Goal: Task Accomplishment & Management: Manage account settings

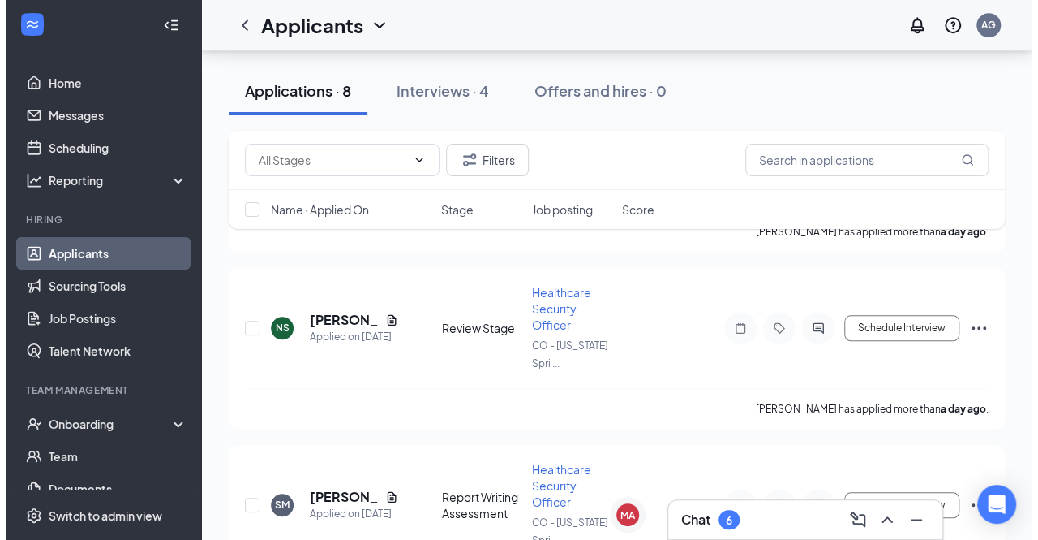
scroll to position [618, 0]
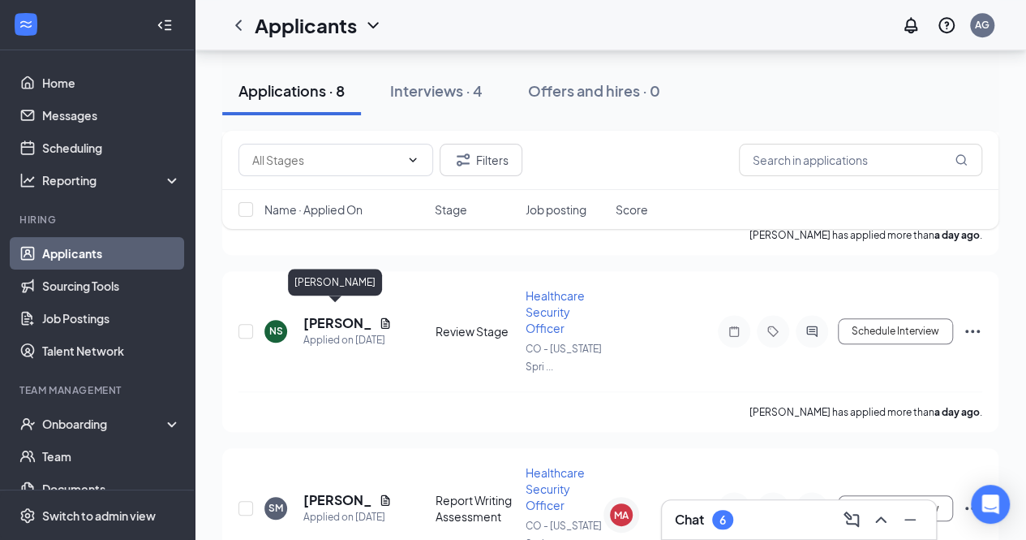
click at [338, 316] on h5 "[PERSON_NAME]" at bounding box center [337, 323] width 69 height 18
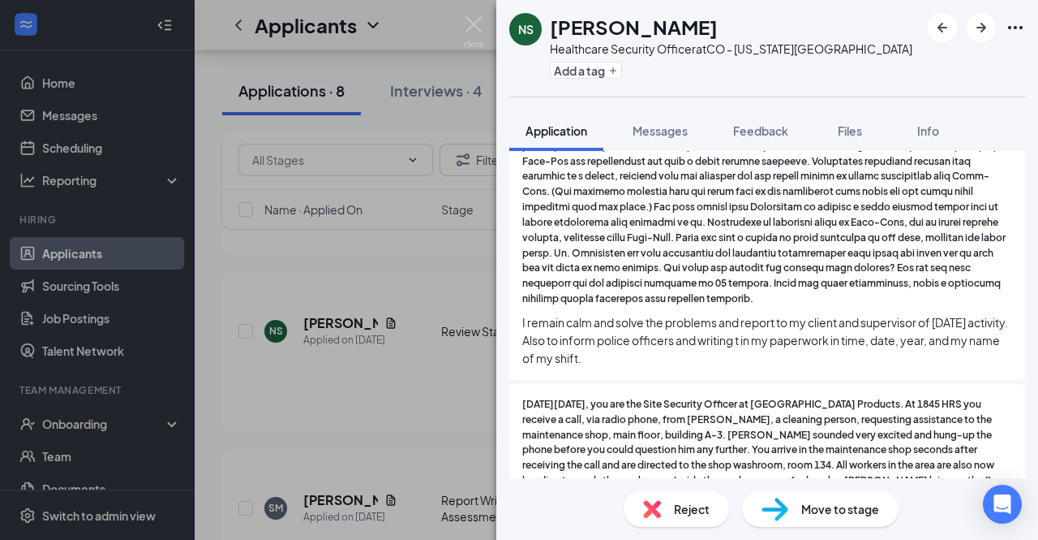
scroll to position [1099, 0]
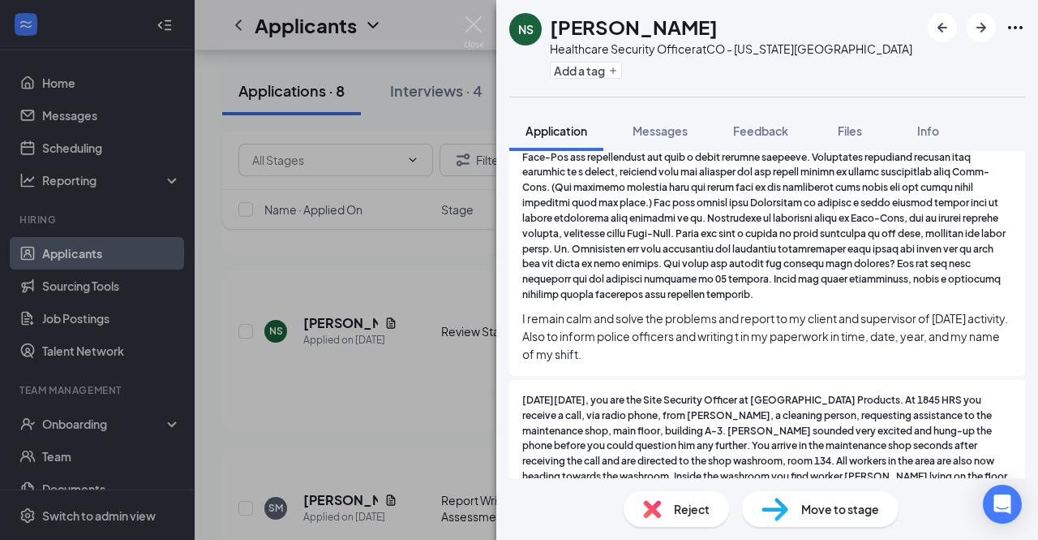
click at [656, 134] on span "Messages" at bounding box center [660, 130] width 55 height 15
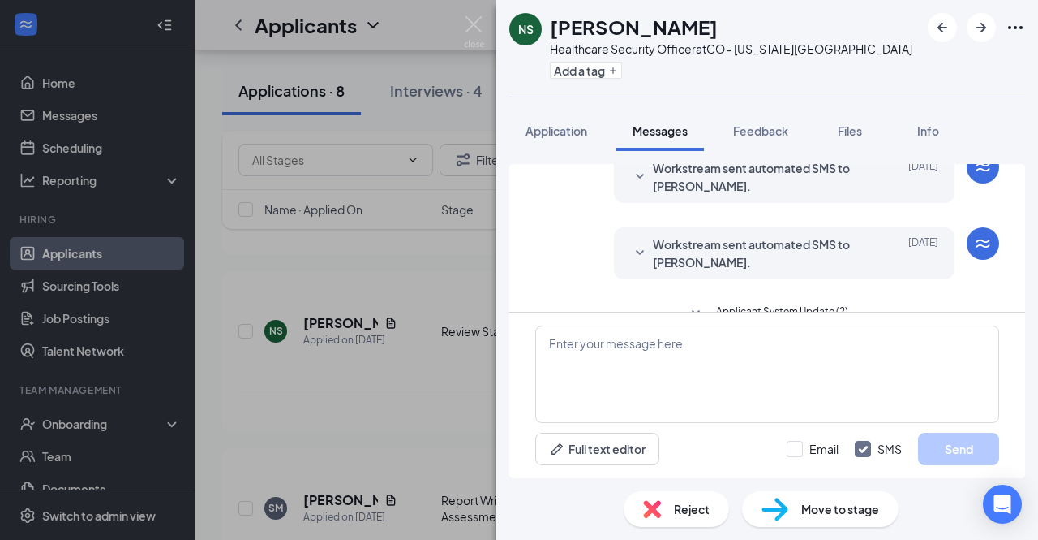
scroll to position [252, 0]
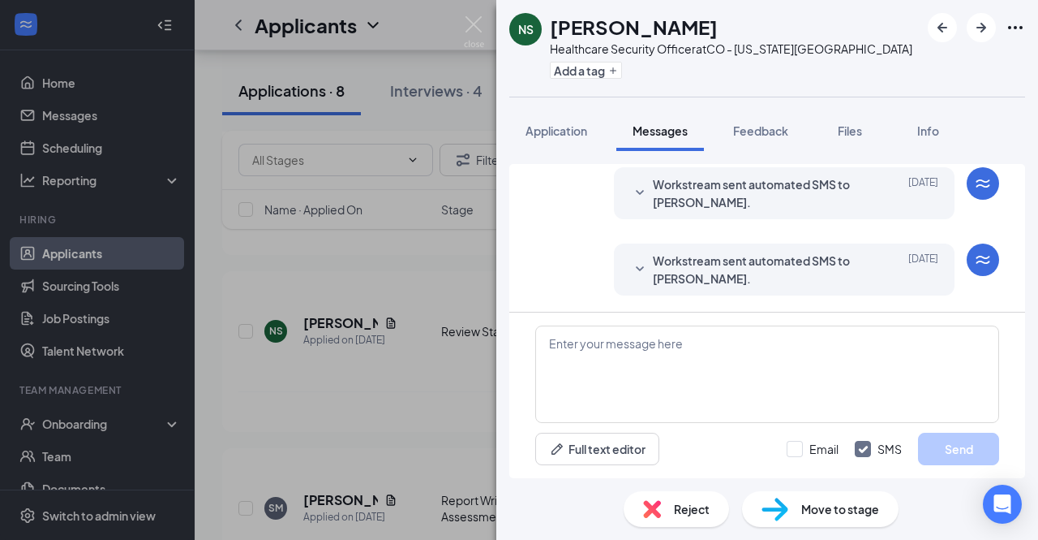
click at [631, 265] on icon "SmallChevronDown" at bounding box center [639, 269] width 19 height 19
click at [472, 11] on div "NS [PERSON_NAME] Healthcare Security Officer at [GEOGRAPHIC_DATA][US_STATE] Add…" at bounding box center [519, 270] width 1038 height 540
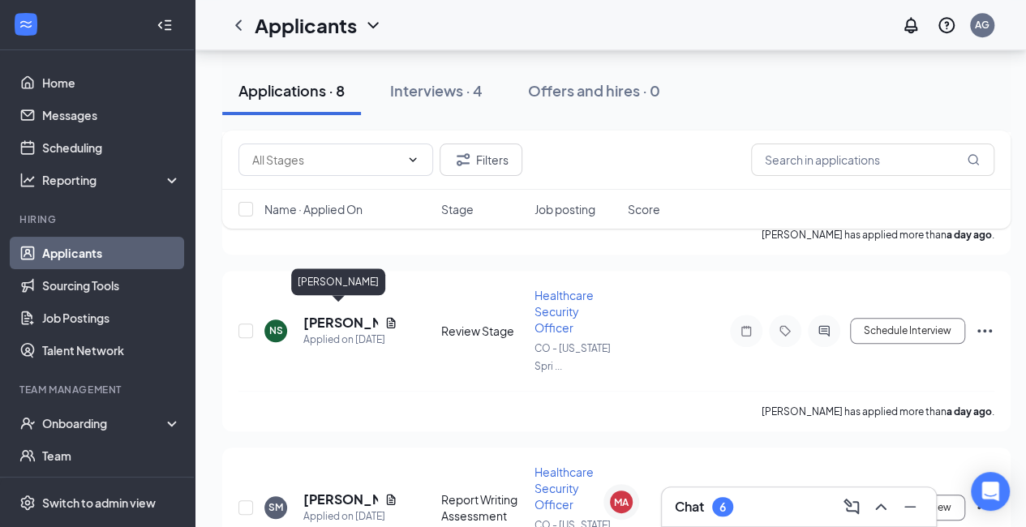
click at [351, 314] on h5 "[PERSON_NAME]" at bounding box center [340, 323] width 75 height 18
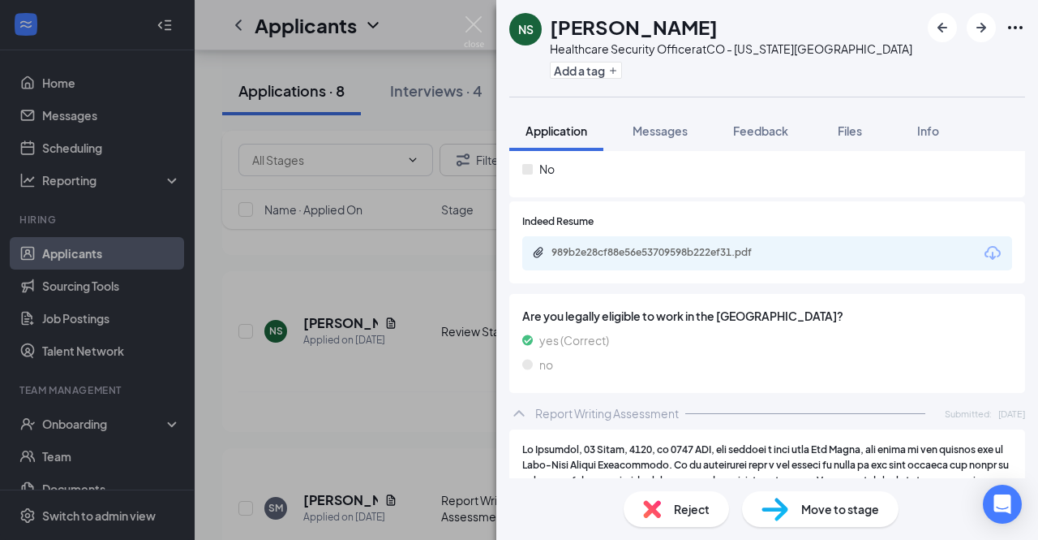
scroll to position [729, 0]
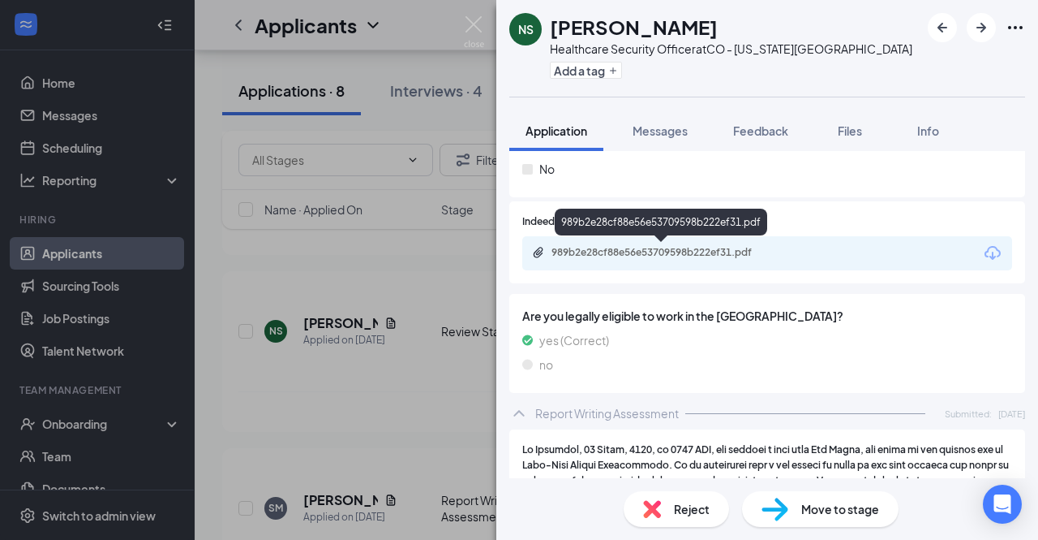
click at [746, 252] on div "989b2e28cf88e56e53709598b222ef31.pdf" at bounding box center [665, 252] width 227 height 13
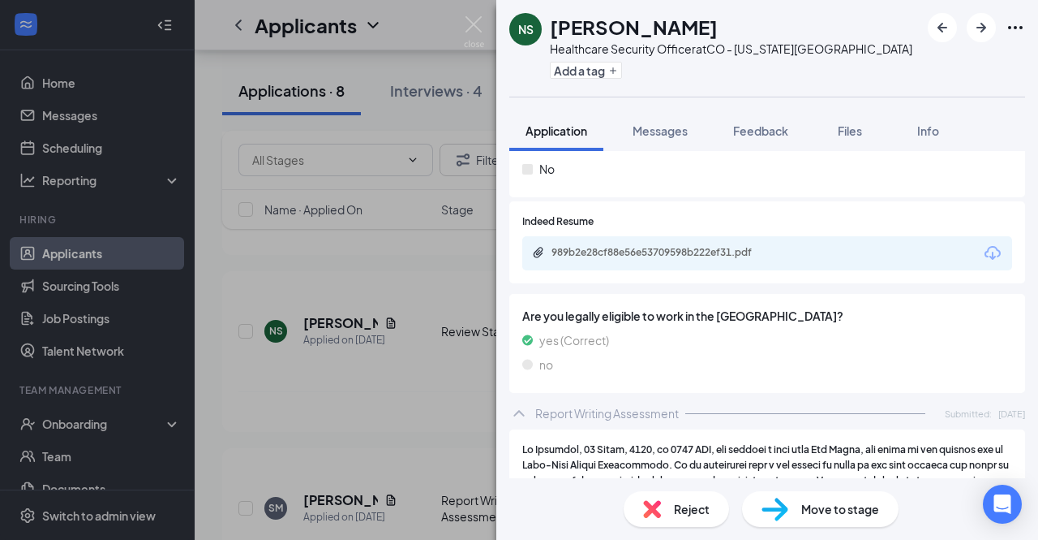
click at [664, 509] on div "Reject" at bounding box center [676, 509] width 105 height 36
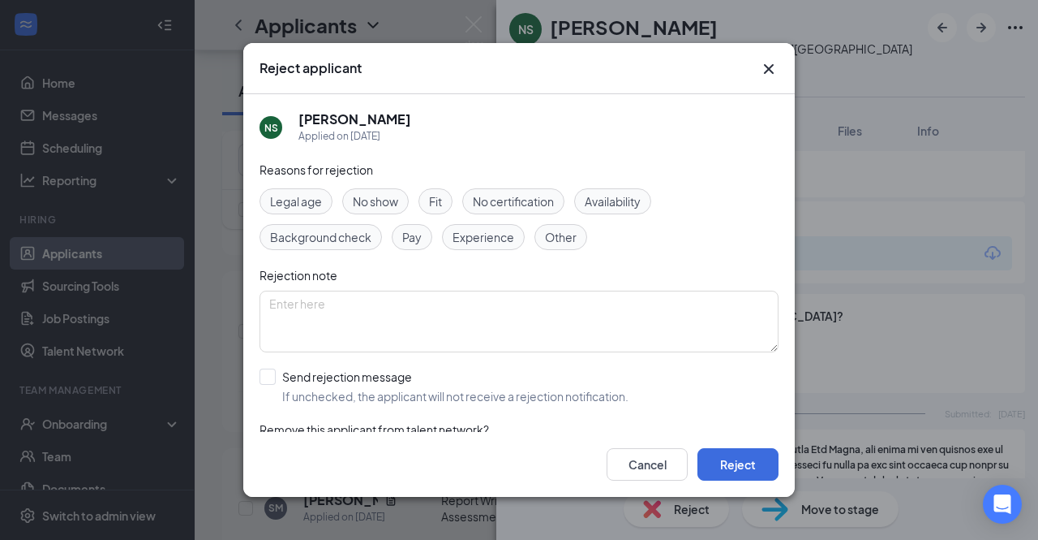
click at [481, 238] on span "Experience" at bounding box center [484, 237] width 62 height 18
click at [269, 374] on input "Send rejection message If unchecked, the applicant will not receive a rejection…" at bounding box center [444, 386] width 369 height 36
checkbox input "true"
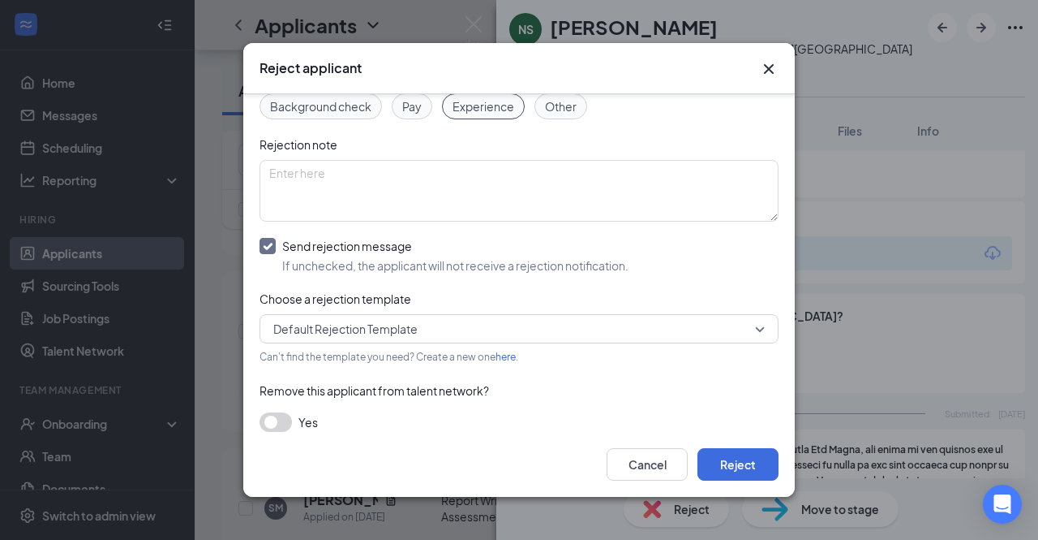
scroll to position [145, 0]
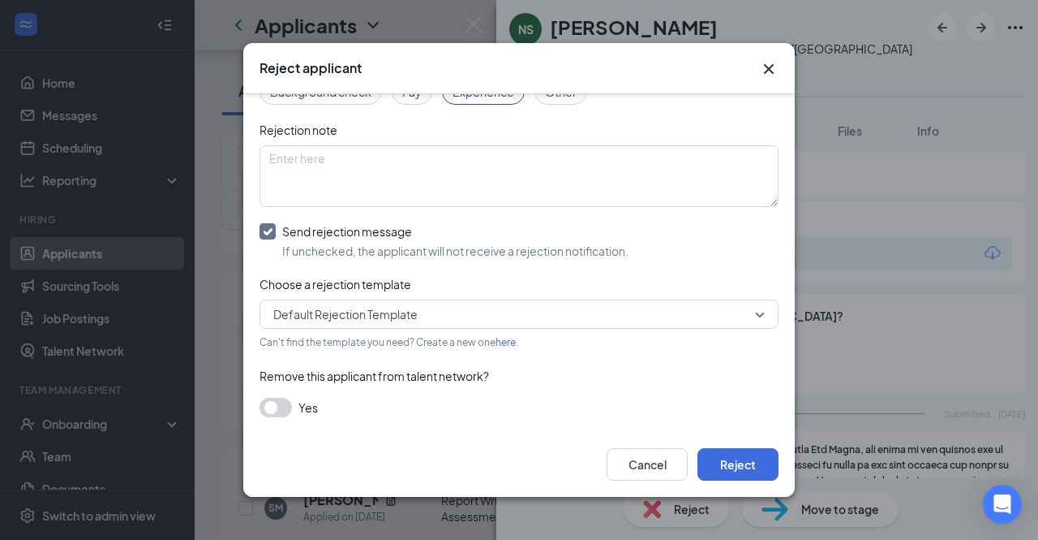
click at [724, 444] on div "Cancel Reject" at bounding box center [519, 464] width 552 height 65
click at [724, 454] on button "Reject" at bounding box center [738, 464] width 81 height 32
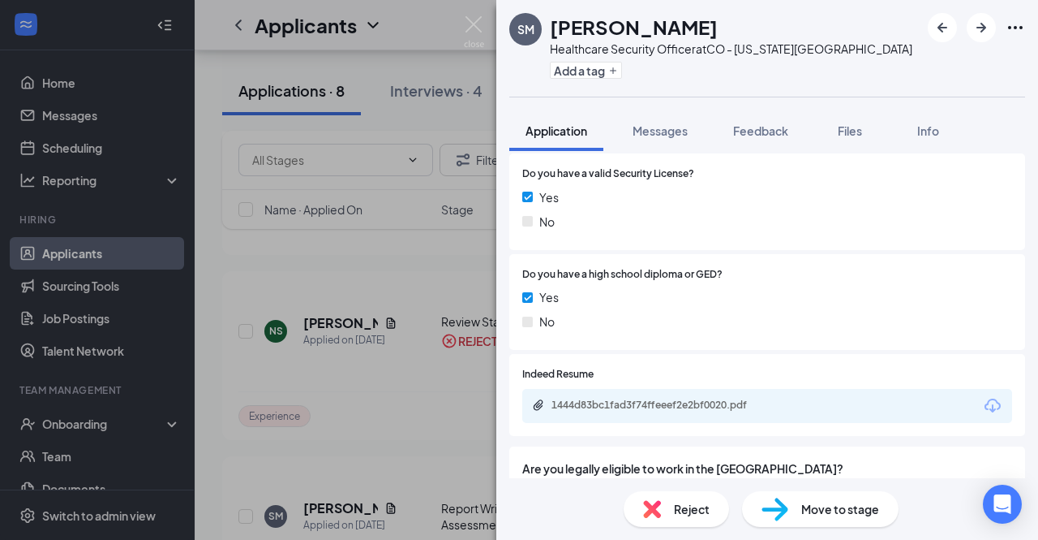
scroll to position [680, 0]
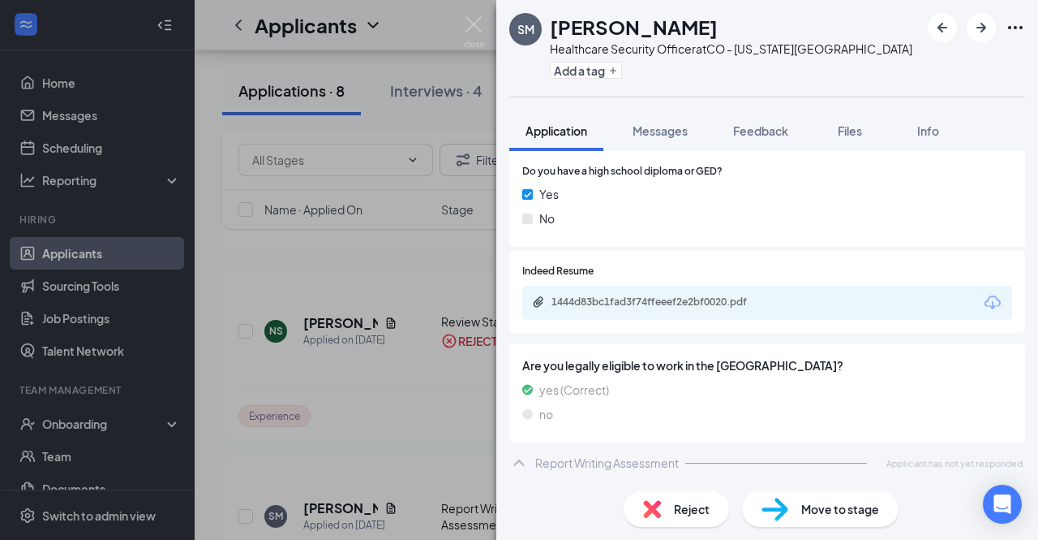
click at [522, 461] on icon "ChevronUp" at bounding box center [518, 462] width 19 height 19
click at [475, 31] on img at bounding box center [474, 32] width 20 height 32
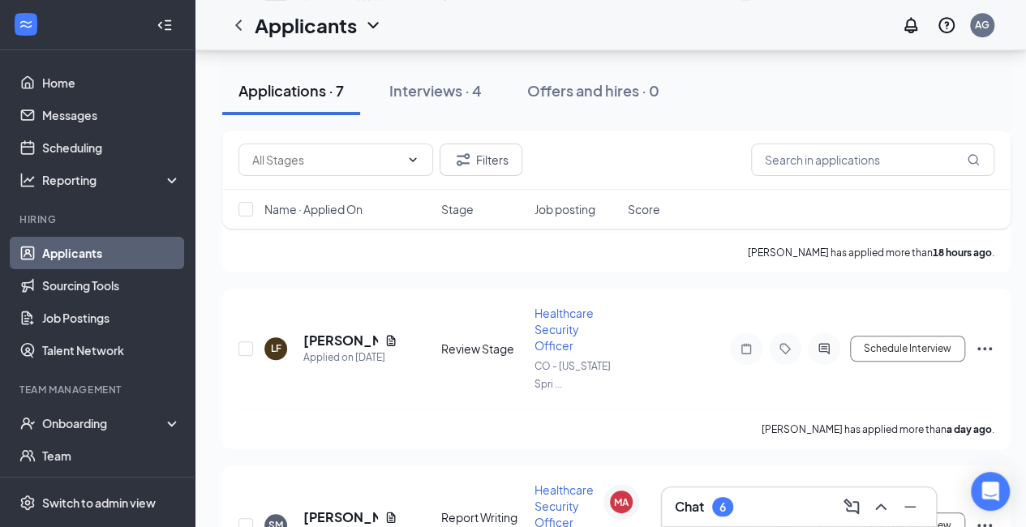
scroll to position [398, 3]
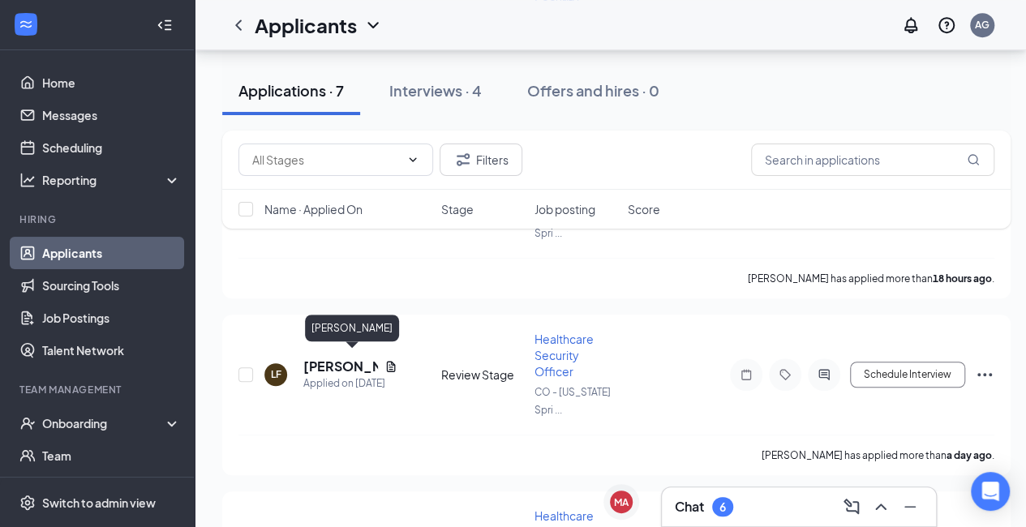
click at [338, 358] on h5 "[PERSON_NAME]" at bounding box center [340, 367] width 75 height 18
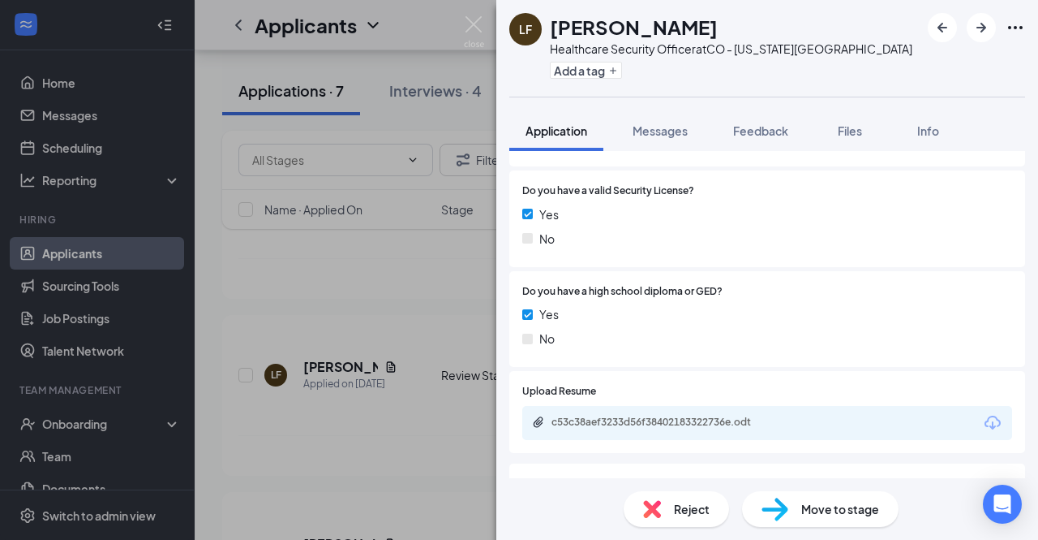
scroll to position [561, 0]
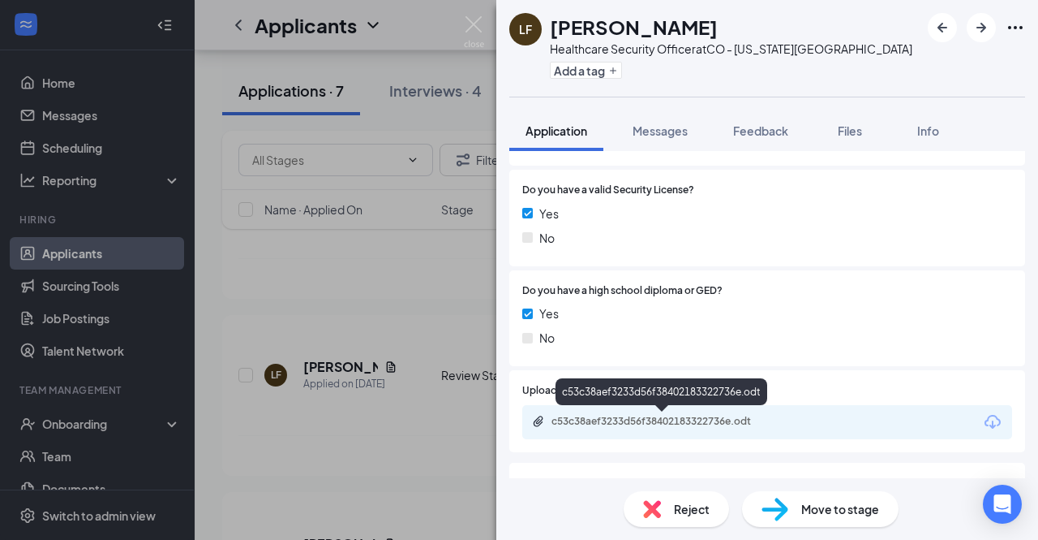
click at [654, 423] on div "c53c38aef3233d56f38402183322736e.odt" at bounding box center [665, 421] width 227 height 13
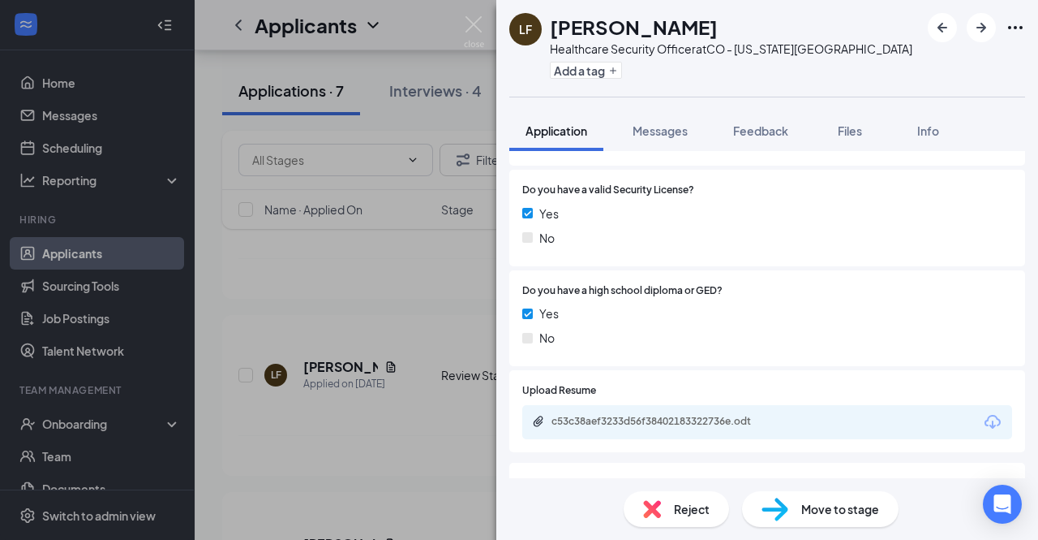
click at [866, 229] on div "No" at bounding box center [767, 238] width 490 height 18
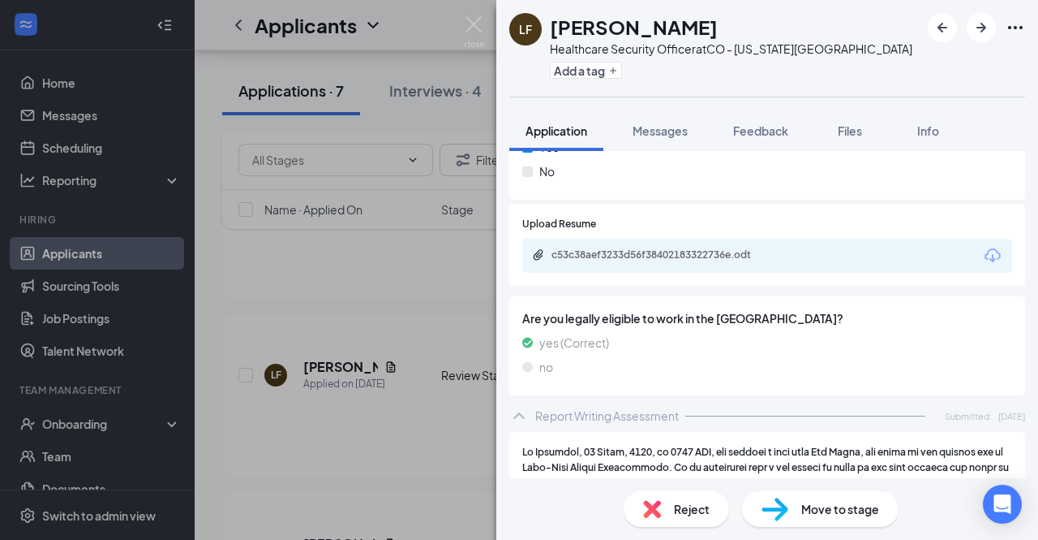
scroll to position [694, 0]
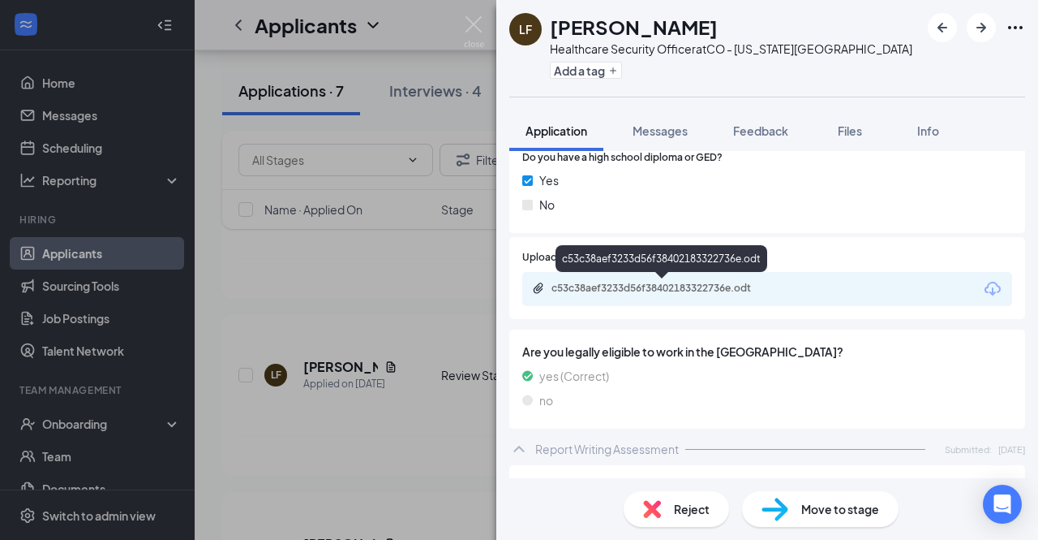
click at [674, 283] on div "c53c38aef3233d56f38402183322736e.odt" at bounding box center [665, 288] width 227 height 13
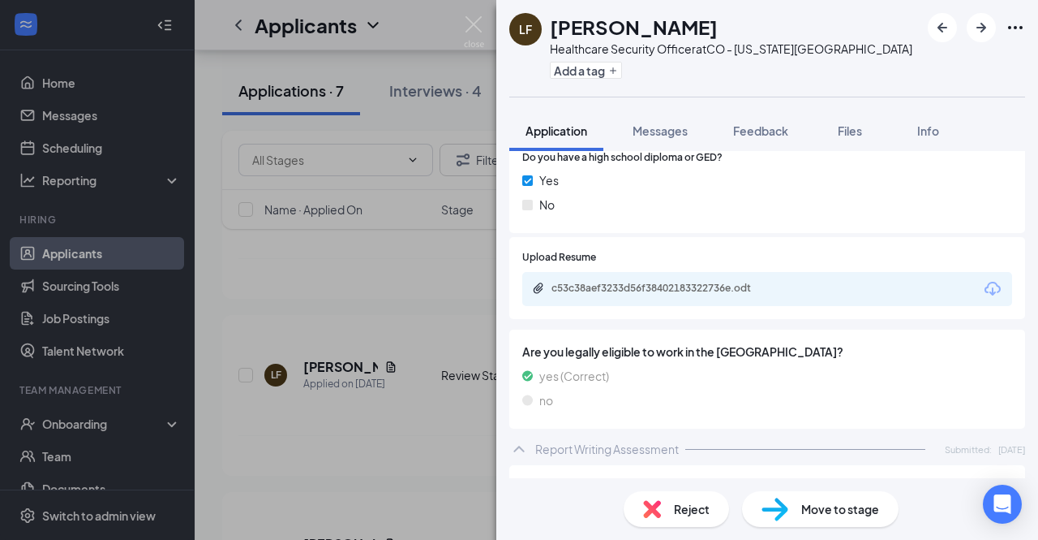
click at [678, 505] on span "Reject" at bounding box center [692, 509] width 36 height 18
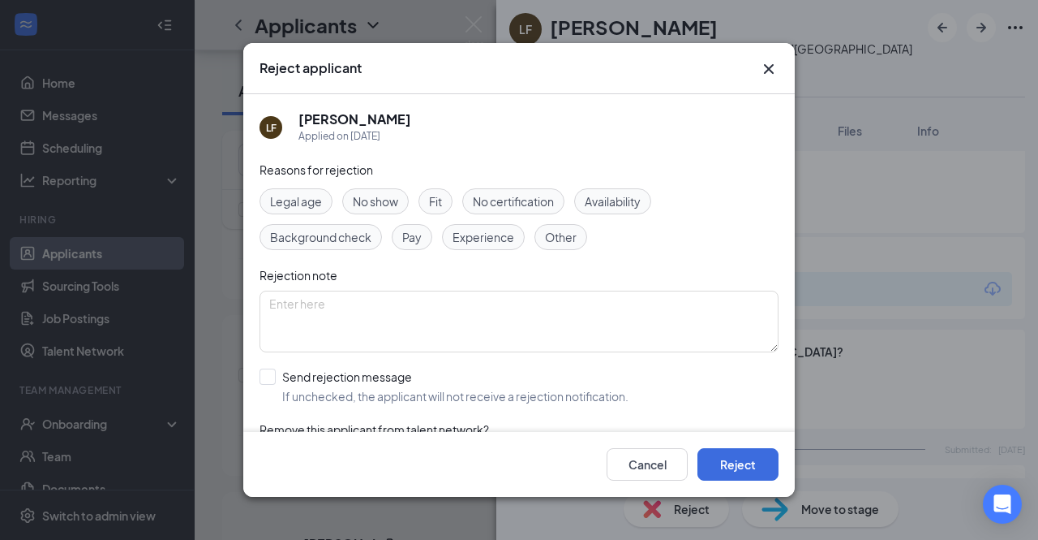
click at [471, 234] on span "Experience" at bounding box center [484, 237] width 62 height 18
click at [264, 379] on input "Send rejection message If unchecked, the applicant will not receive a rejection…" at bounding box center [444, 386] width 369 height 36
checkbox input "true"
click at [758, 471] on button "Reject" at bounding box center [738, 464] width 81 height 32
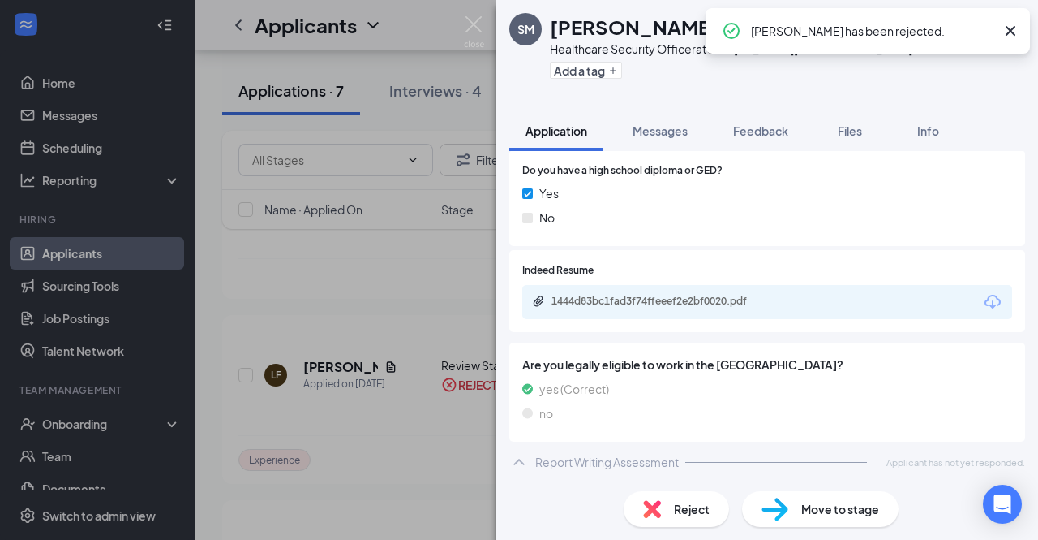
scroll to position [680, 0]
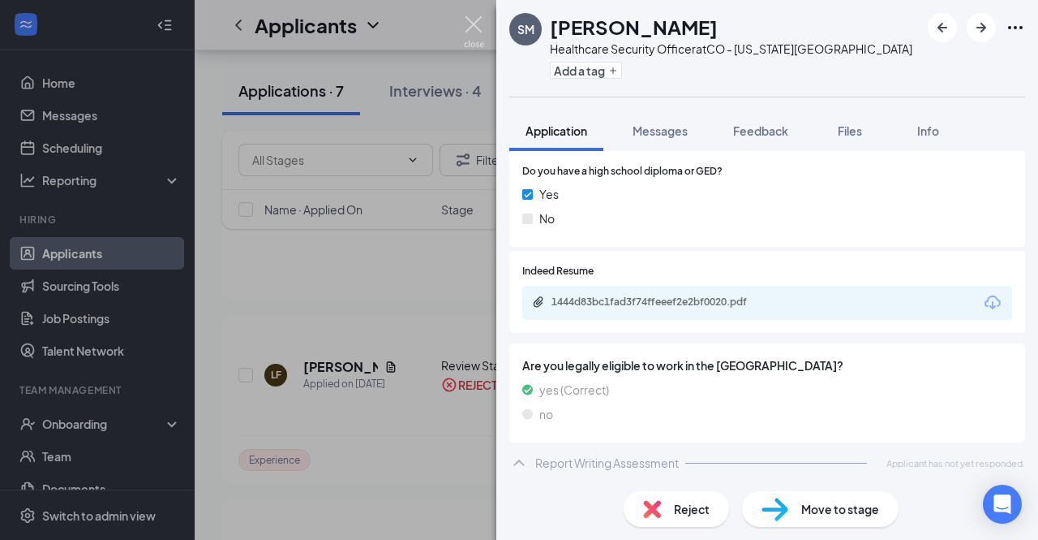
click at [466, 20] on img at bounding box center [474, 32] width 20 height 32
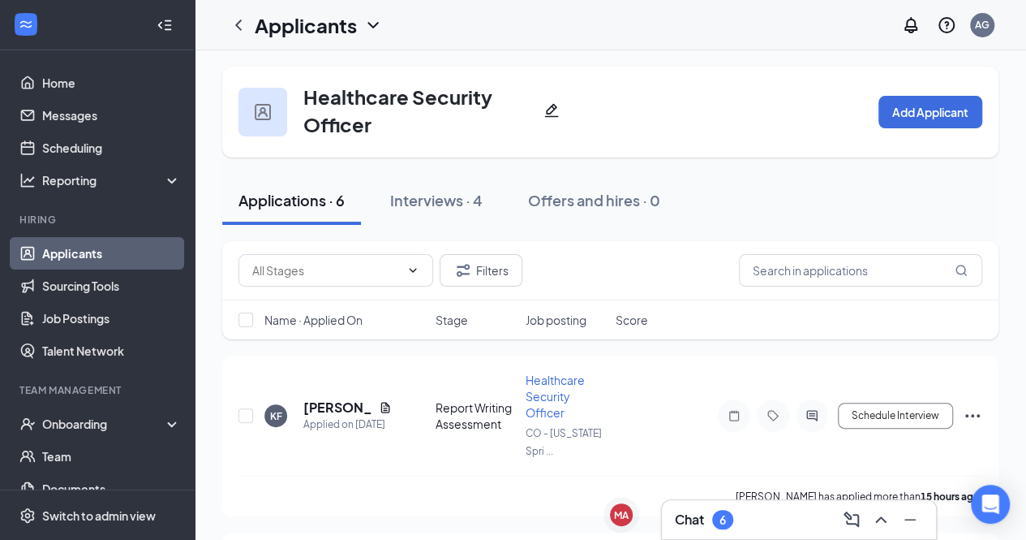
scroll to position [2, 0]
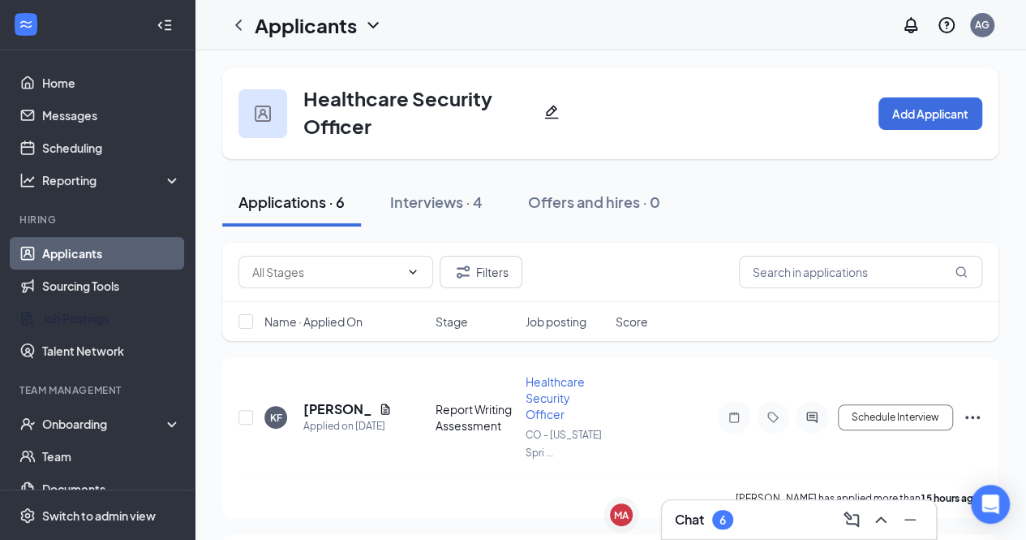
click at [134, 315] on link "Job Postings" at bounding box center [111, 318] width 139 height 32
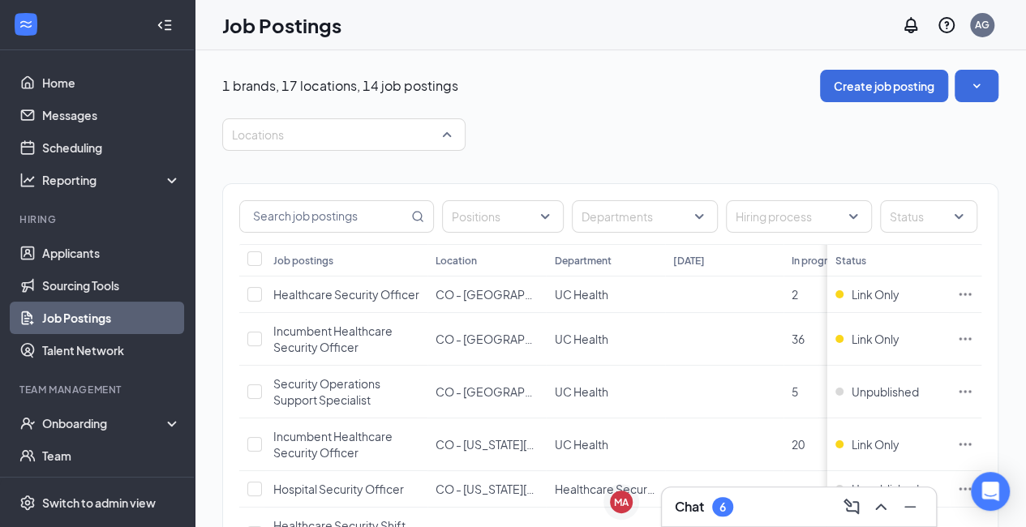
click at [295, 124] on div at bounding box center [335, 135] width 219 height 26
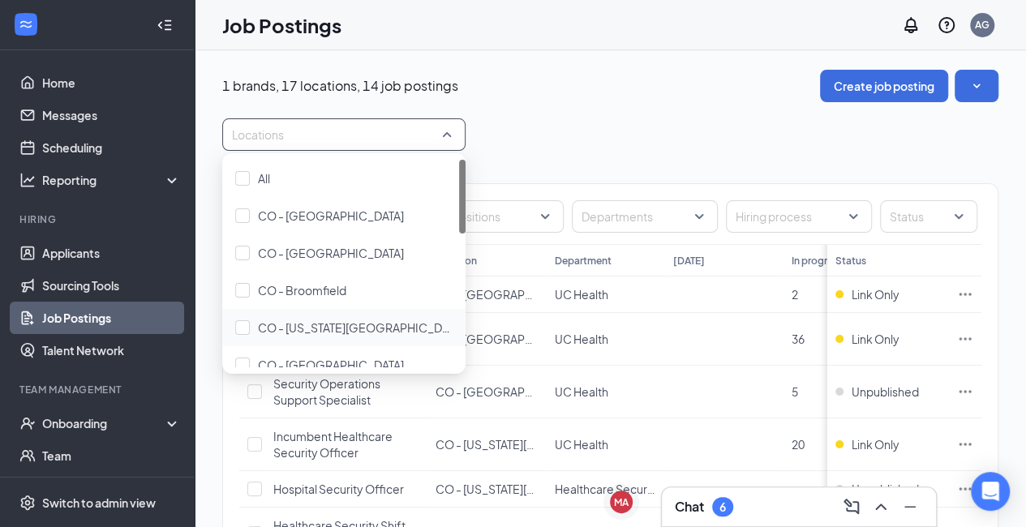
click at [242, 329] on div at bounding box center [242, 327] width 15 height 15
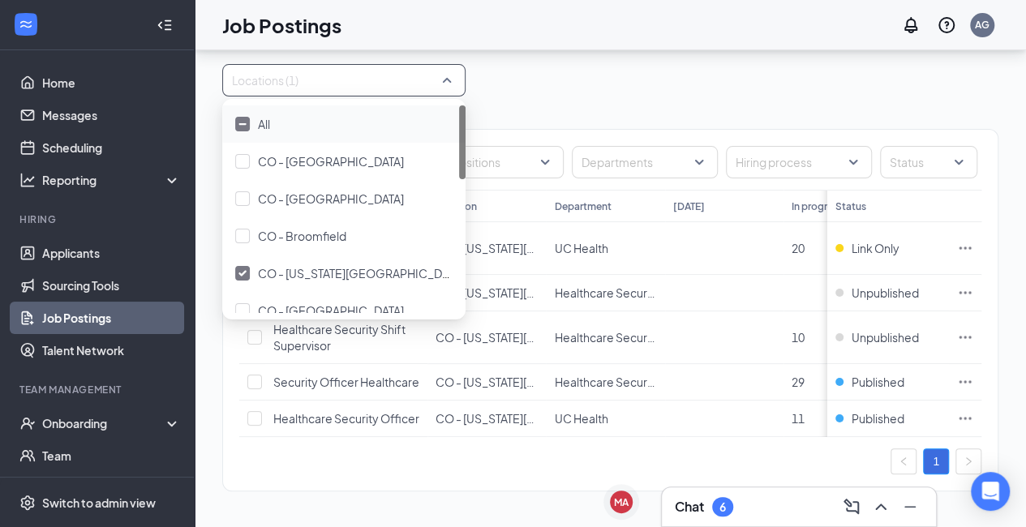
scroll to position [96, 0]
click at [974, 374] on icon "Ellipses" at bounding box center [965, 382] width 16 height 16
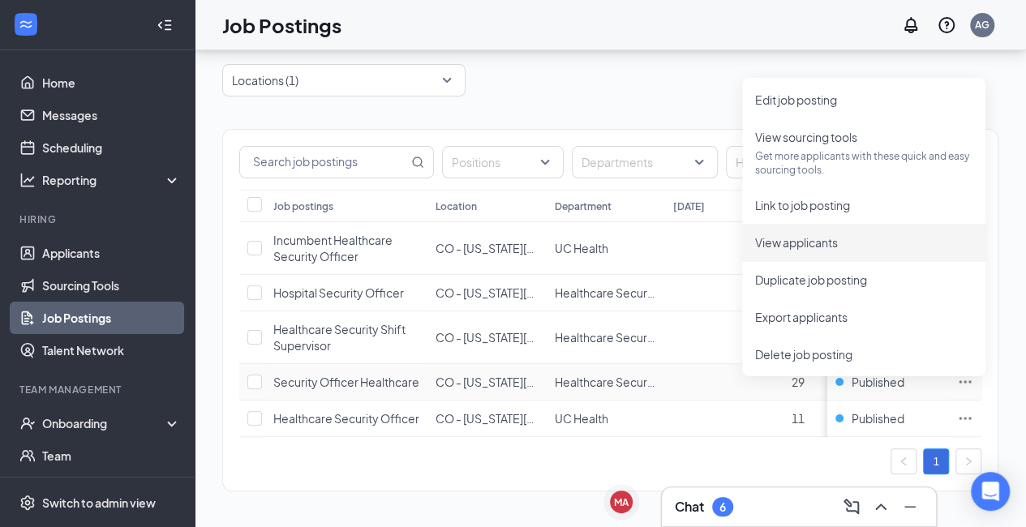
click at [858, 234] on span "View applicants" at bounding box center [863, 243] width 217 height 18
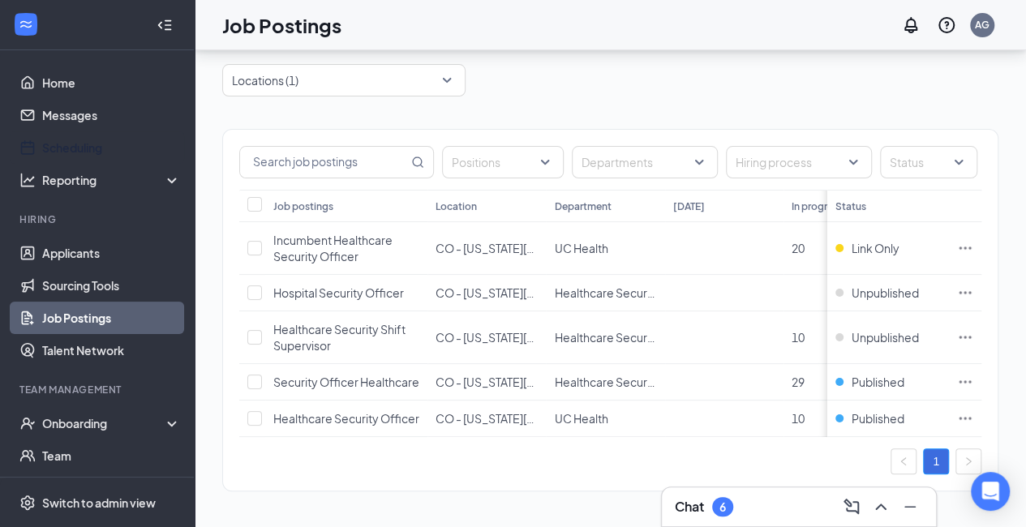
click at [99, 140] on link "Scheduling" at bounding box center [111, 147] width 139 height 32
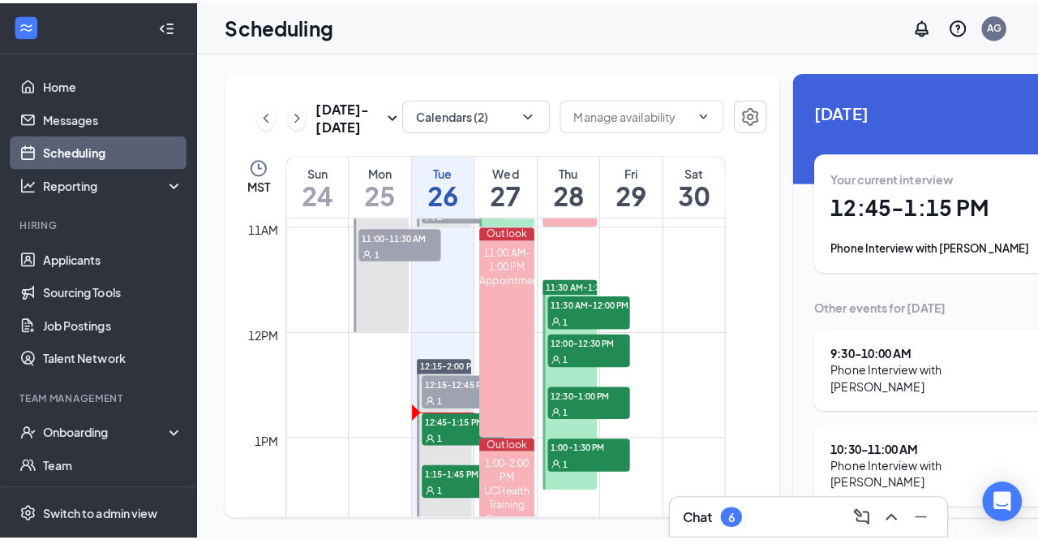
scroll to position [1135, 0]
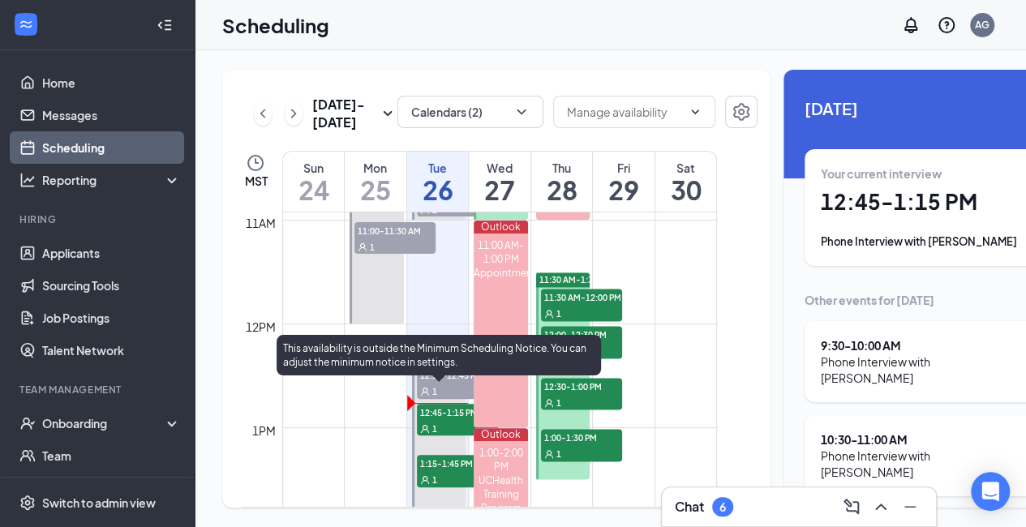
click at [459, 420] on span "12:45-1:15 PM" at bounding box center [457, 412] width 81 height 16
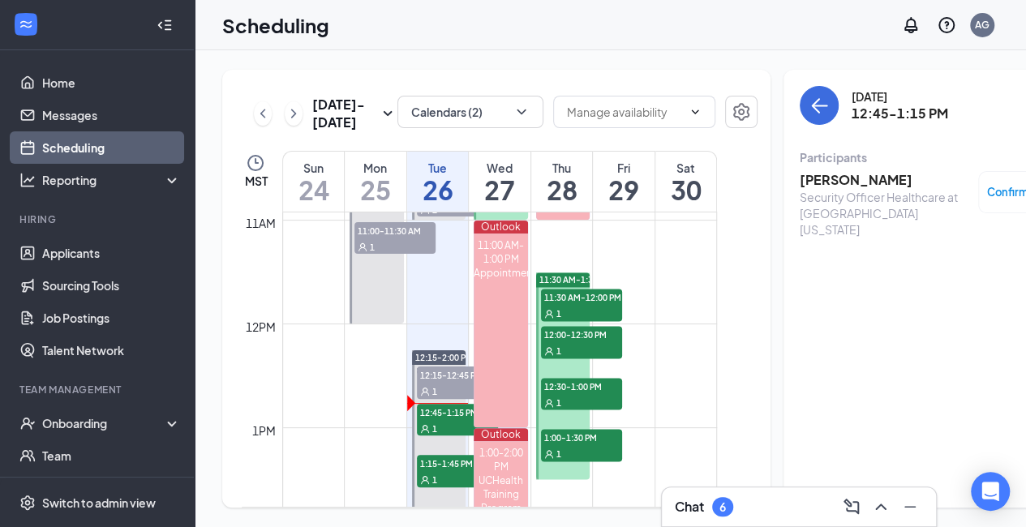
click at [800, 176] on h3 "[PERSON_NAME]" at bounding box center [885, 180] width 170 height 18
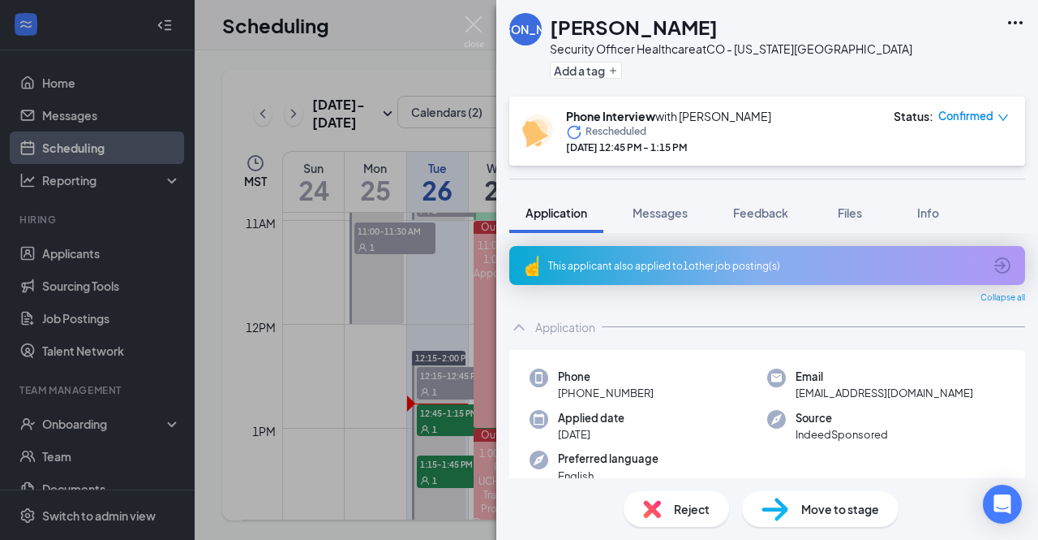
click at [784, 220] on div "Feedback" at bounding box center [760, 212] width 55 height 16
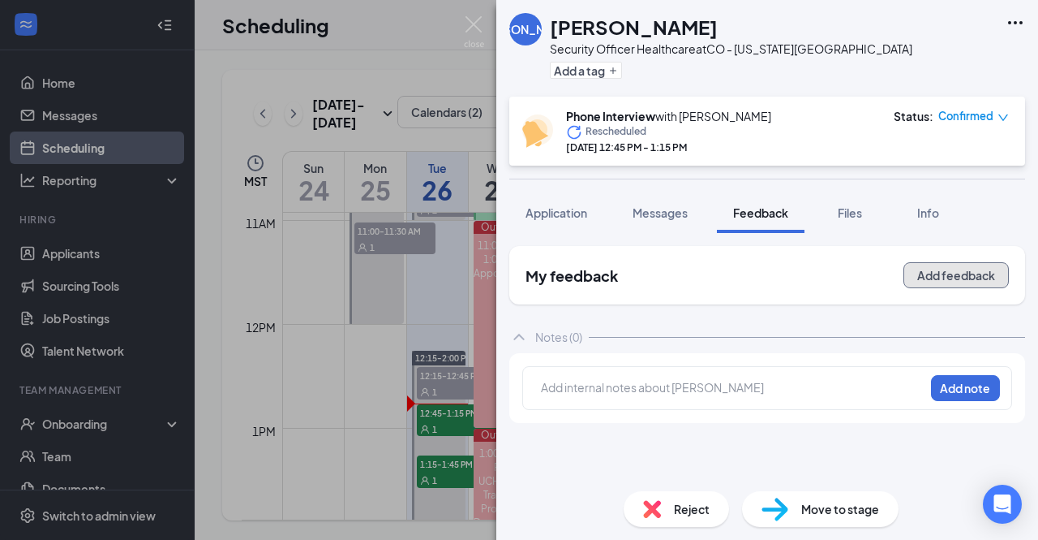
click at [943, 285] on button "Add feedback" at bounding box center [956, 275] width 105 height 26
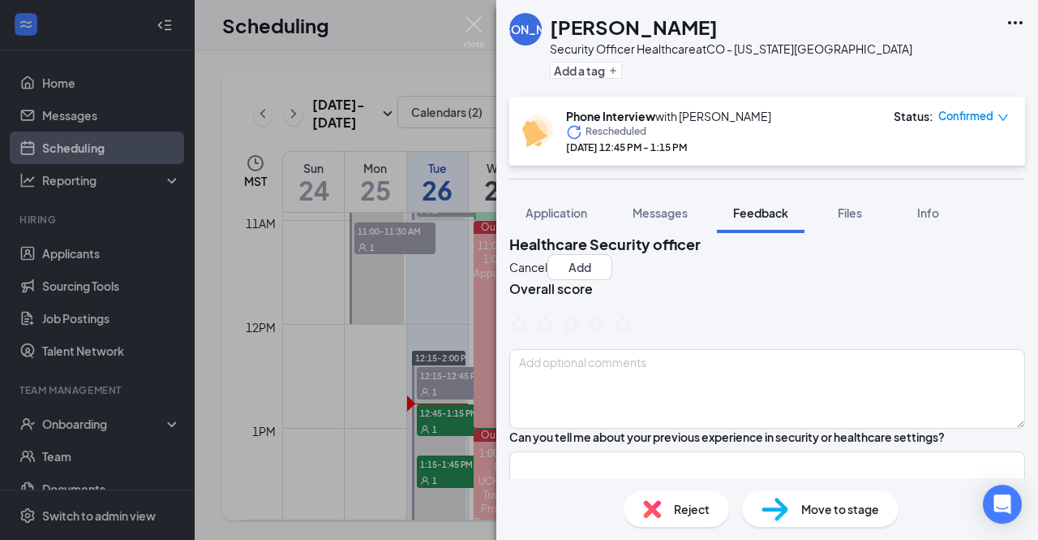
scroll to position [11, 0]
click at [465, 28] on img at bounding box center [474, 32] width 20 height 32
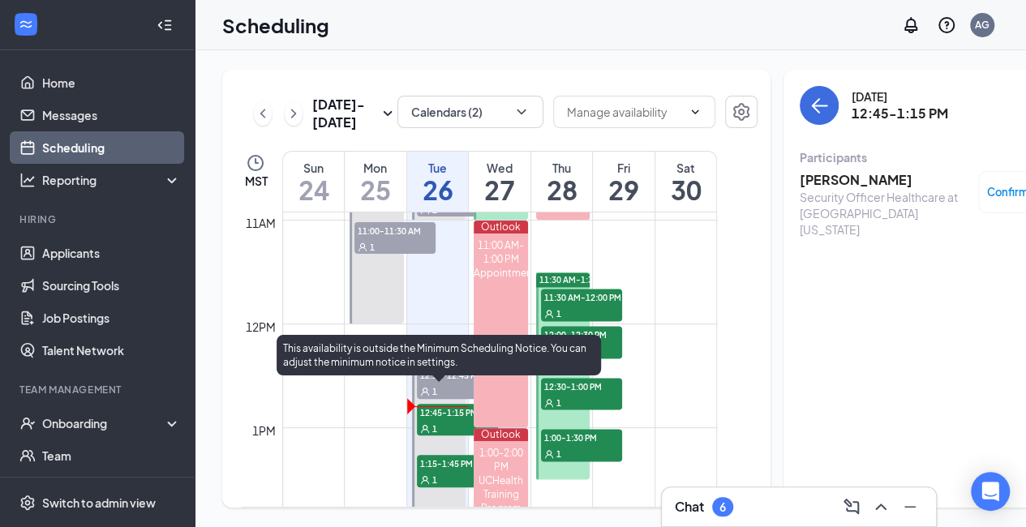
click at [441, 436] on div "1" at bounding box center [457, 428] width 81 height 16
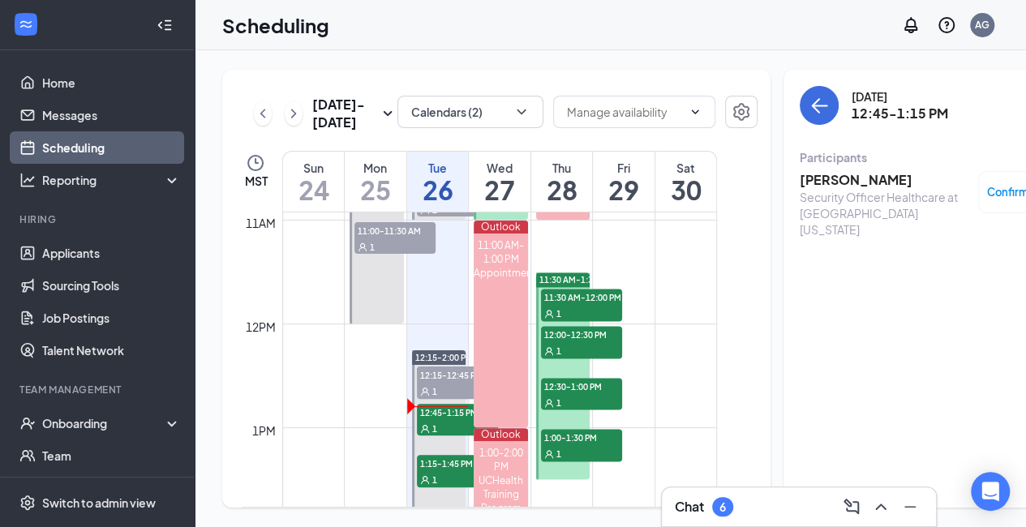
click at [829, 178] on h3 "[PERSON_NAME]" at bounding box center [885, 180] width 170 height 18
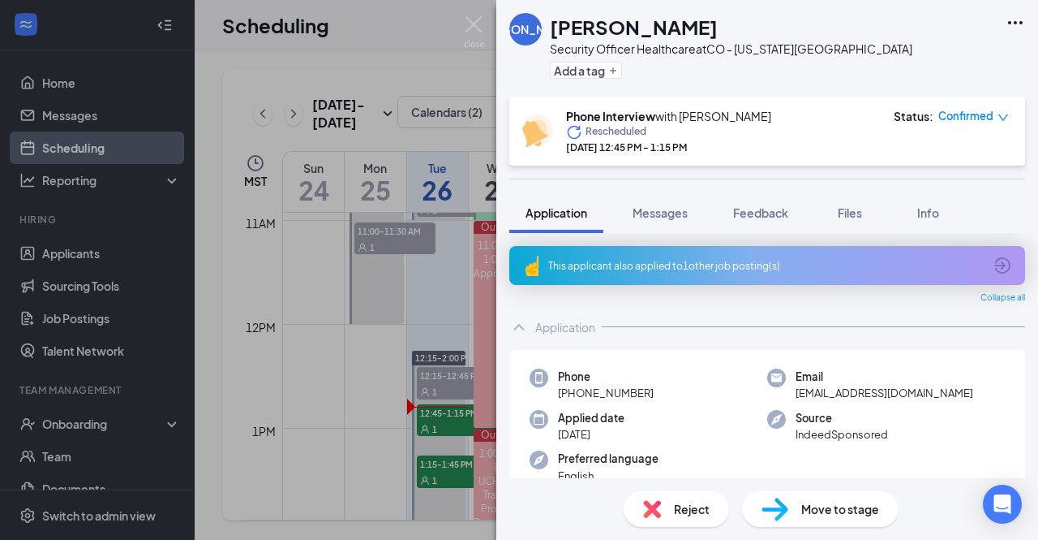
click at [763, 215] on span "Feedback" at bounding box center [760, 212] width 55 height 15
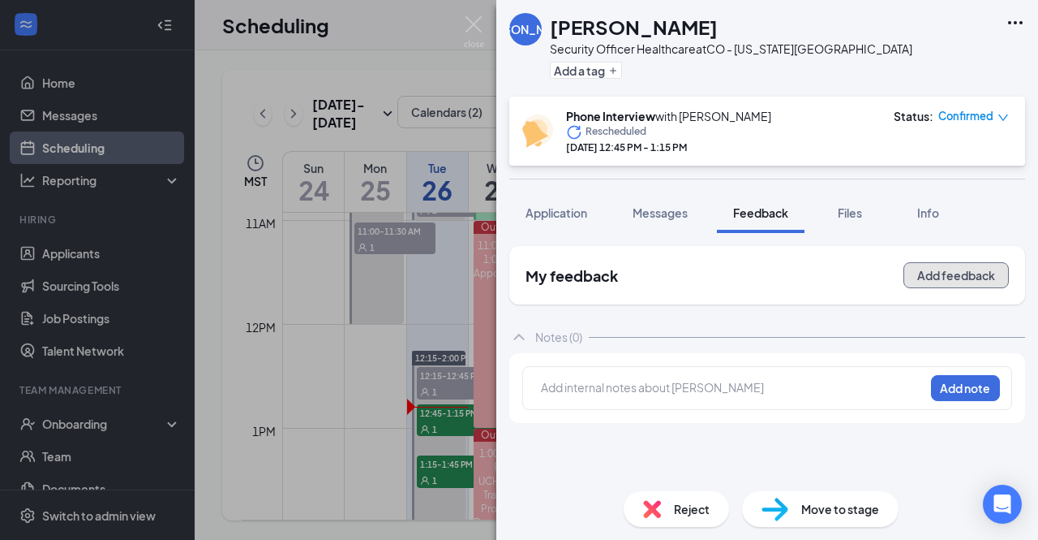
click at [981, 279] on button "Add feedback" at bounding box center [956, 275] width 105 height 26
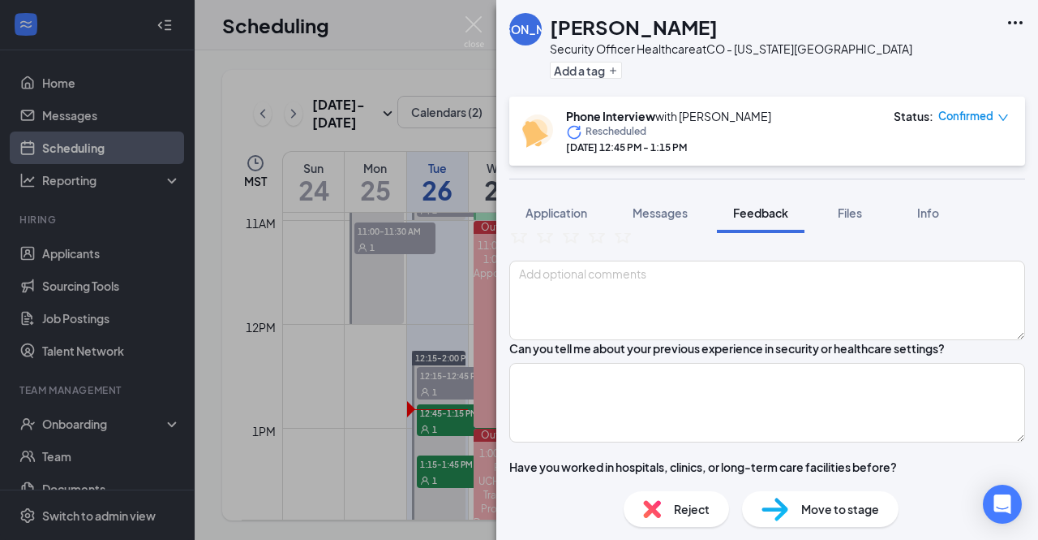
scroll to position [120, 0]
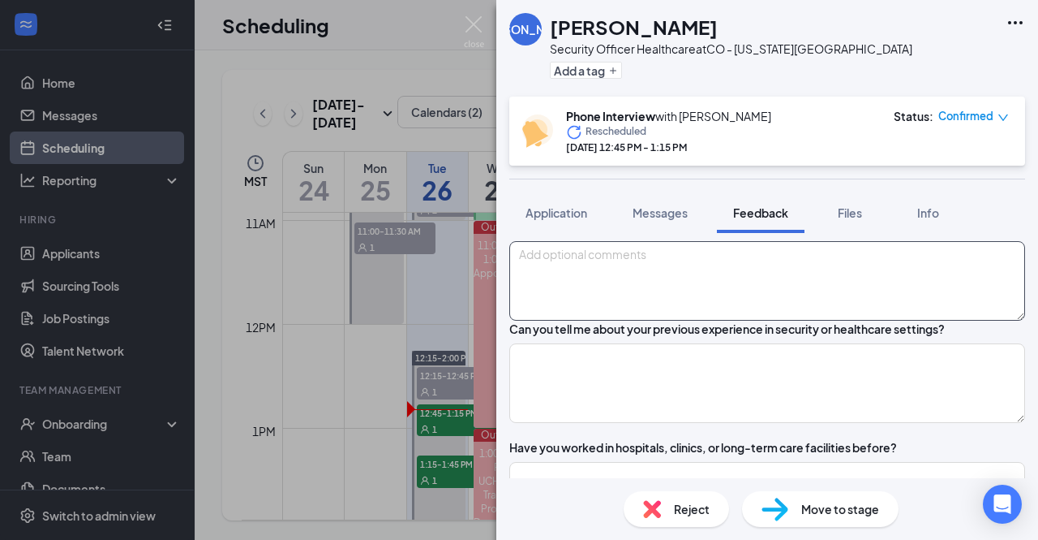
click at [570, 287] on textarea at bounding box center [767, 281] width 516 height 80
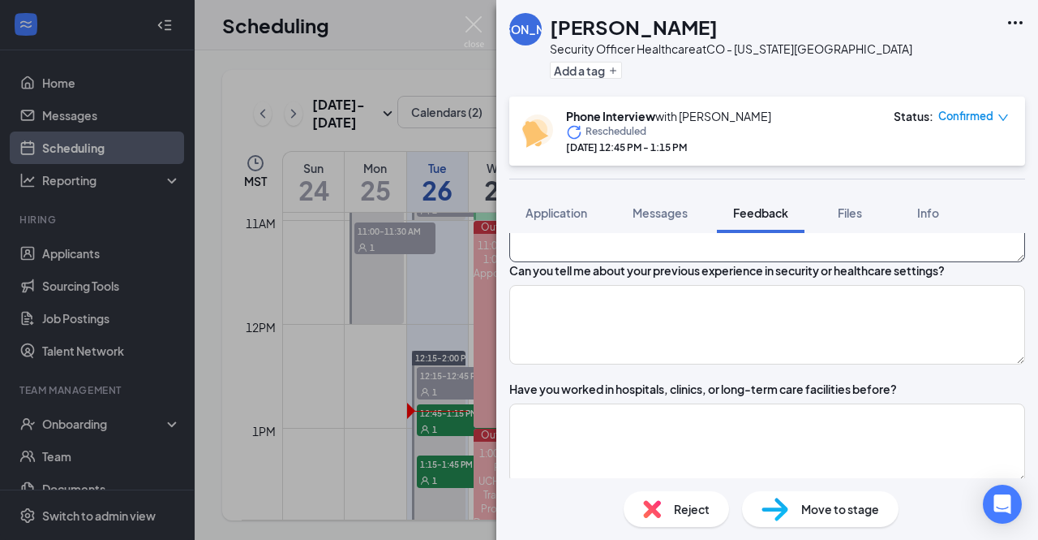
scroll to position [179, 0]
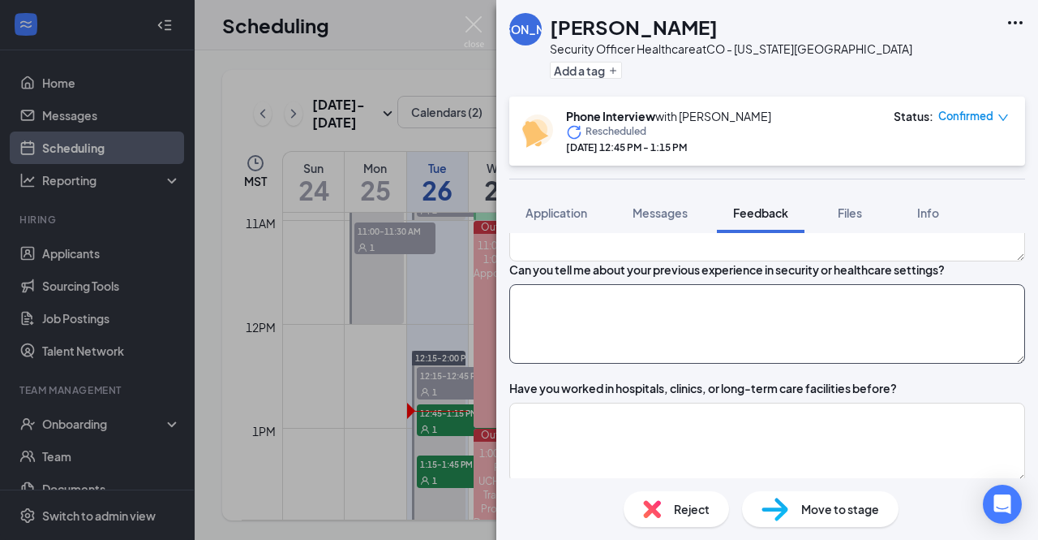
click at [600, 346] on textarea at bounding box center [767, 324] width 516 height 80
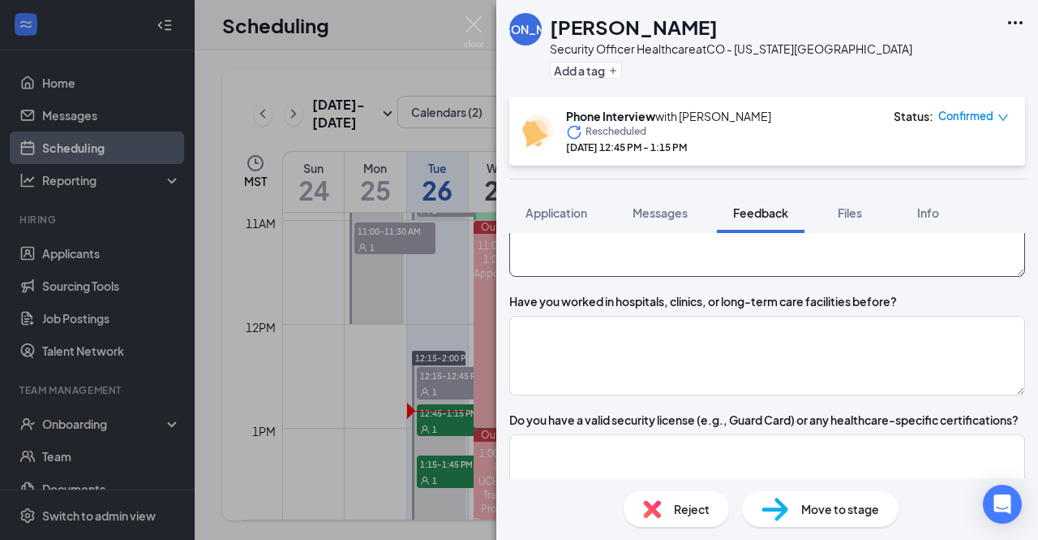
scroll to position [267, 0]
type textarea "Military [GEOGRAPHIC_DATA][PERSON_NAME], ended in January"
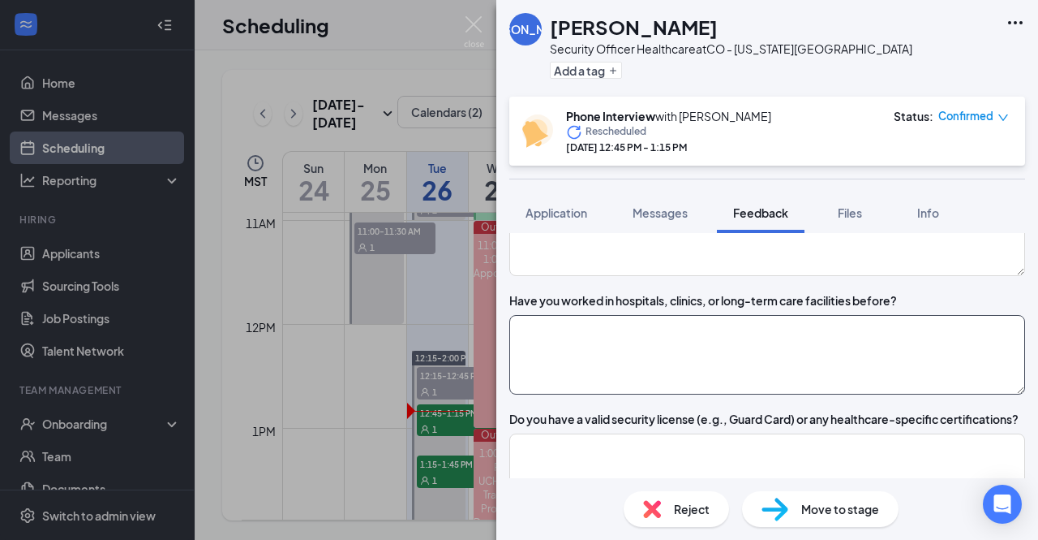
click at [604, 371] on textarea at bounding box center [767, 355] width 516 height 80
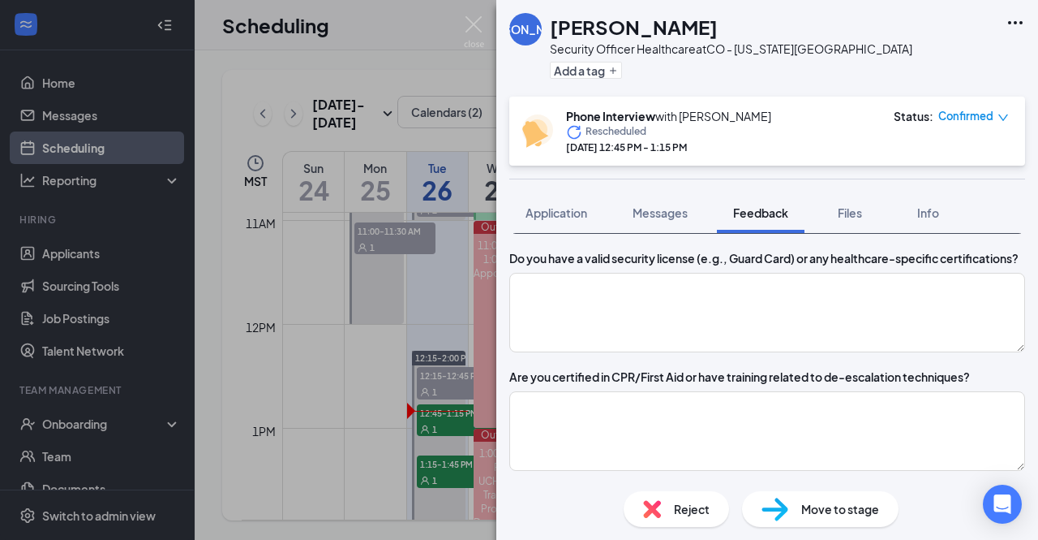
scroll to position [402, 0]
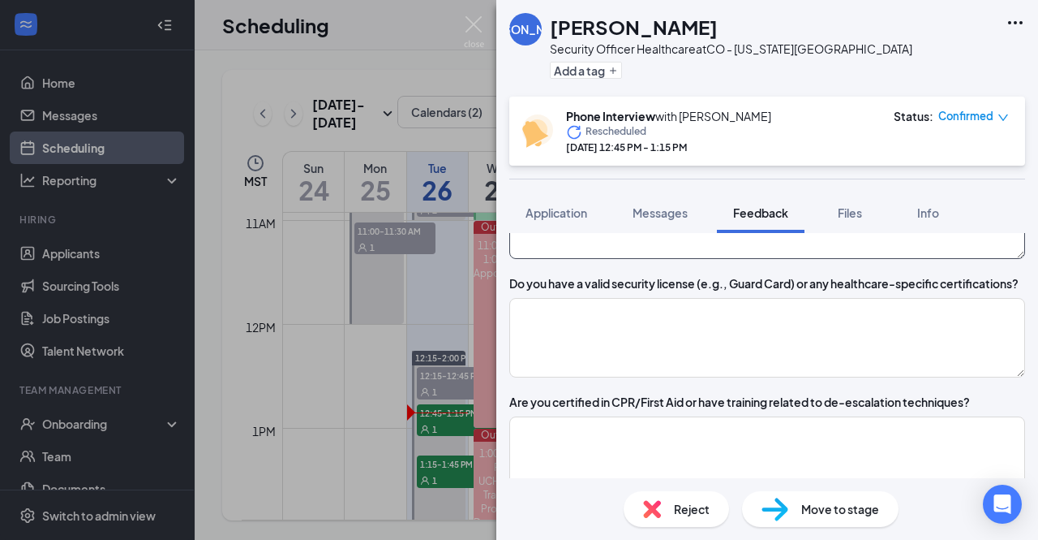
type textarea "No"
click at [576, 377] on textarea at bounding box center [767, 338] width 516 height 80
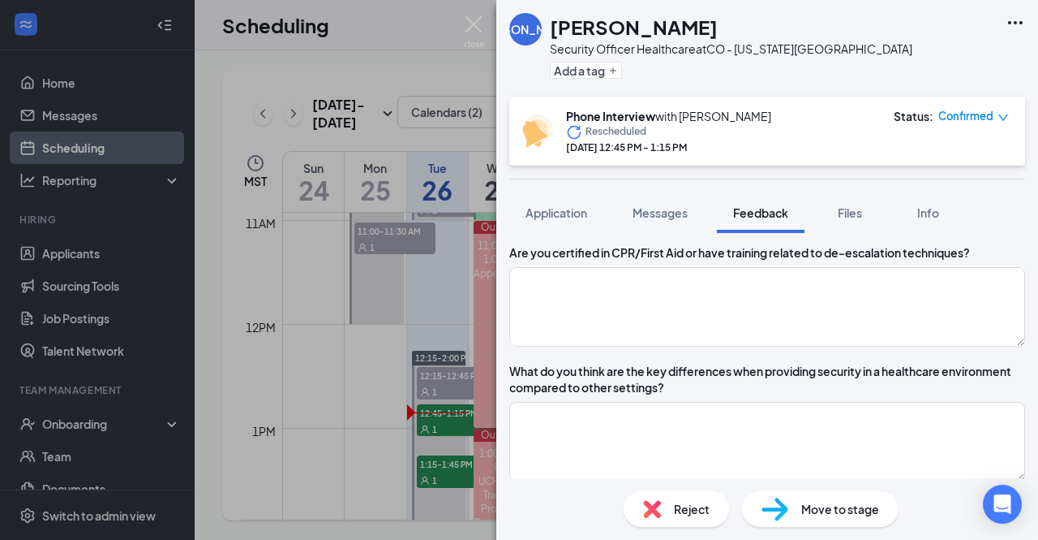
scroll to position [553, 0]
type textarea "No"
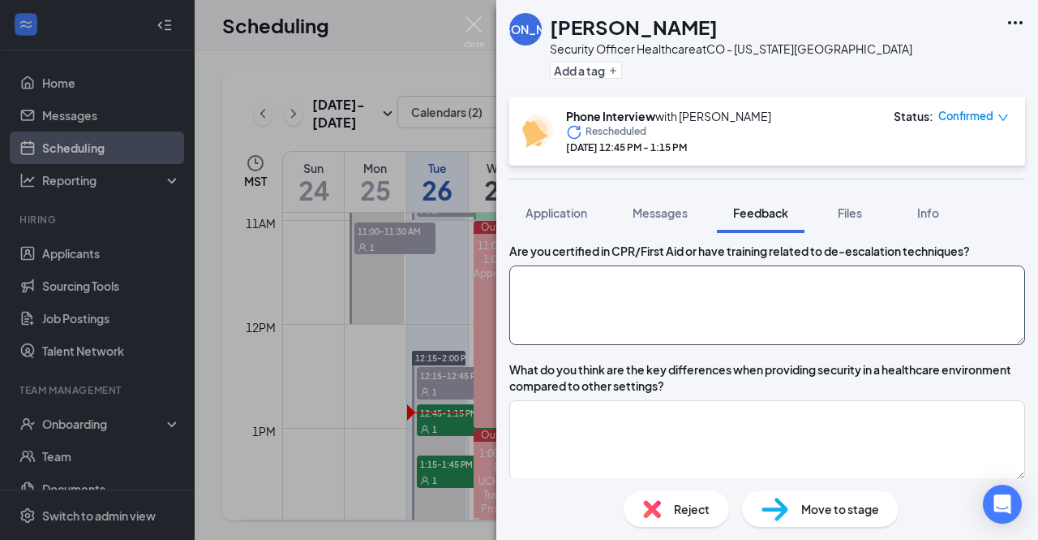
click at [576, 345] on textarea at bounding box center [767, 305] width 516 height 80
type textarea "N"
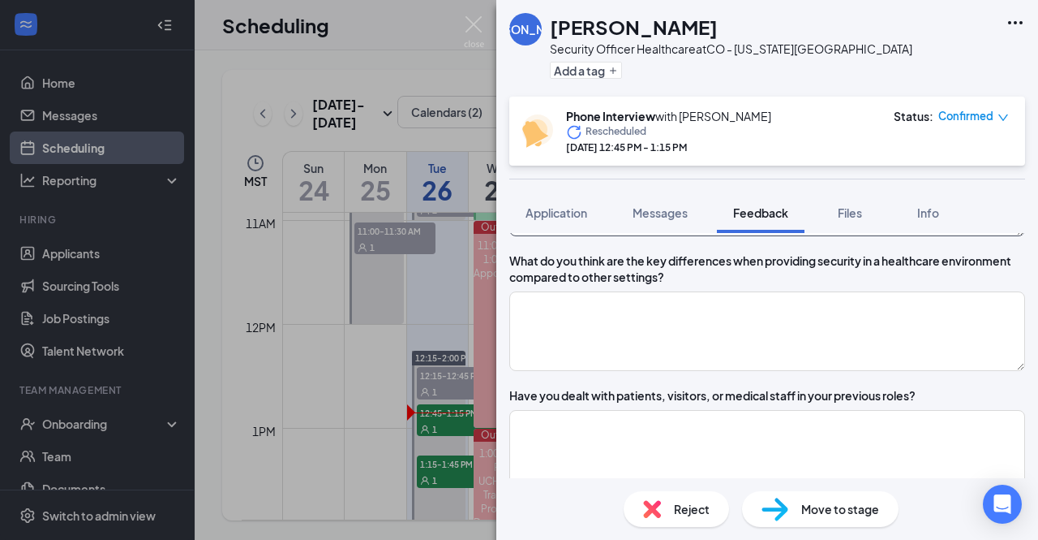
scroll to position [665, 0]
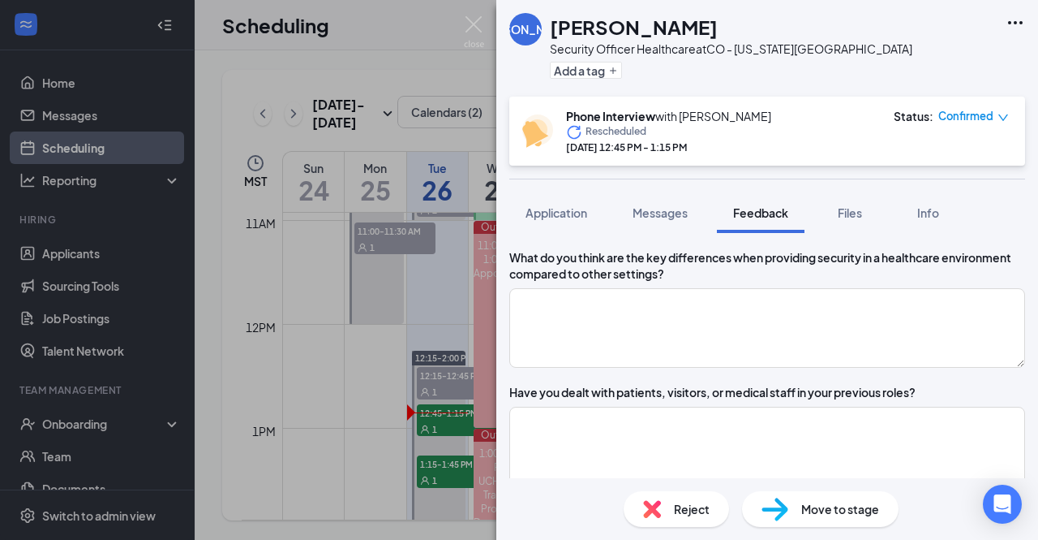
type textarea "Yes to CPR/First Aid"
click at [629, 368] on textarea at bounding box center [767, 328] width 516 height 80
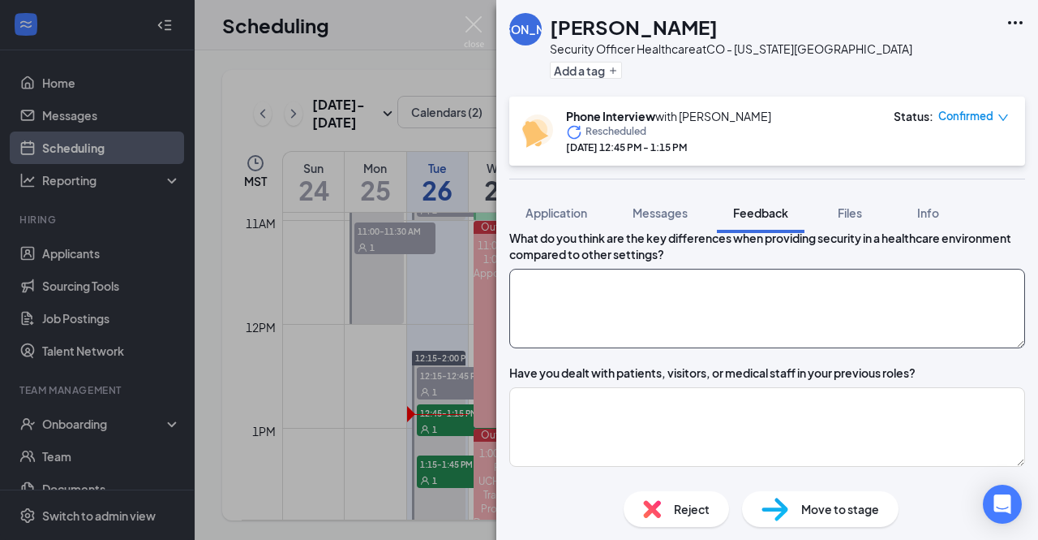
scroll to position [686, 0]
type textarea "S"
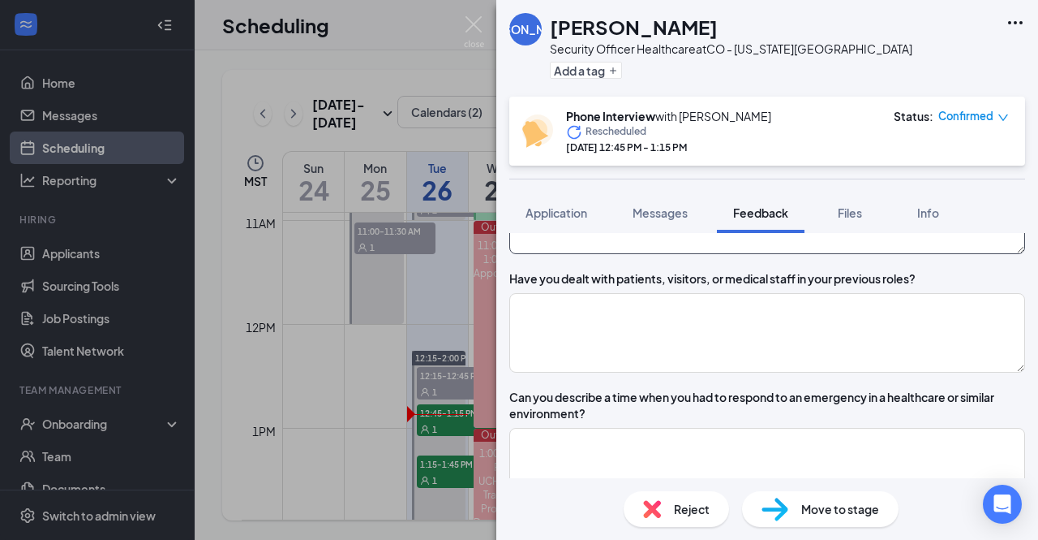
scroll to position [785, 0]
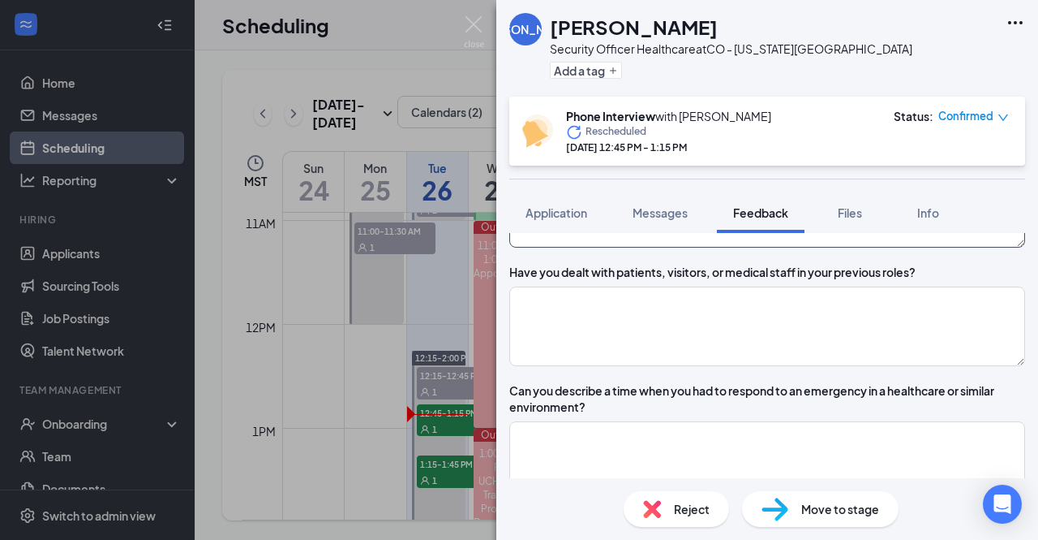
type textarea "You deal with more people in need than in a regular job."
click at [629, 366] on textarea at bounding box center [767, 326] width 516 height 80
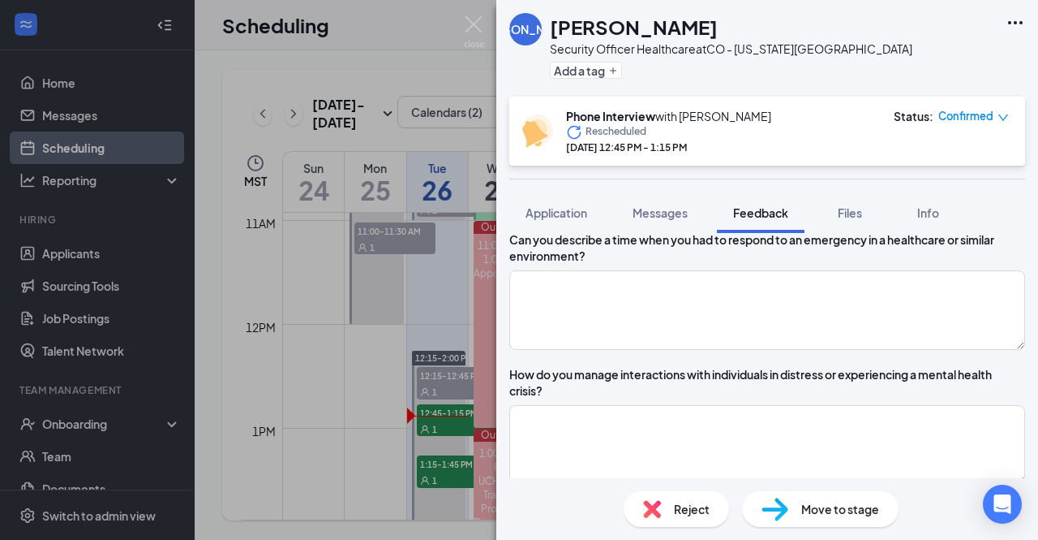
scroll to position [939, 0]
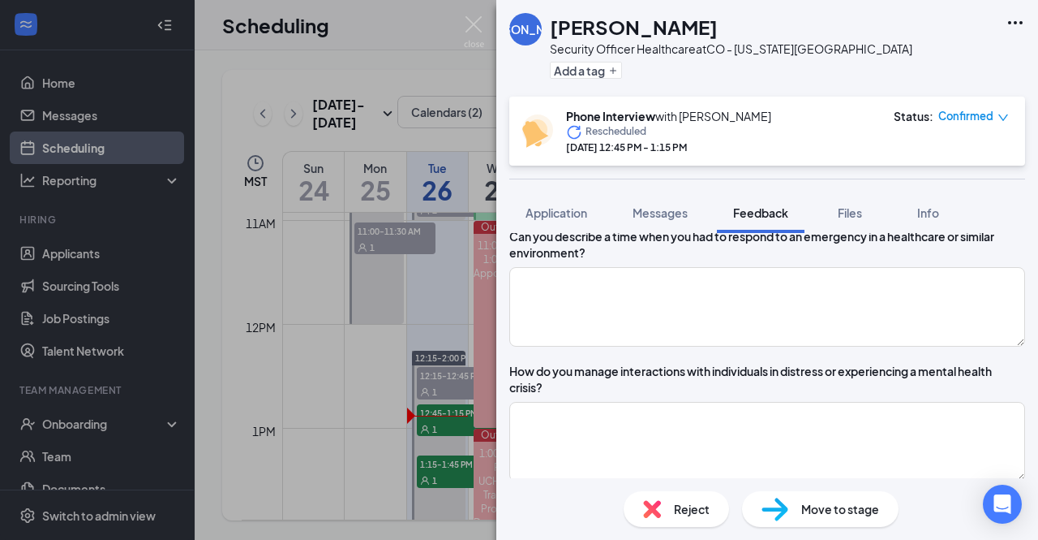
type textarea "No, but have escorted people to hospital."
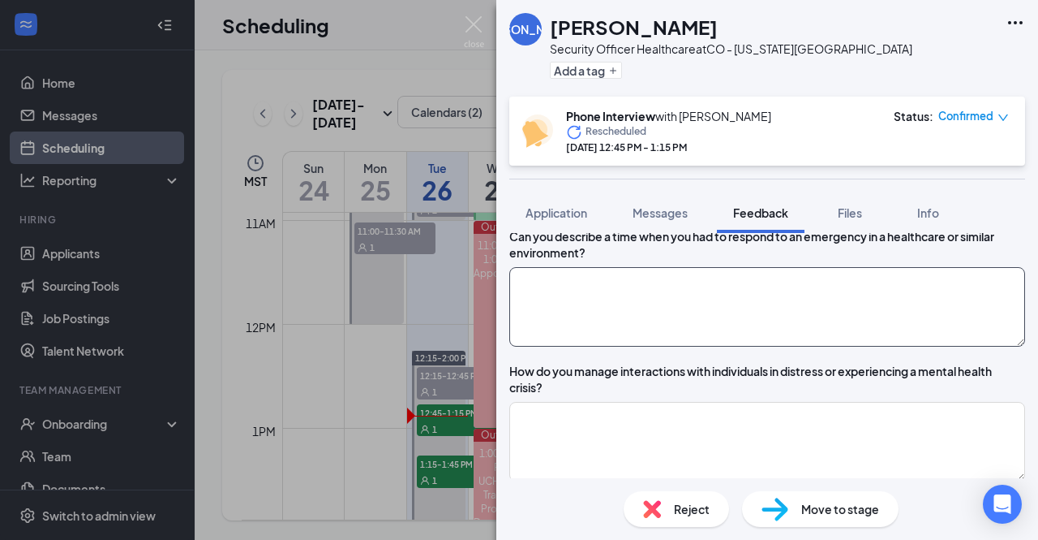
click at [670, 339] on textarea at bounding box center [767, 307] width 516 height 80
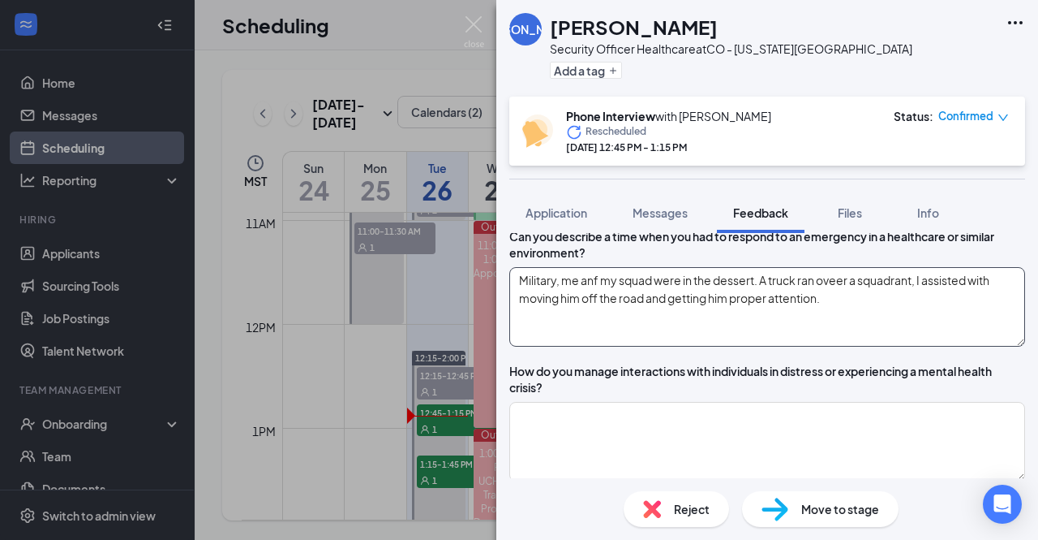
click at [857, 343] on textarea "Military, me anf my squad were in the dessert. A truck ran oveer a squadrant, I…" at bounding box center [767, 307] width 516 height 80
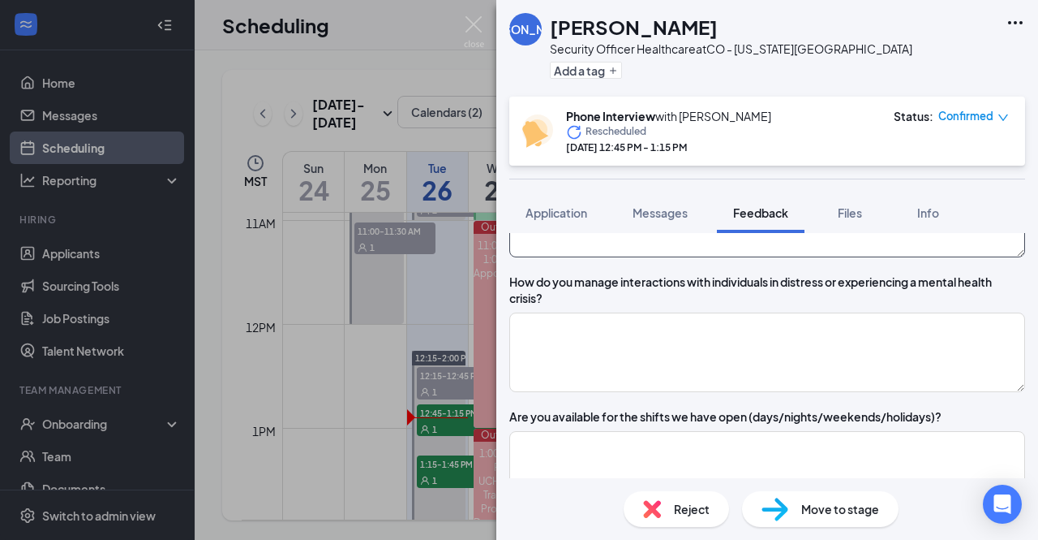
scroll to position [1027, 0]
drag, startPoint x: 899, startPoint y: 254, endPoint x: 961, endPoint y: 288, distance: 70.4
click at [961, 259] on textarea "Military, me anf my squad were in the dessert. A truck ran over a squadrant, I …" at bounding box center [767, 219] width 516 height 80
click at [923, 259] on textarea "Military, me anf my squad were in the dessert. A truck ran over a squadrant, I …" at bounding box center [767, 219] width 516 height 80
type textarea "Military, me anf my squad were in the dessert. A truck ran over a squadrane, I …"
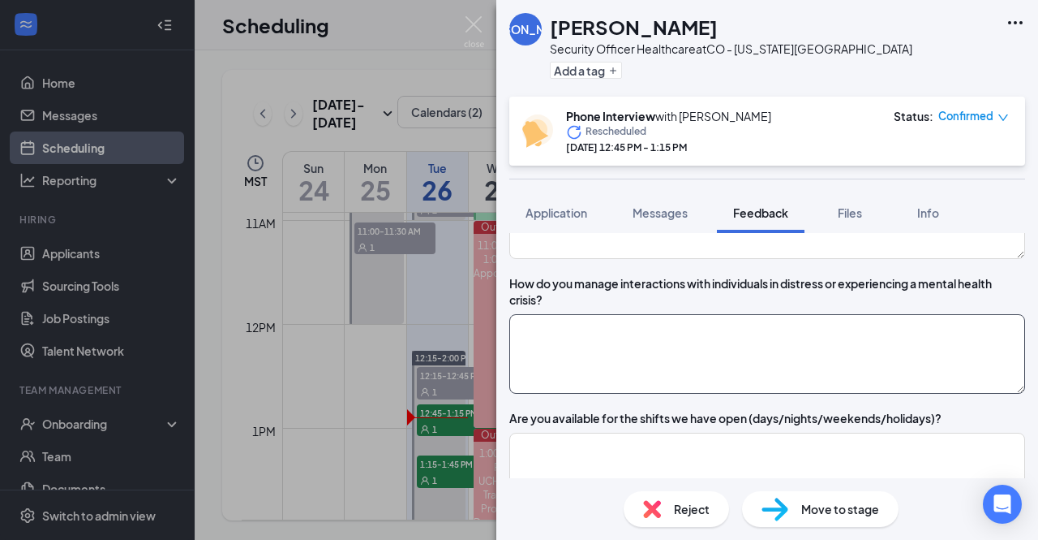
click at [876, 393] on textarea at bounding box center [767, 354] width 516 height 80
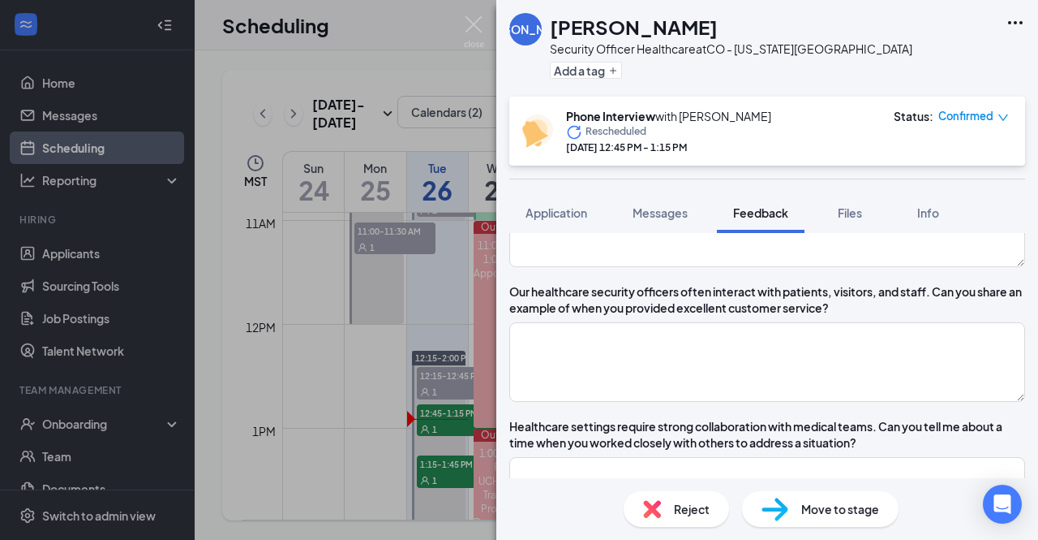
scroll to position [1382, 0]
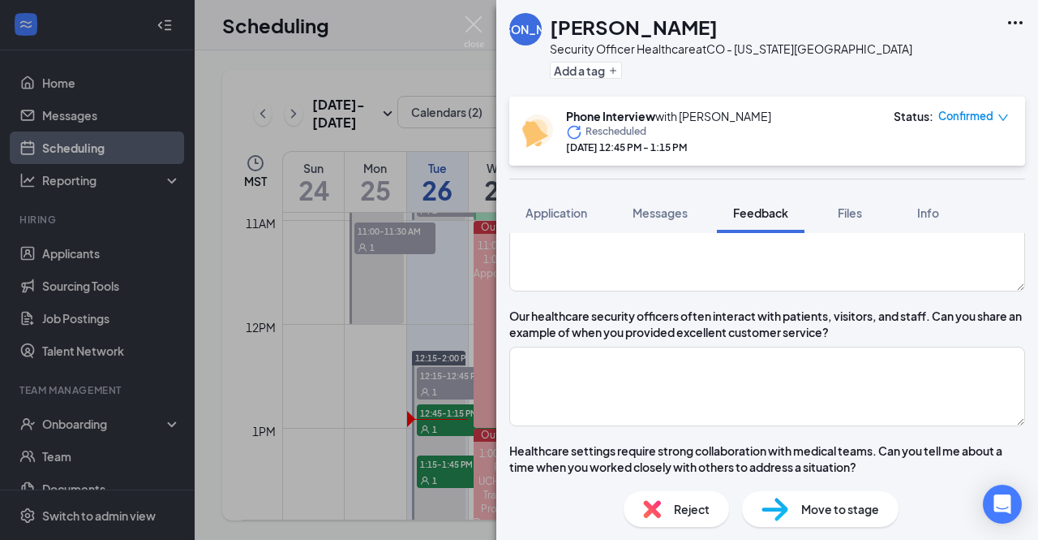
type textarea "Be calm and listen to them. Be mindful of the surroundings."
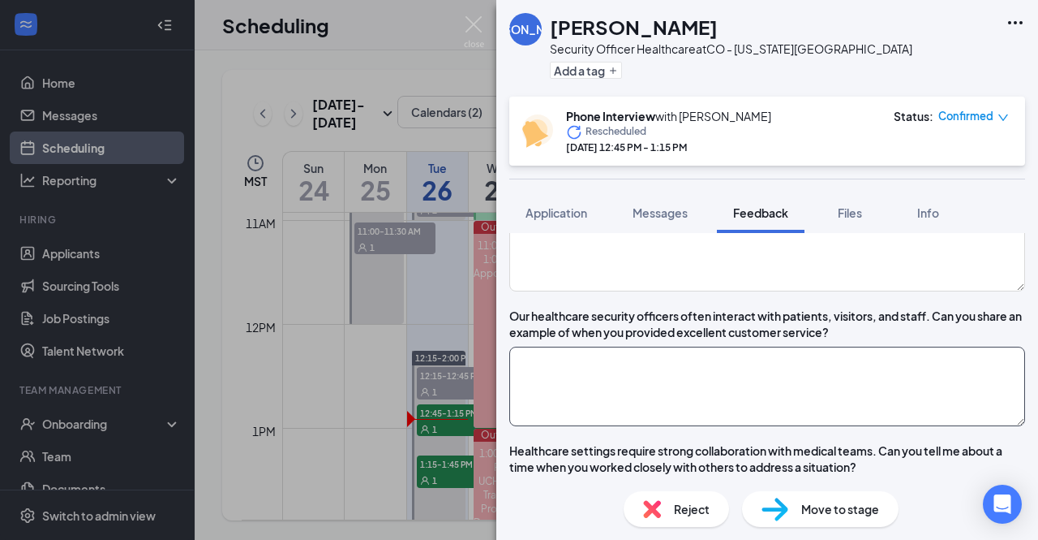
click at [876, 412] on textarea at bounding box center [767, 386] width 516 height 80
click at [791, 426] on textarea "Service sales associate at 24 hr fitness, I was still in training and we were u…" at bounding box center [767, 386] width 516 height 80
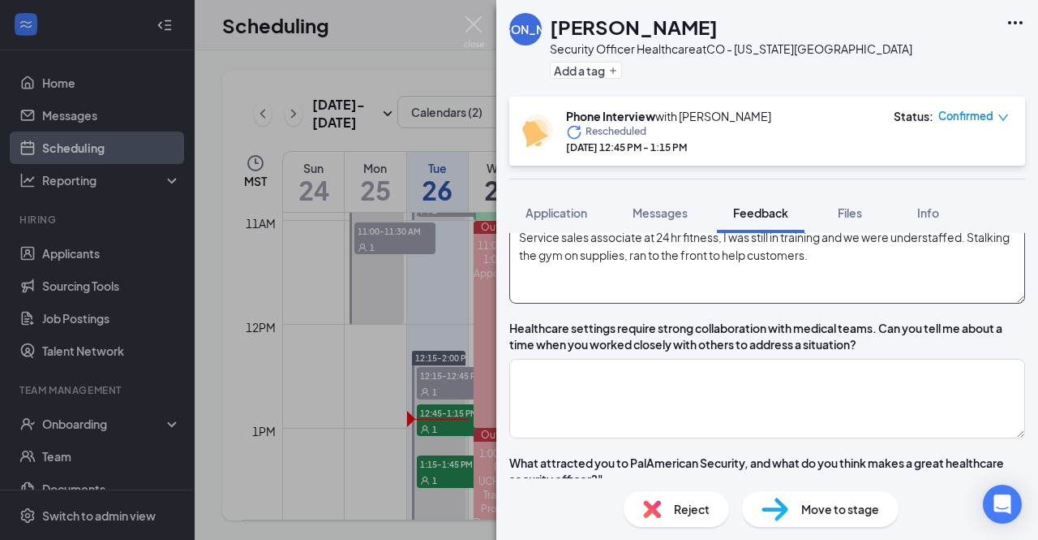
scroll to position [1534, 0]
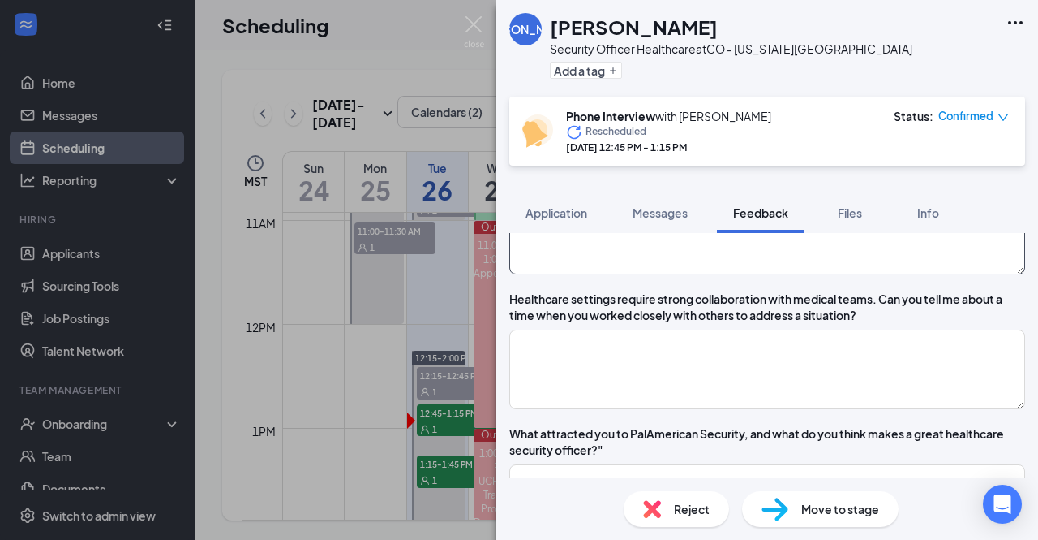
type textarea "Service sales associate at 24 hr fitness, I was still in training and we were u…"
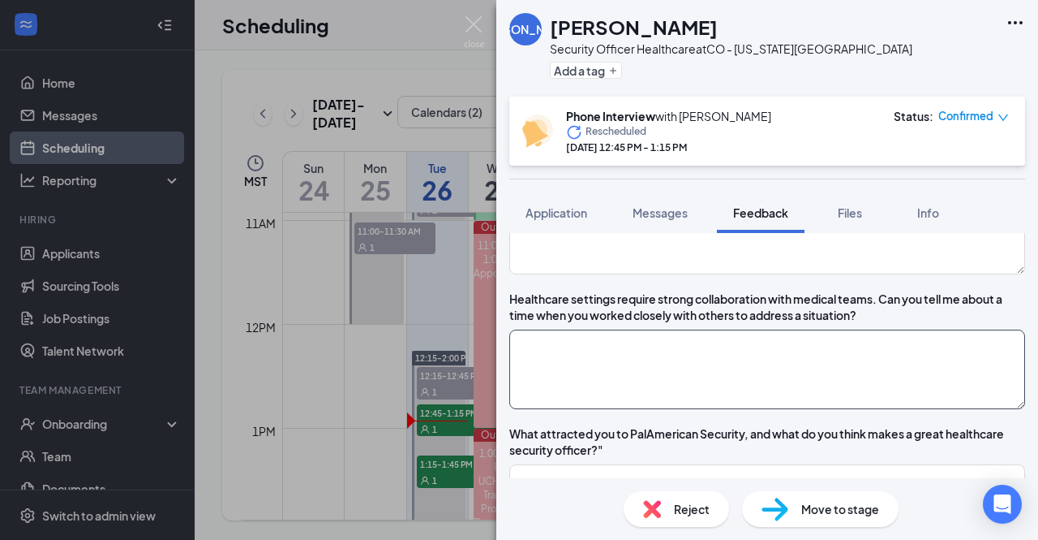
click at [864, 409] on textarea at bounding box center [767, 369] width 516 height 80
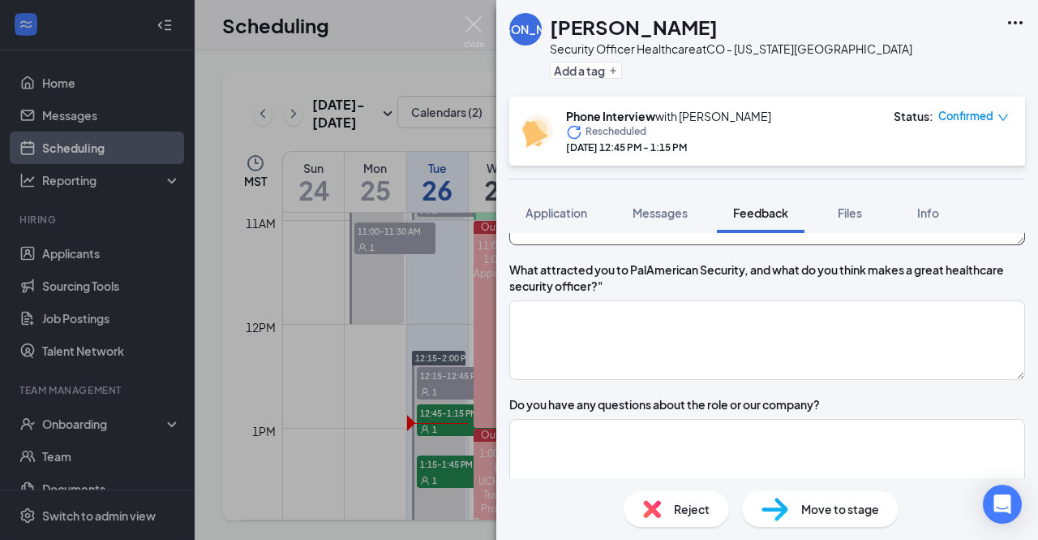
scroll to position [1700, 0]
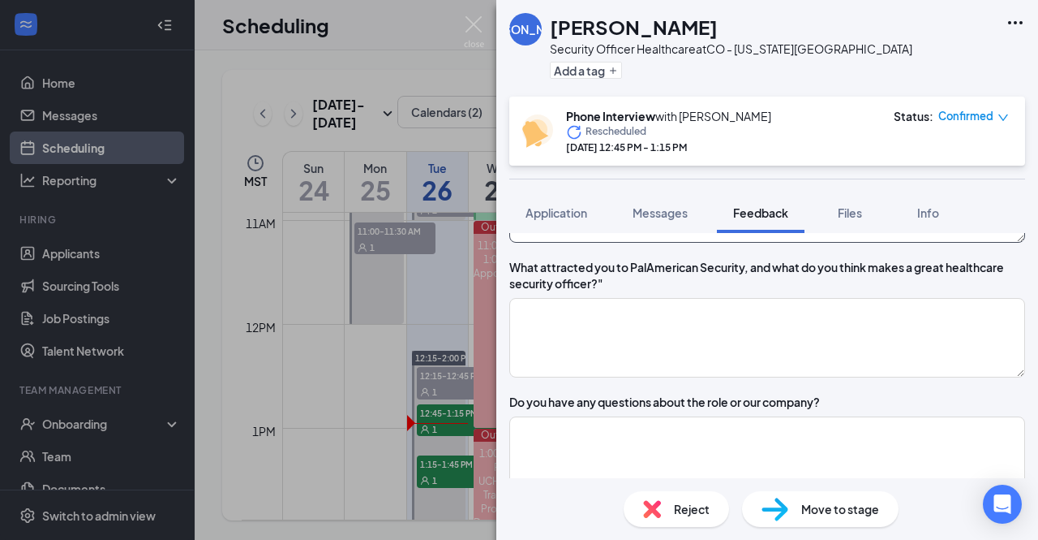
type textarea "incharge of inventory, was waiting for a drop of supplies that was running late…"
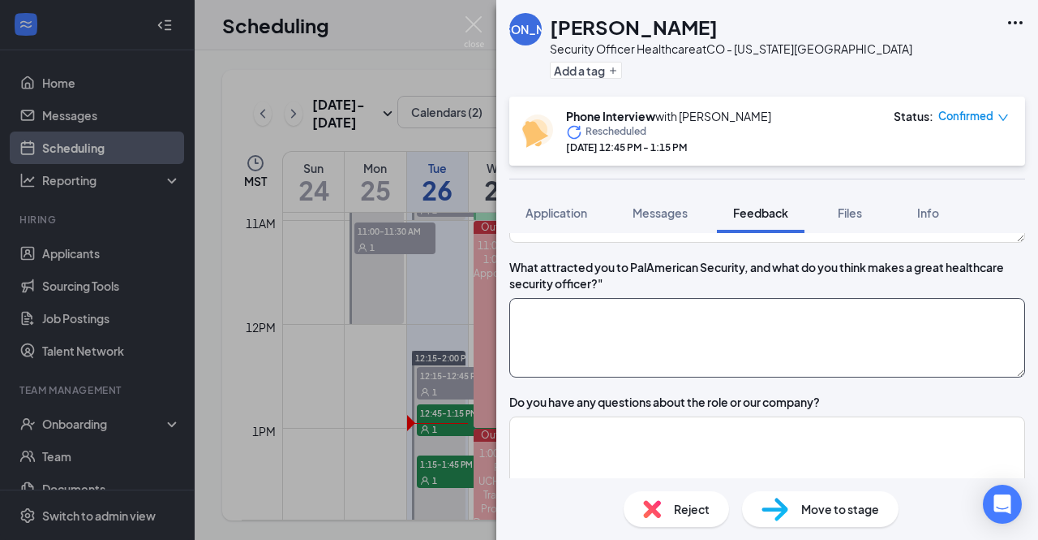
click at [864, 377] on textarea at bounding box center [767, 338] width 516 height 80
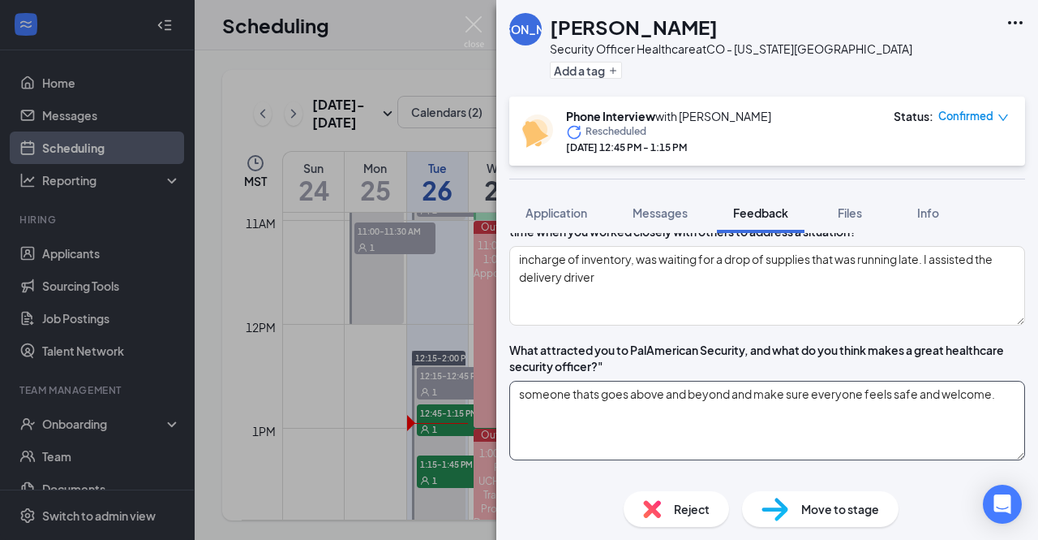
scroll to position [1725, 0]
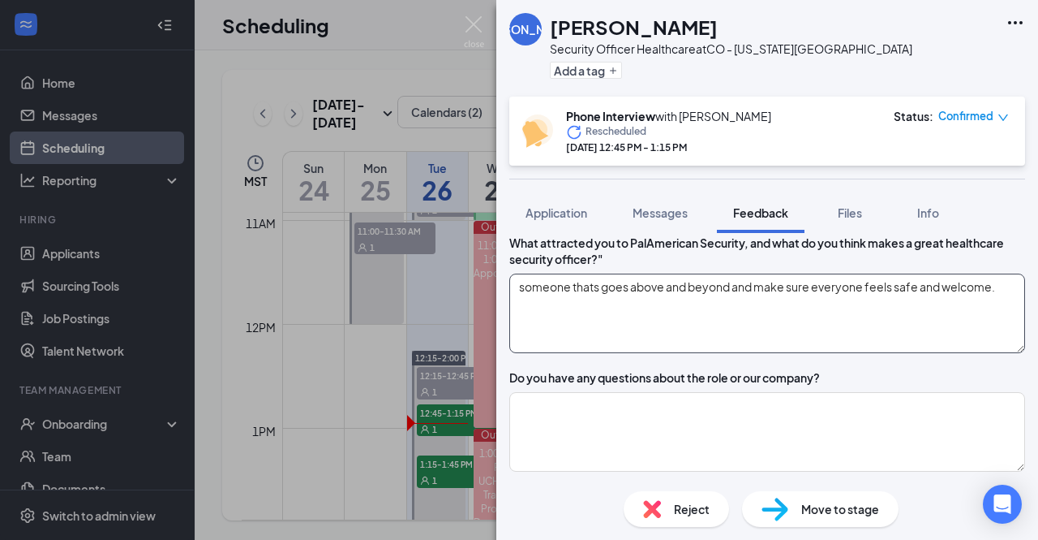
click at [754, 353] on textarea "someone thats goes above and beyond and make sure everyone feels safe and welco…" at bounding box center [767, 313] width 516 height 80
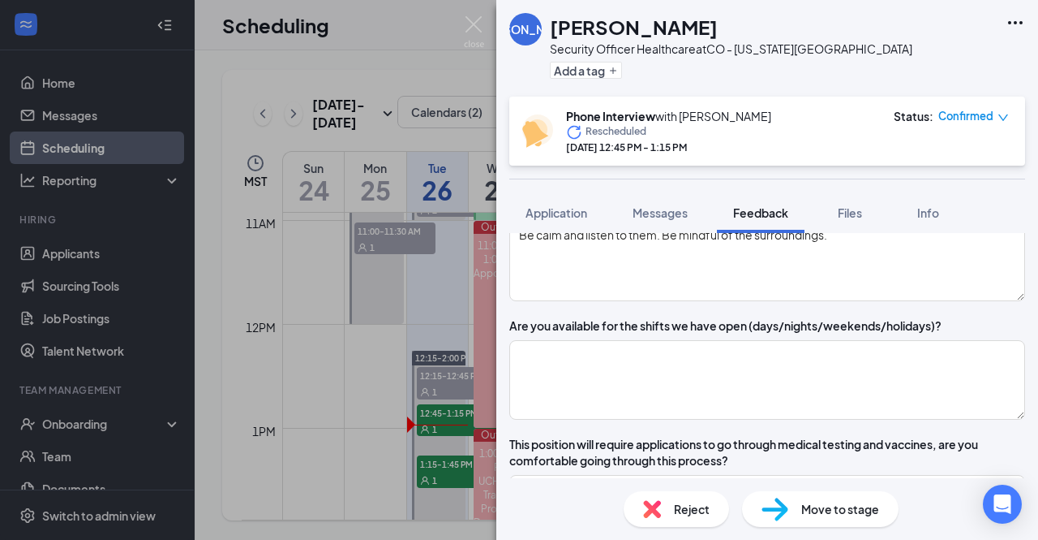
scroll to position [1141, 0]
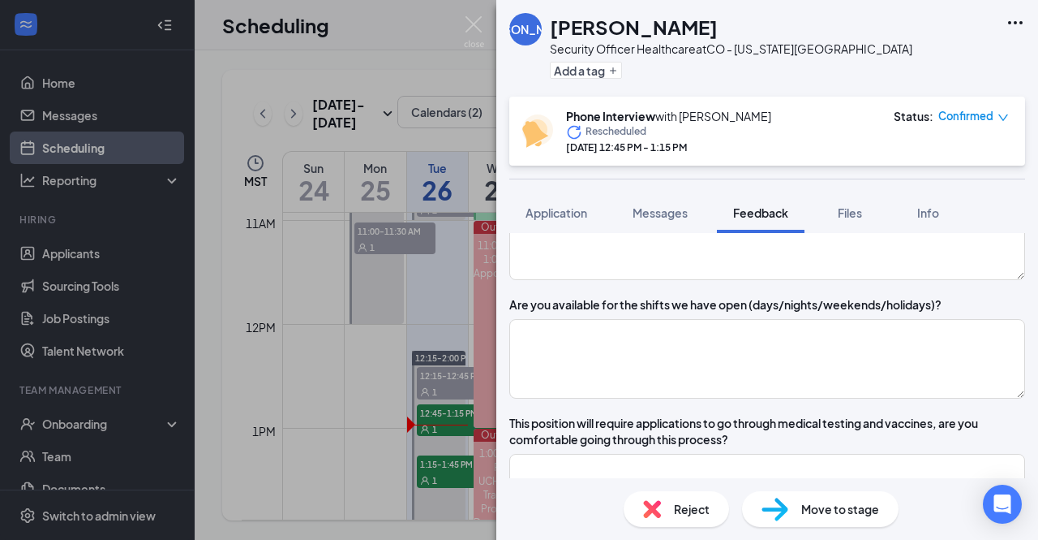
type textarea "someone thats goes above and beyond and make sure everyone feels safe and welco…"
click at [752, 394] on textarea at bounding box center [767, 359] width 516 height 80
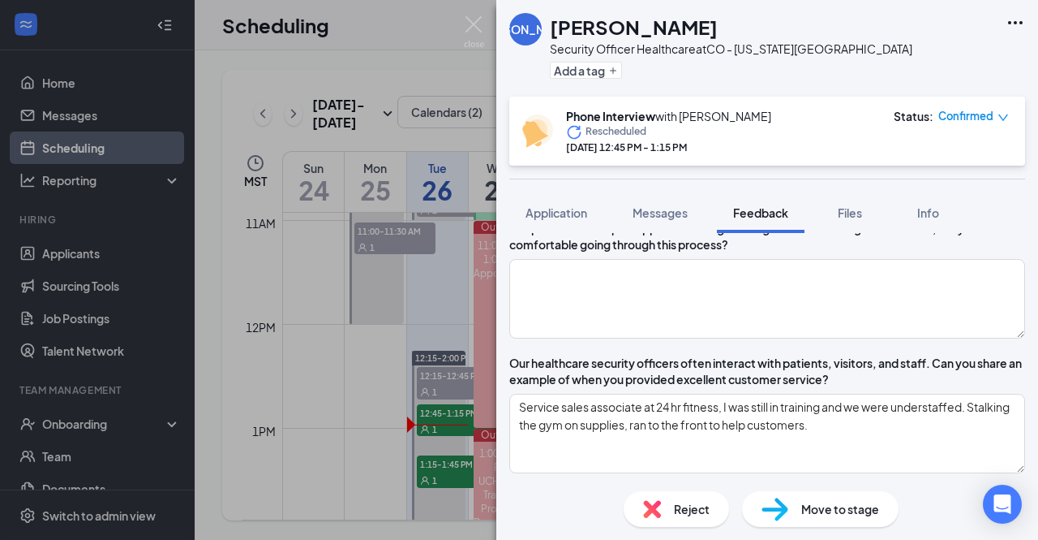
scroll to position [1337, 0]
type textarea "Full time day"
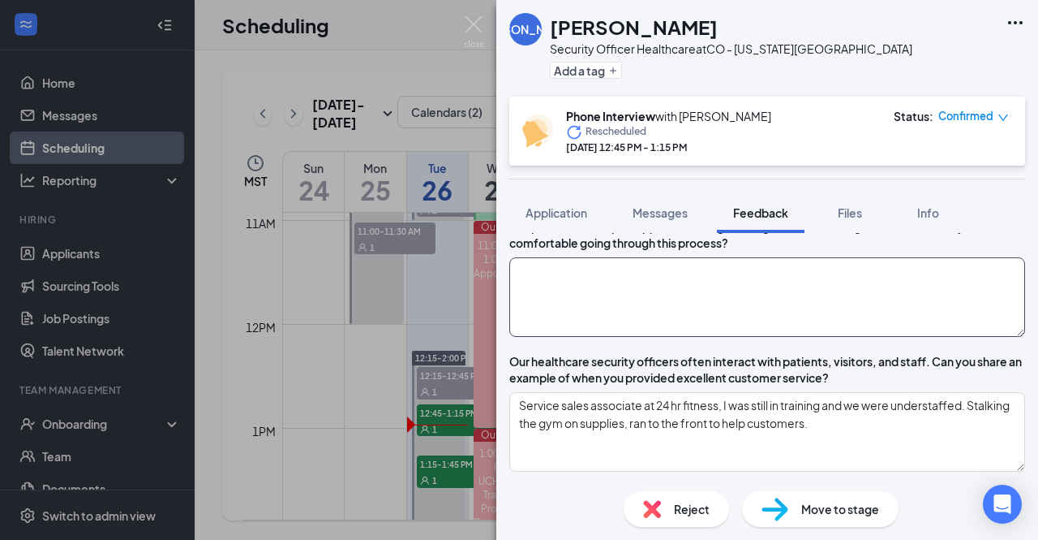
click at [737, 337] on textarea at bounding box center [767, 297] width 516 height 80
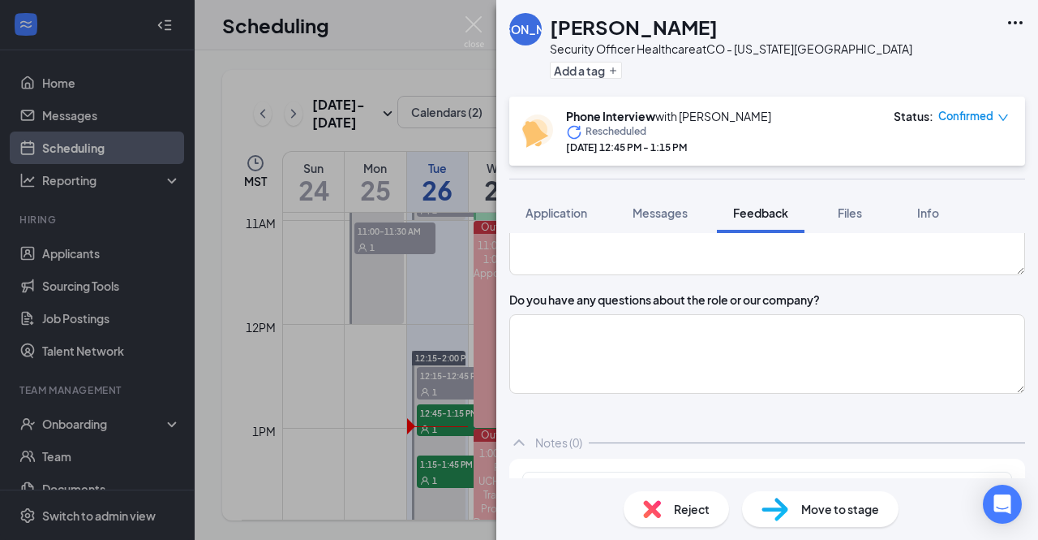
scroll to position [1817, 0]
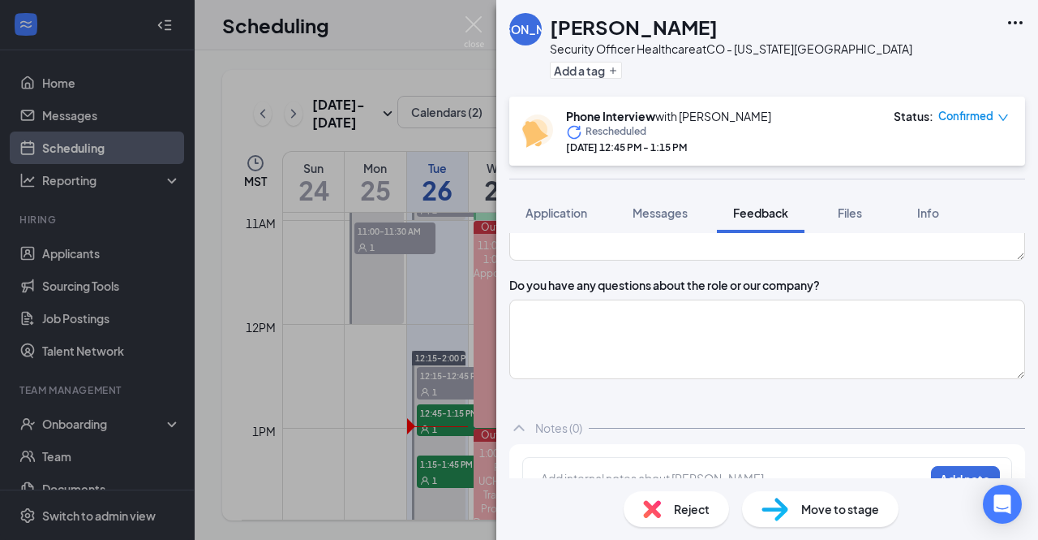
type textarea "Yes"
click at [737, 359] on textarea at bounding box center [767, 339] width 516 height 80
click at [733, 379] on textarea at bounding box center [767, 339] width 516 height 80
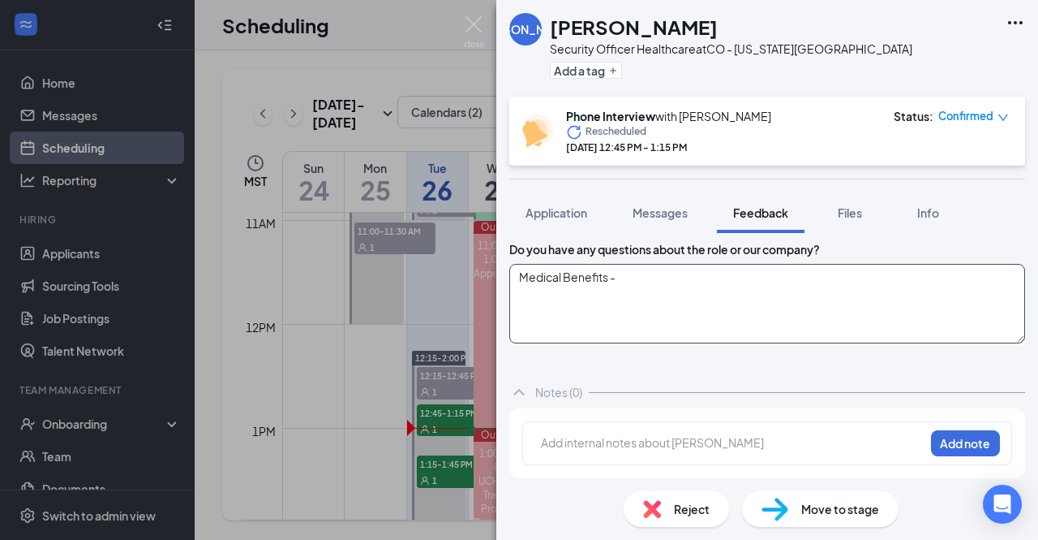
scroll to position [1882, 0]
click at [672, 303] on textarea "Medical Benefits -" at bounding box center [767, 304] width 516 height 80
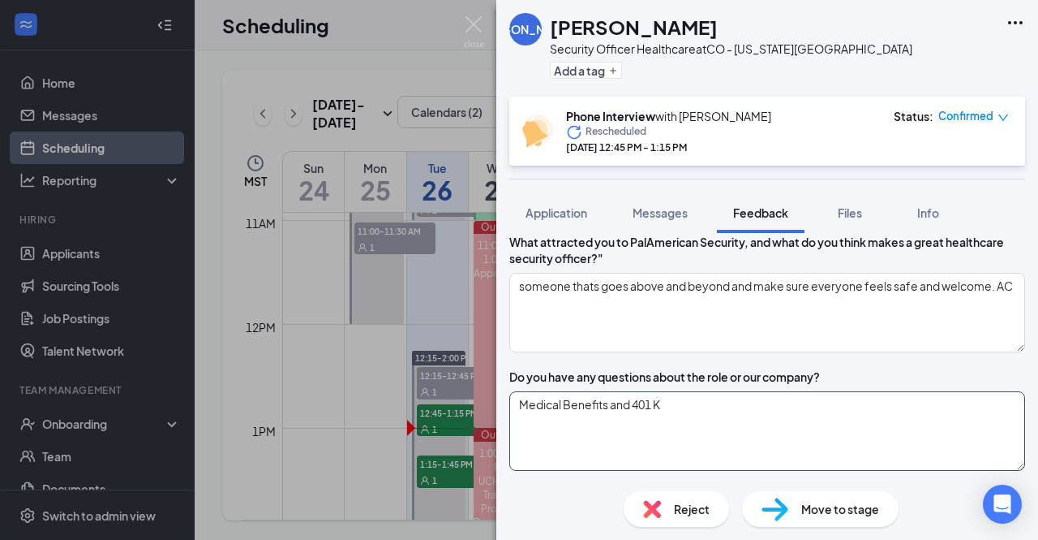
scroll to position [1720, 0]
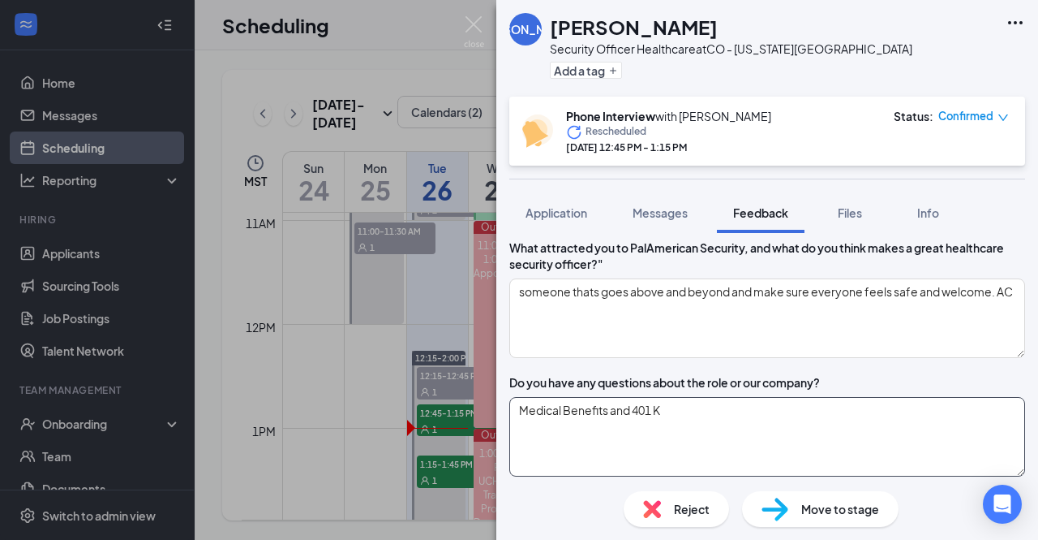
type textarea "Medical Benefits and 401 K"
click at [617, 352] on textarea "someone thats goes above and beyond and make sure everyone feels safe and welco…" at bounding box center [767, 318] width 516 height 80
click at [612, 358] on textarea "someone that goes above and beyond and make sure everyone feels safe and welcom…" at bounding box center [767, 318] width 516 height 80
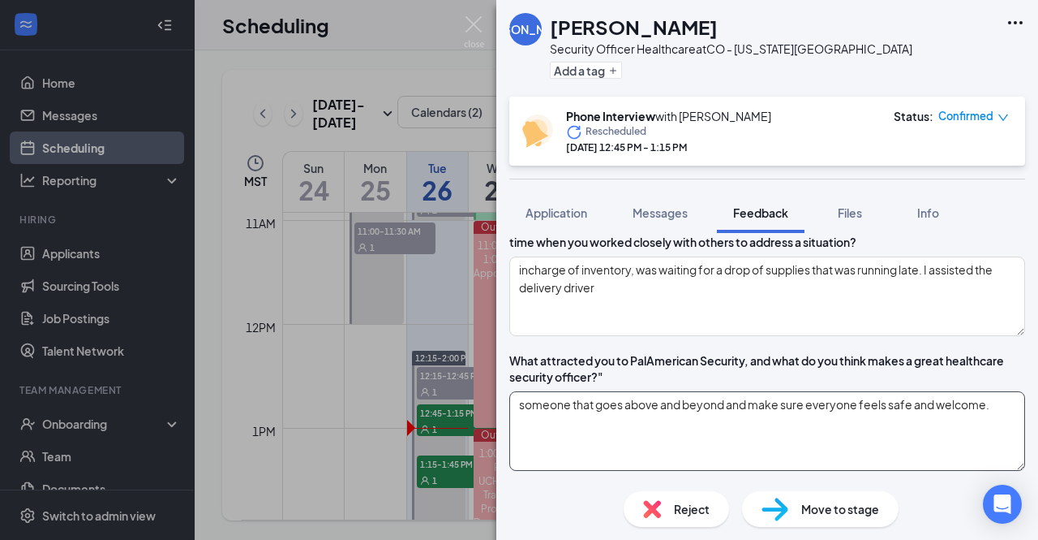
scroll to position [1593, 0]
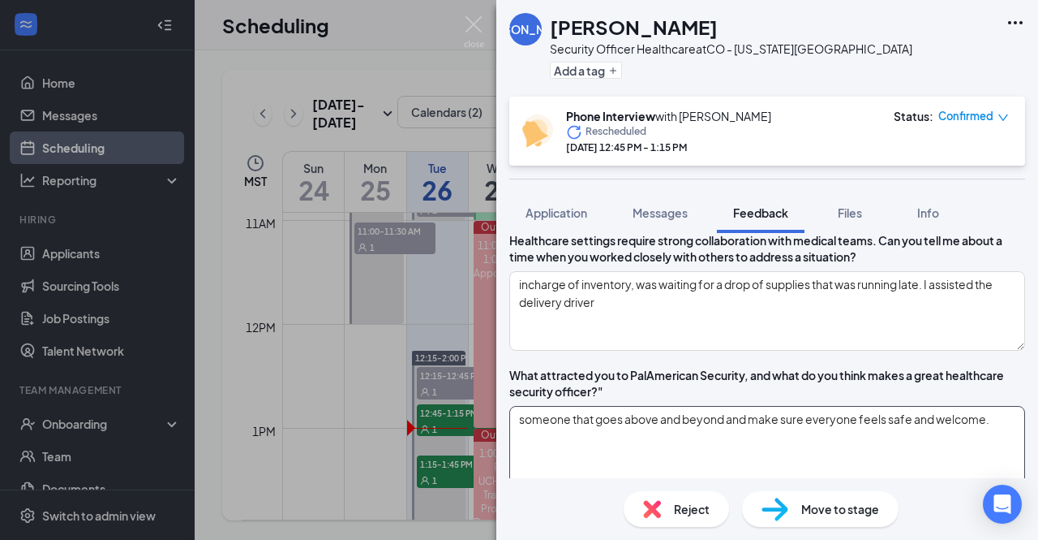
type textarea "someone that goes above and beyond and make sure everyone feels safe and welcom…"
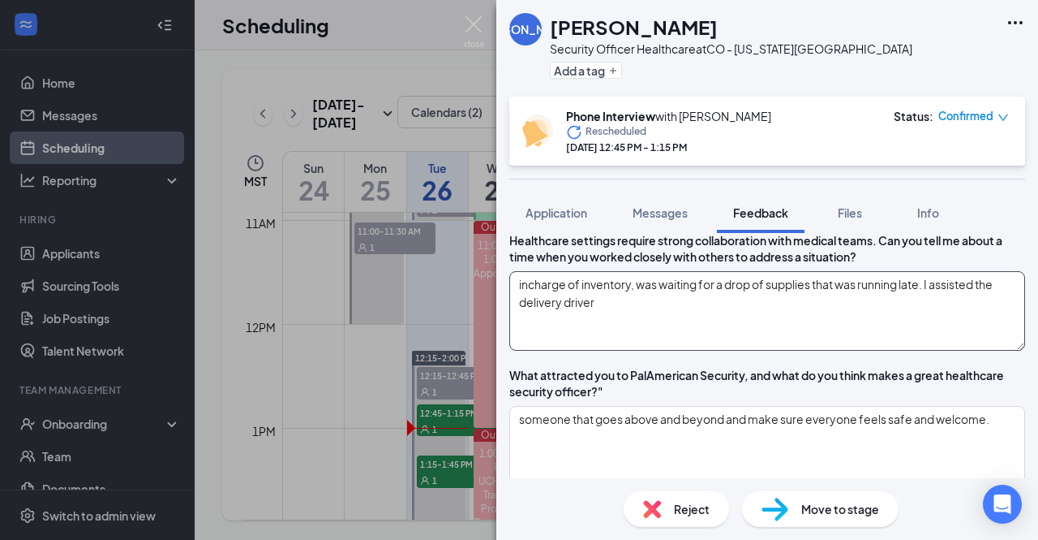
click at [537, 343] on textarea "incharge of inventory, was waiting for a drop of supplies that was running late…" at bounding box center [767, 311] width 516 height 80
drag, startPoint x: 599, startPoint y: 345, endPoint x: 577, endPoint y: 342, distance: 22.0
click at [577, 342] on textarea "Being incharge of inventory, was waiting for a drop of supplies that was runnin…" at bounding box center [767, 311] width 516 height 80
click at [613, 348] on textarea "Being encharge of inventory, was waiting for a drop of supplies that was runnin…" at bounding box center [767, 311] width 516 height 80
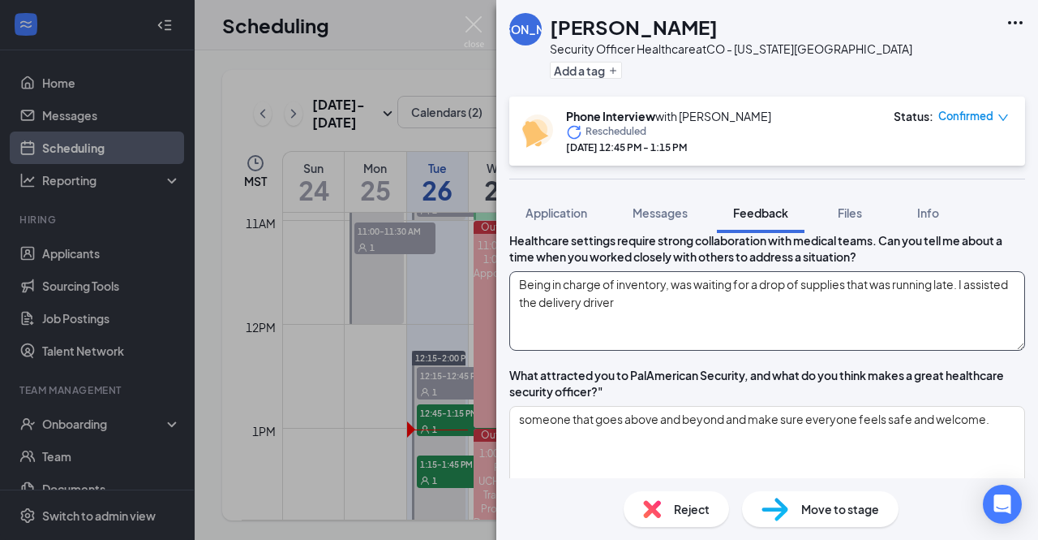
click at [781, 350] on textarea "Being in charge of inventory, was waiting for a drop of supplies that was runni…" at bounding box center [767, 311] width 516 height 80
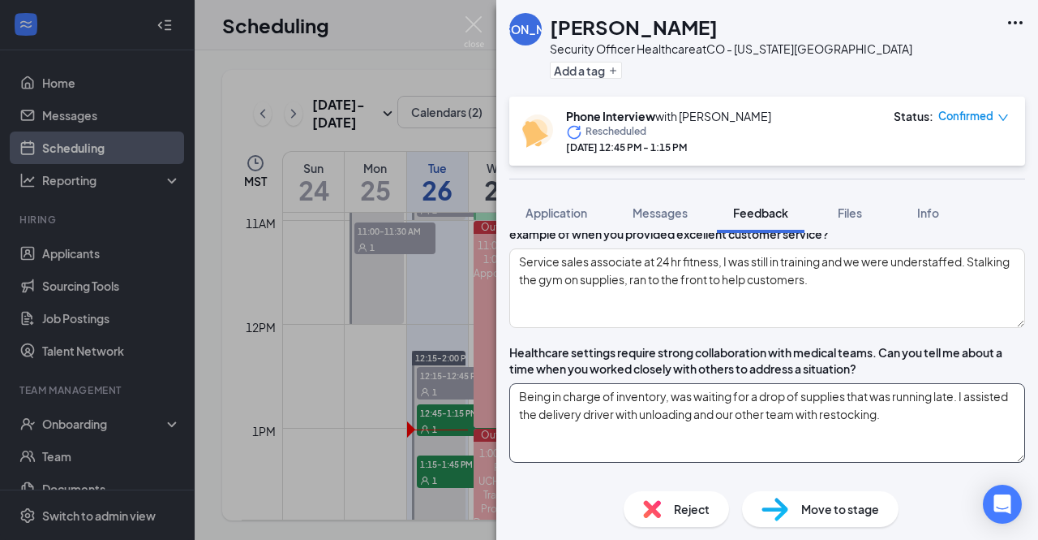
scroll to position [1480, 0]
type textarea "Being in charge of inventory, was waiting for a drop of supplies that was runni…"
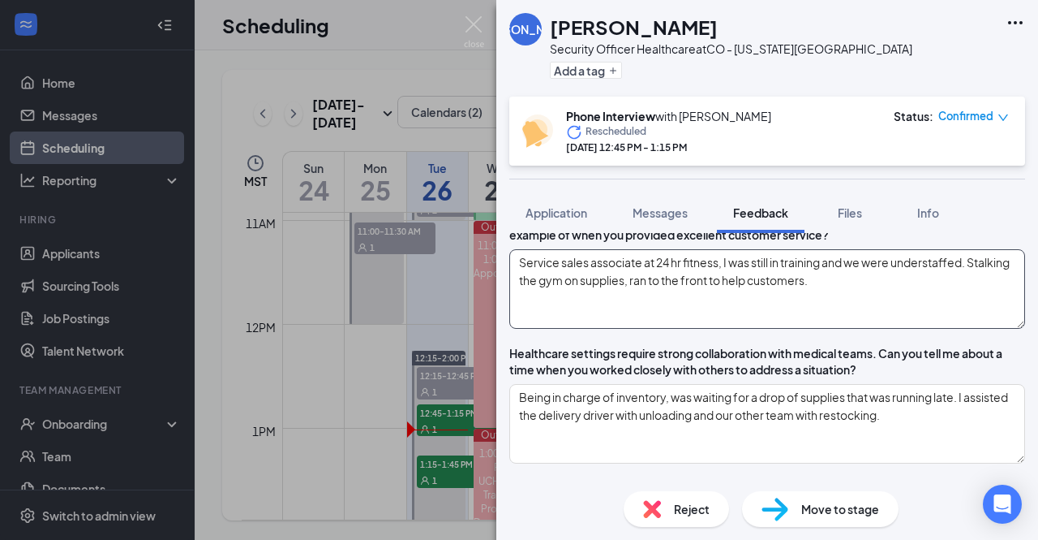
click at [961, 329] on textarea "Service sales associate at 24 hr fitness, I was still in training and we were u…" at bounding box center [767, 289] width 516 height 80
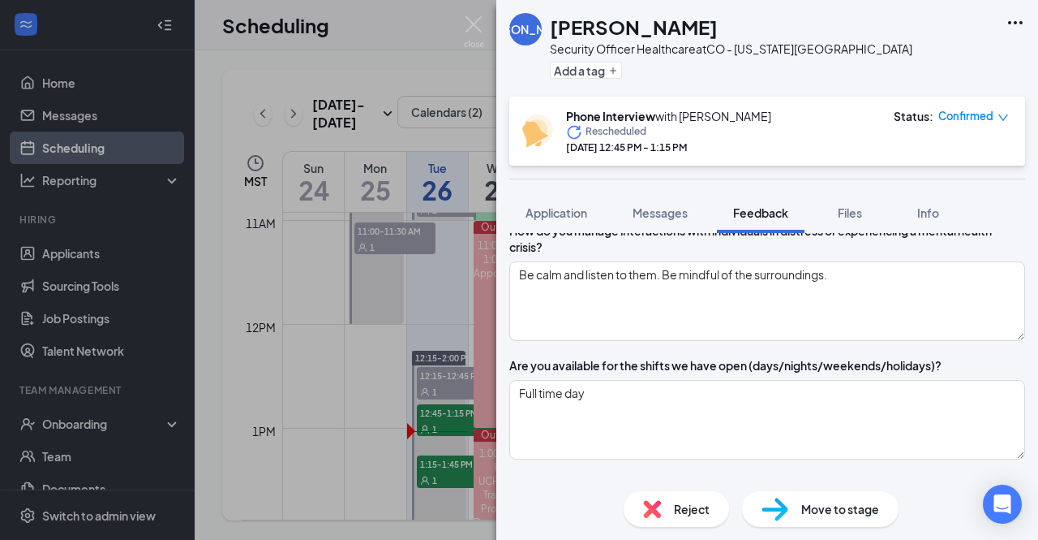
scroll to position [1078, 0]
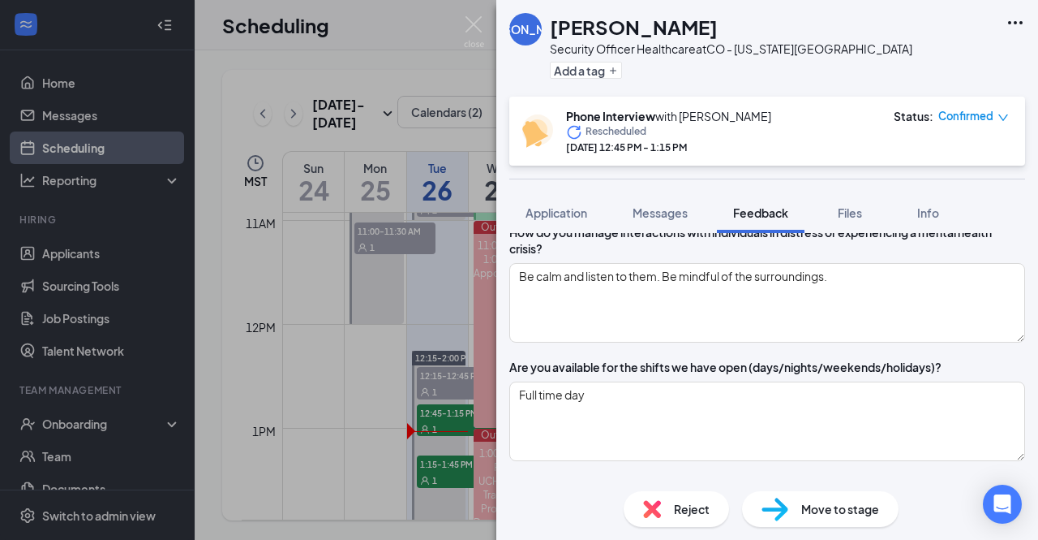
type textarea "Service sales associate at 24 hr fitness, I was still in training and we were u…"
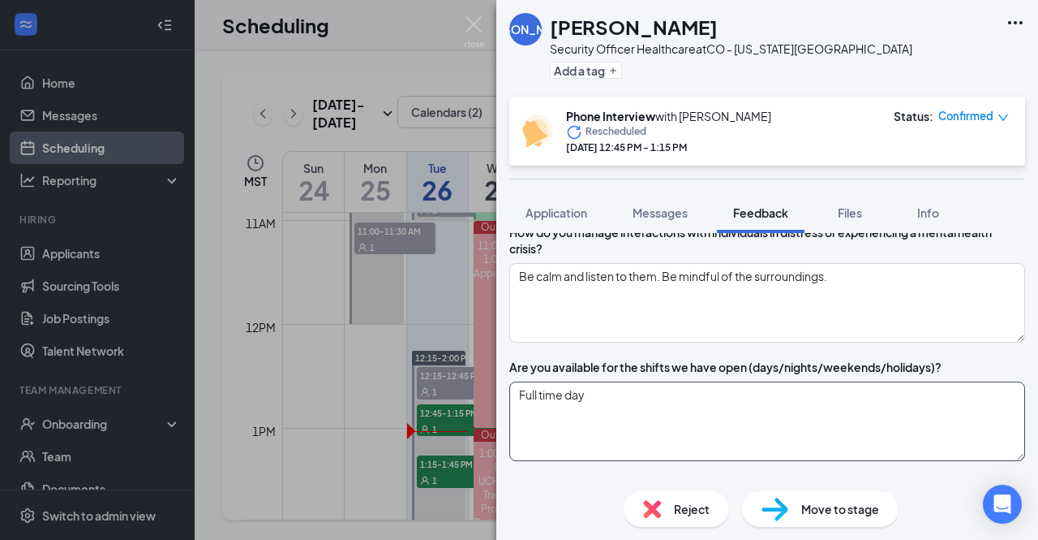
click at [578, 454] on textarea "Full time day" at bounding box center [767, 421] width 516 height 80
click at [615, 450] on textarea "Full time, day" at bounding box center [767, 421] width 516 height 80
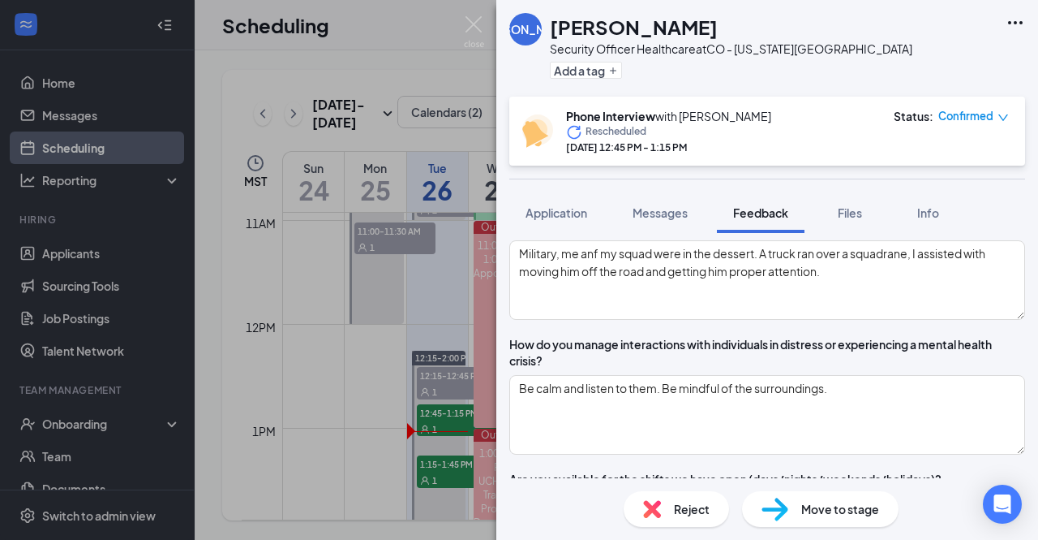
scroll to position [966, 0]
type textarea "[DEMOGRAPHIC_DATA] can work what ever is available"
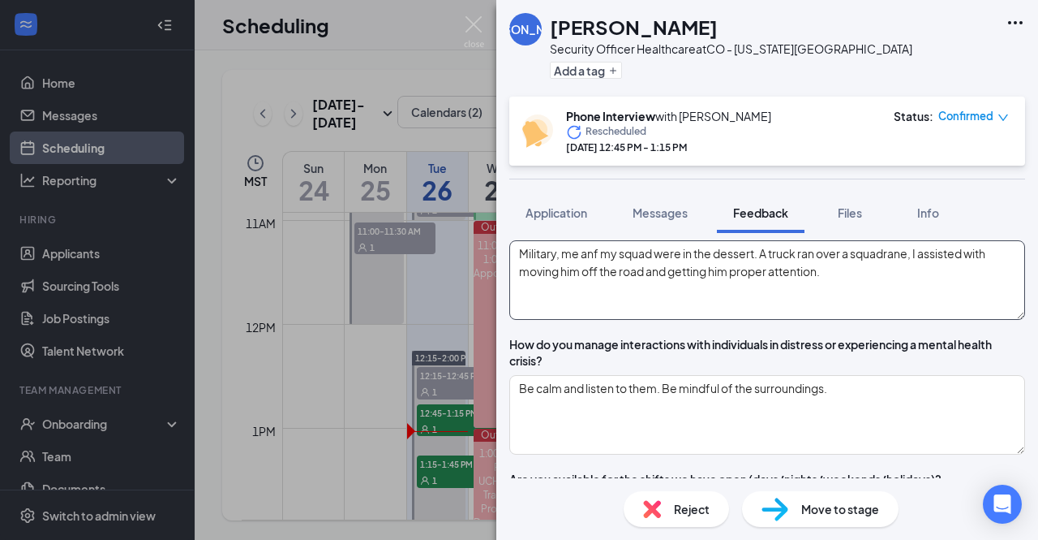
click at [615, 312] on textarea "Military, me anf my squad were in the dessert. A truck ran over a squadrane, I …" at bounding box center [767, 280] width 516 height 80
click at [928, 316] on textarea "Military, me and my squad were in the dessert. A truck ran over a squadrane, I …" at bounding box center [767, 280] width 516 height 80
click at [893, 318] on textarea "Military, me and my squad were in the dessert. A truck ran over someones foot, …" at bounding box center [767, 280] width 516 height 80
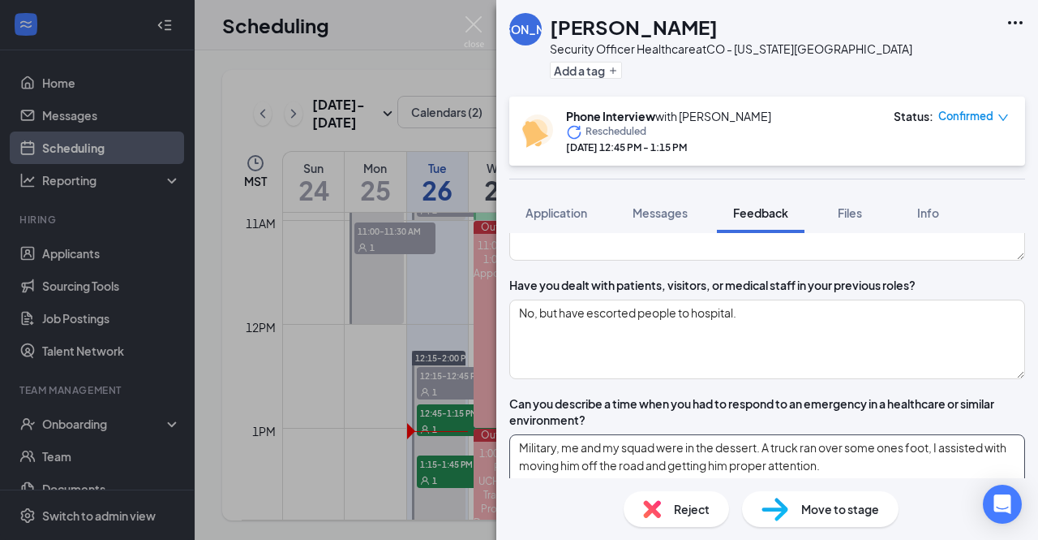
scroll to position [769, 0]
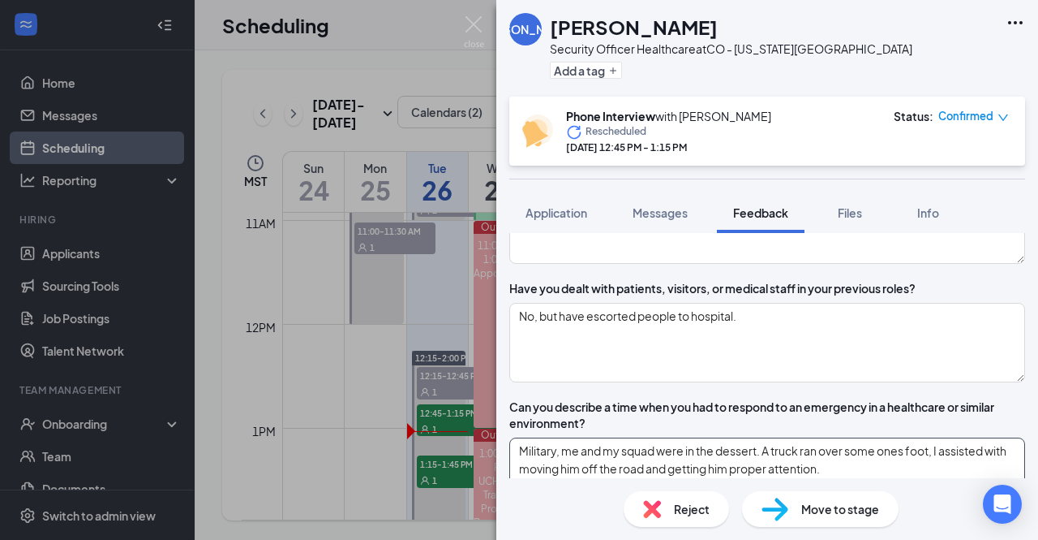
type textarea "Military, me and my squad were in the dessert. A truck ran over some ones foot,…"
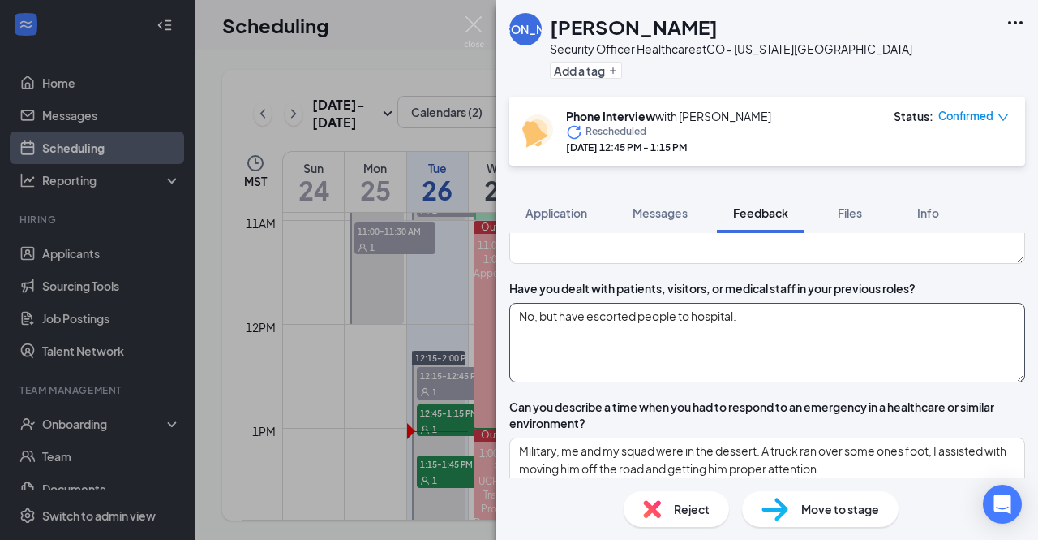
click at [578, 381] on textarea "No, but have escorted people to hospital." at bounding box center [767, 343] width 516 height 80
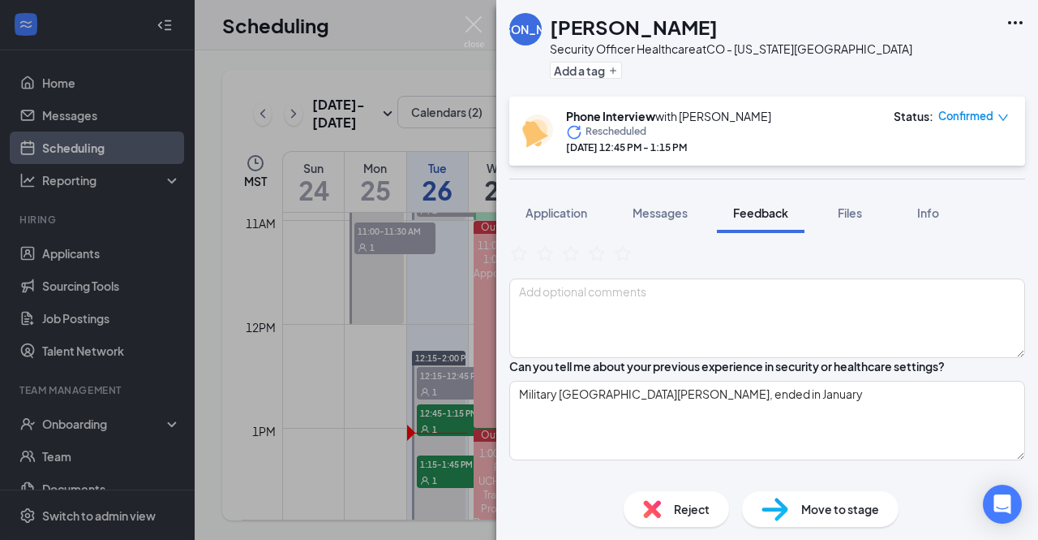
scroll to position [81, 0]
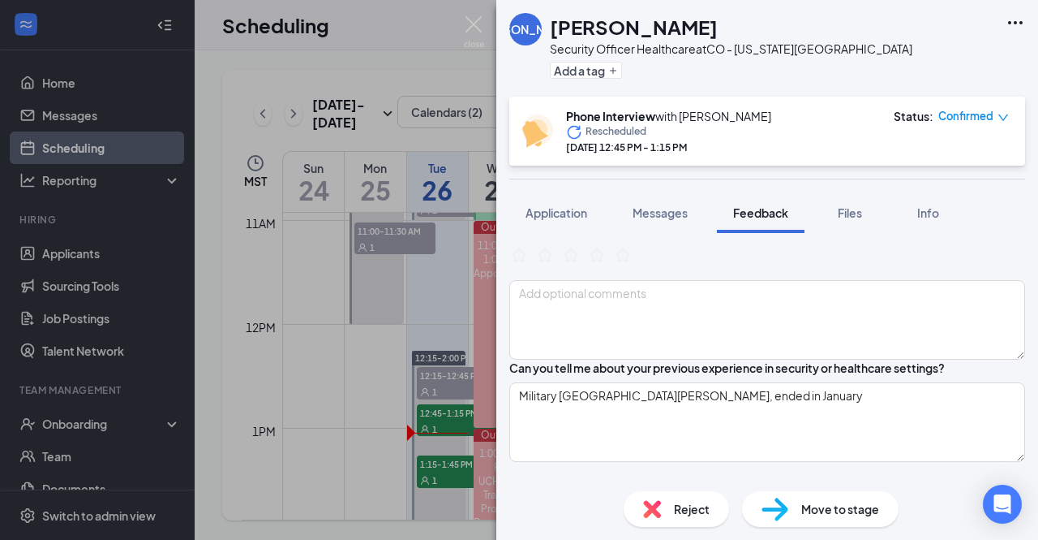
type textarea "No, but I have escorted people to hospital."
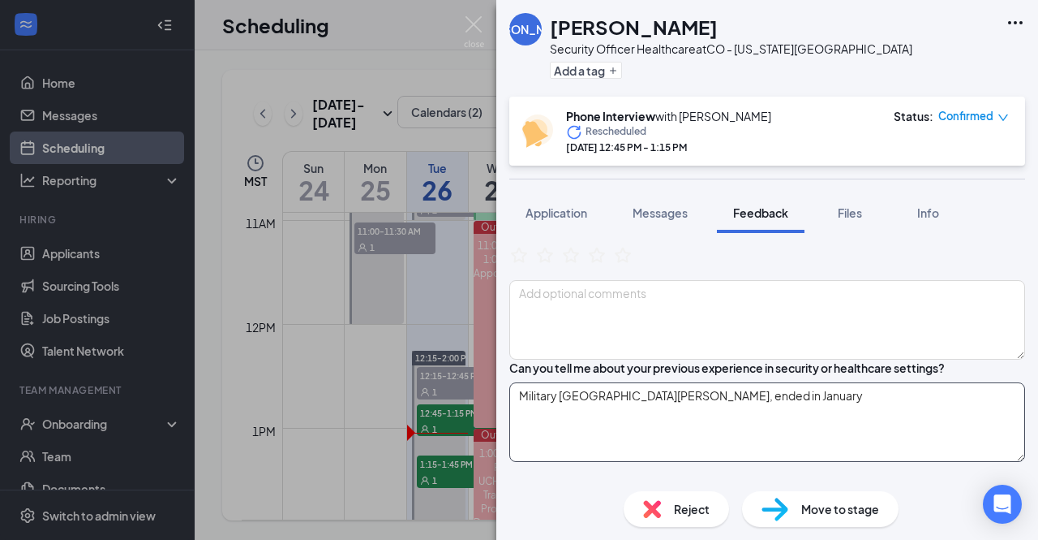
click at [580, 447] on textarea "Military [GEOGRAPHIC_DATA][PERSON_NAME], ended in January" at bounding box center [767, 422] width 516 height 80
click at [749, 441] on textarea "Military [GEOGRAPHIC_DATA][PERSON_NAME], ended in January" at bounding box center [767, 422] width 516 height 80
type textarea "Military [GEOGRAPHIC_DATA][PERSON_NAME], ended in January."
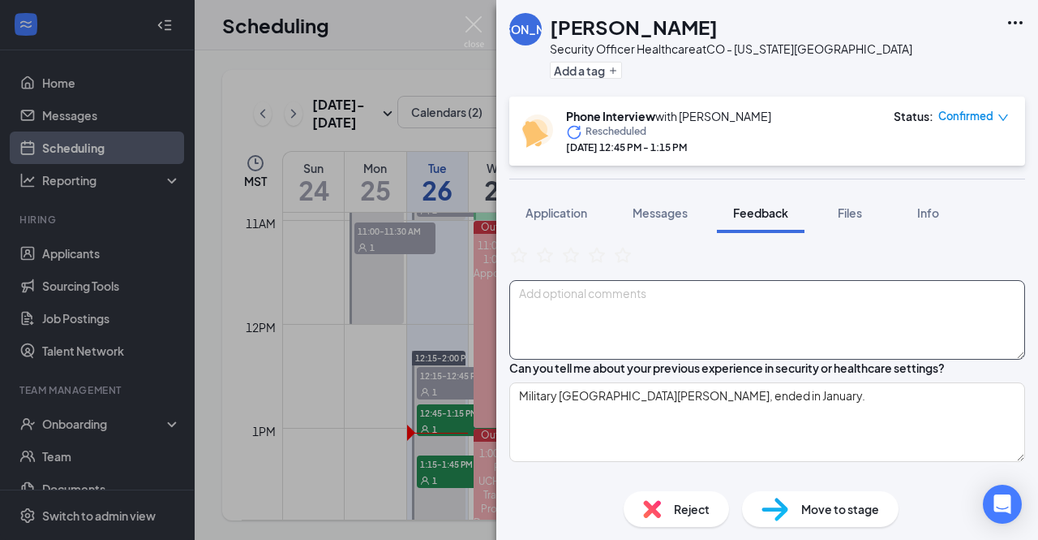
click at [750, 327] on textarea at bounding box center [767, 320] width 516 height 80
drag, startPoint x: 617, startPoint y: 312, endPoint x: 637, endPoint y: 322, distance: 21.8
click at [637, 322] on textarea "Lacked knowlefge o" at bounding box center [767, 320] width 516 height 80
click at [641, 309] on textarea "Lacked knowlefge o" at bounding box center [767, 320] width 516 height 80
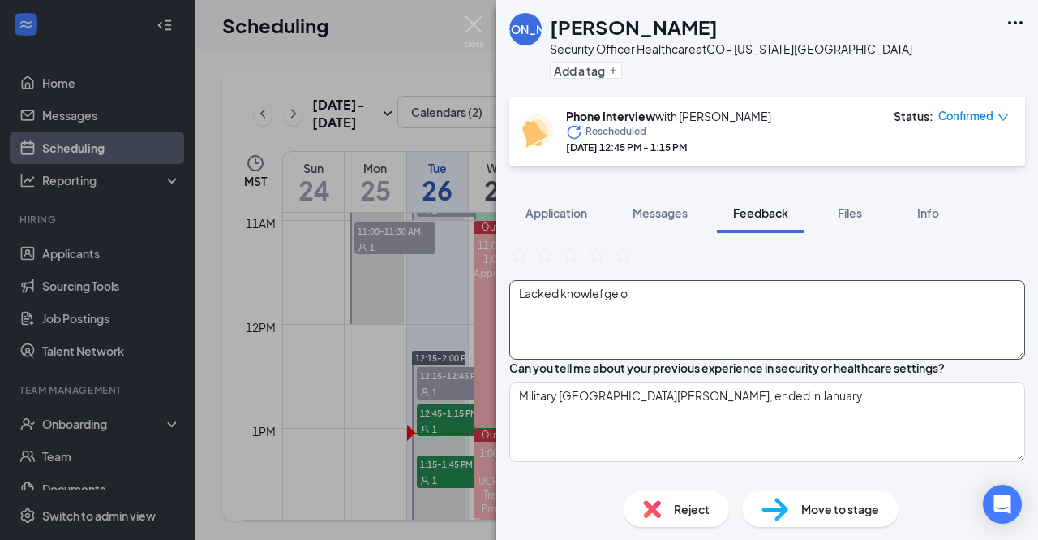
click at [641, 309] on textarea "Lacked knowlefge o" at bounding box center [767, 320] width 516 height 80
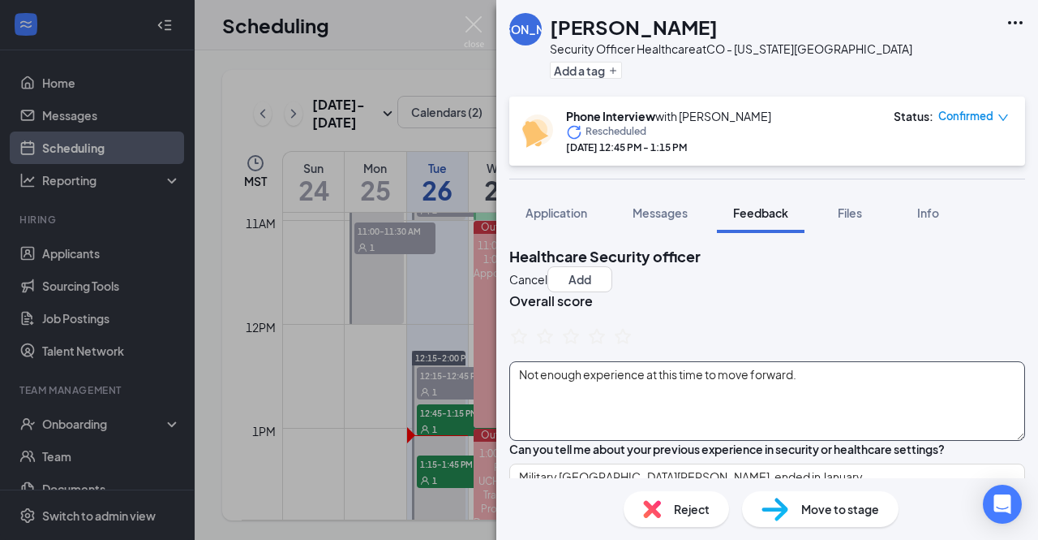
scroll to position [0, 0]
click at [555, 346] on icon "StarBorder" at bounding box center [544, 335] width 19 height 19
click at [847, 398] on textarea "Not enough experience at this time to move forward." at bounding box center [767, 401] width 516 height 80
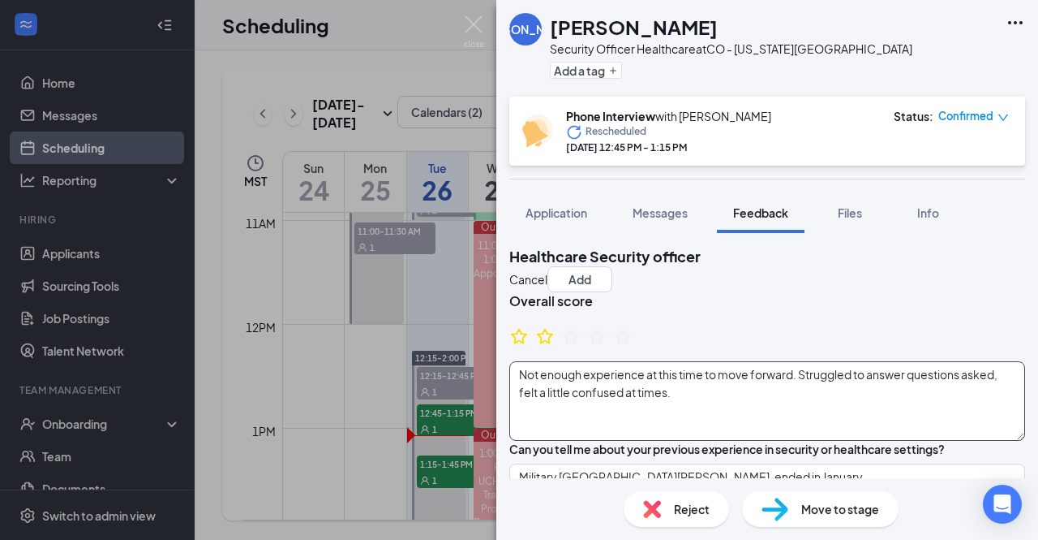
type textarea "Not enough experience at this time to move forward. Struggled to answer questio…"
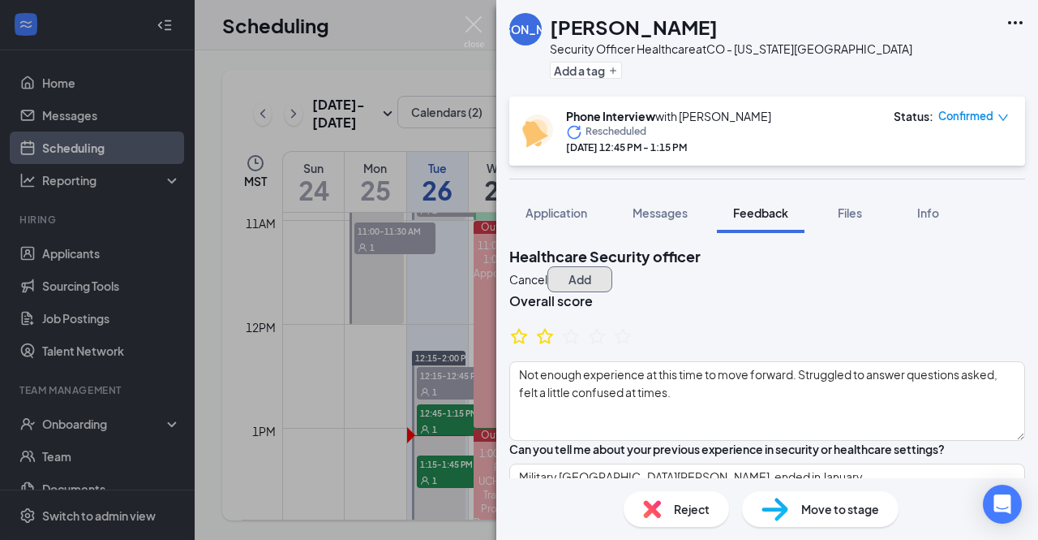
click at [613, 273] on button "Add" at bounding box center [580, 279] width 65 height 26
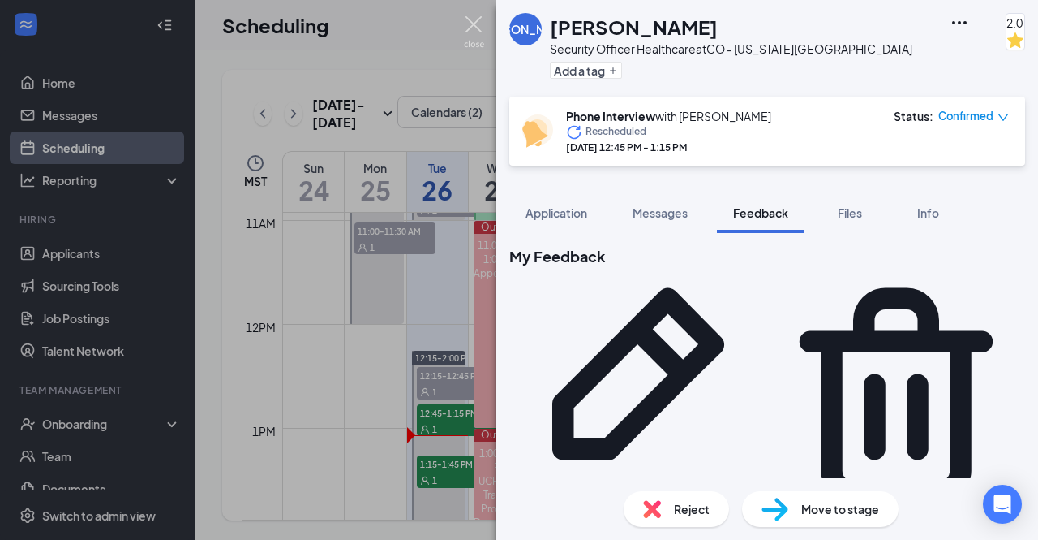
click at [469, 18] on img at bounding box center [474, 32] width 20 height 32
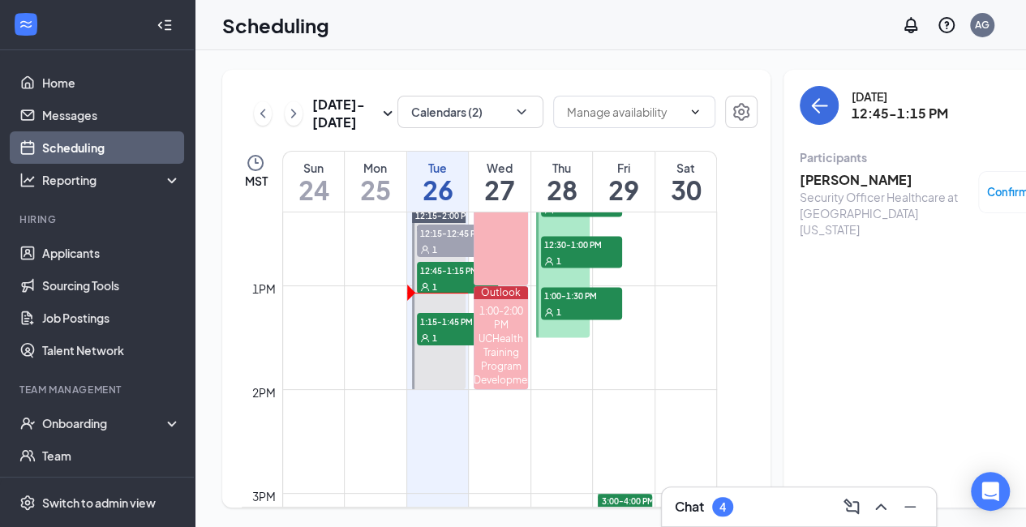
scroll to position [1278, 0]
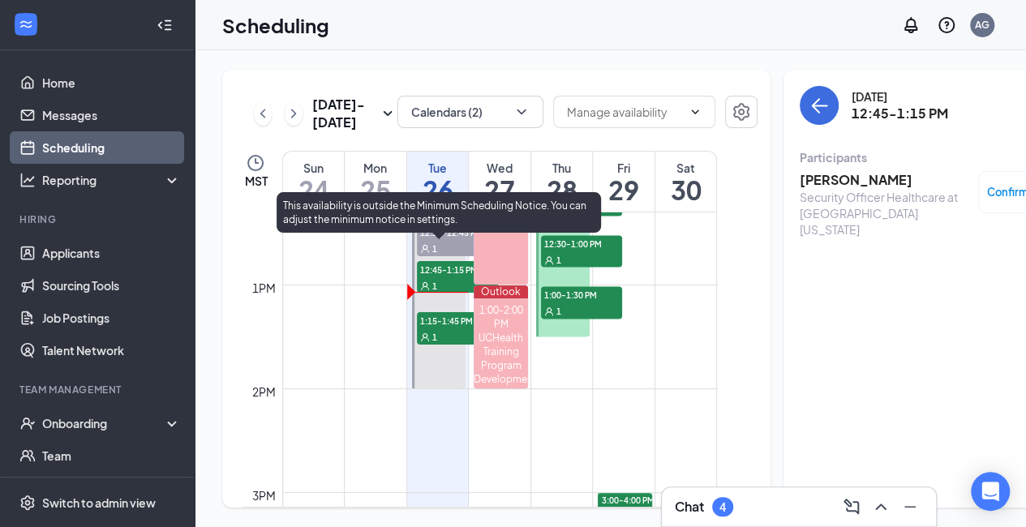
click at [442, 345] on div "1" at bounding box center [457, 337] width 81 height 16
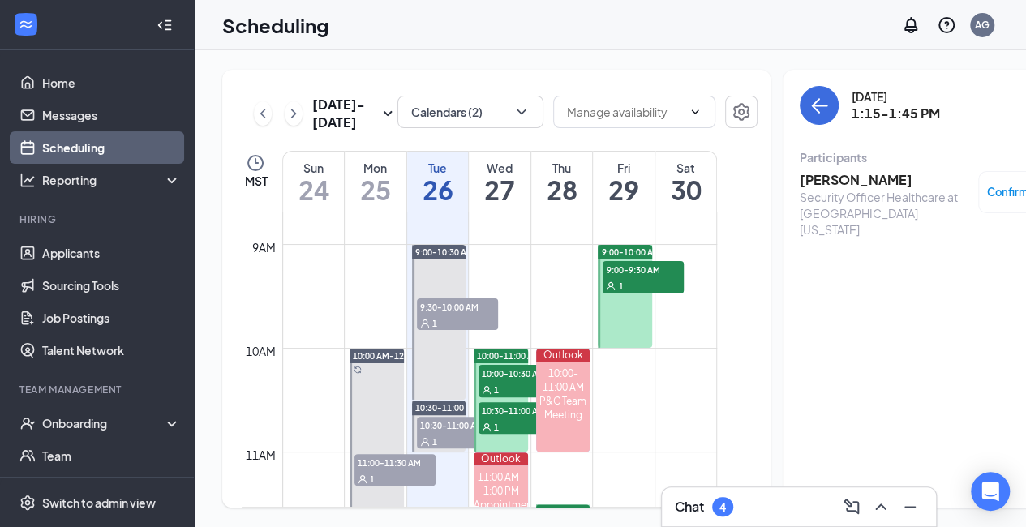
scroll to position [904, 0]
click at [876, 275] on div "[DATE] 1:15-1:45 PM Participants [PERSON_NAME] Security Officer Healthcare at C…" at bounding box center [933, 289] width 299 height 438
click at [926, 280] on div "[DATE] 1:15-1:45 PM Participants [PERSON_NAME] Security Officer Healthcare at C…" at bounding box center [933, 289] width 299 height 438
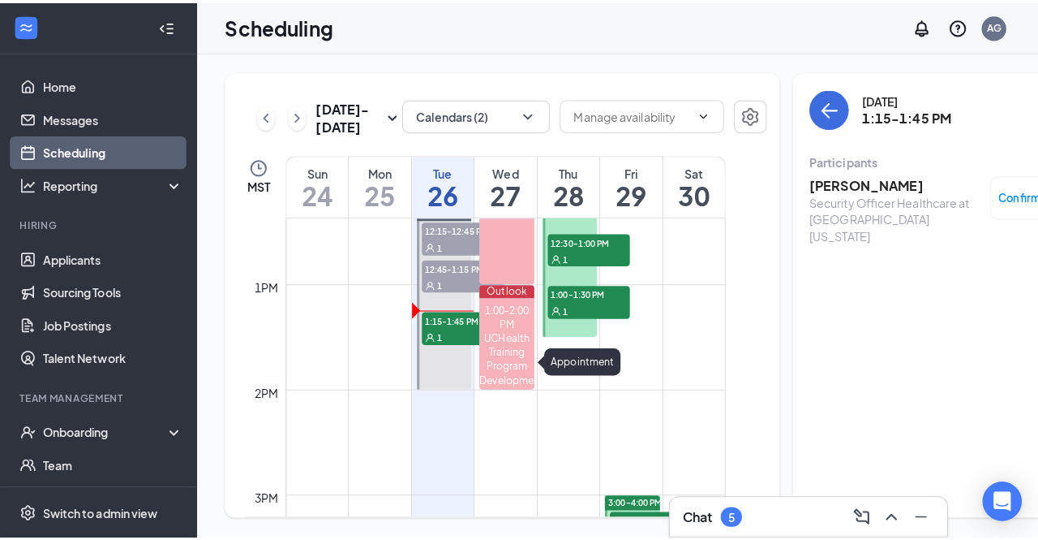
scroll to position [1302, 0]
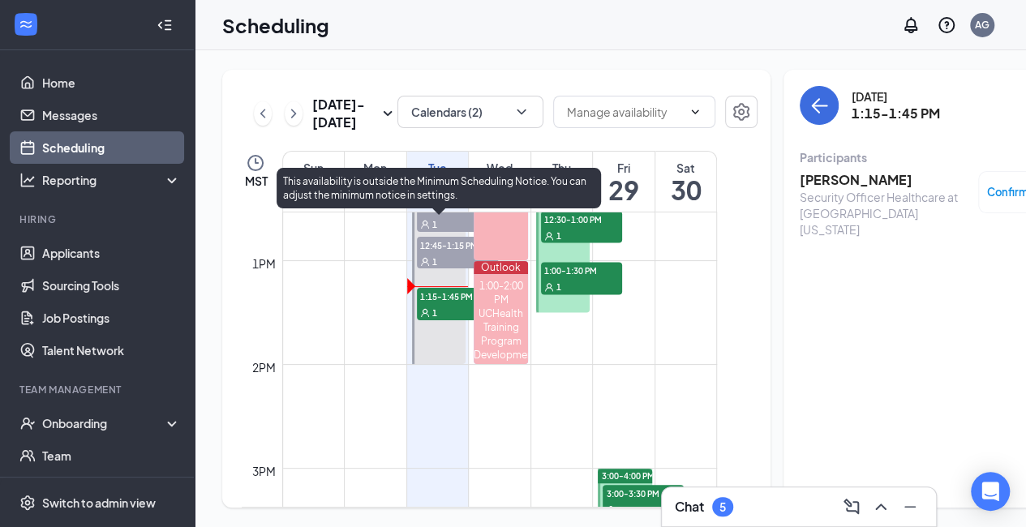
click at [449, 304] on span "1:15-1:45 PM" at bounding box center [457, 296] width 81 height 16
click at [432, 269] on div "1" at bounding box center [457, 261] width 81 height 16
click at [433, 304] on span "1:15-1:45 PM" at bounding box center [457, 296] width 81 height 16
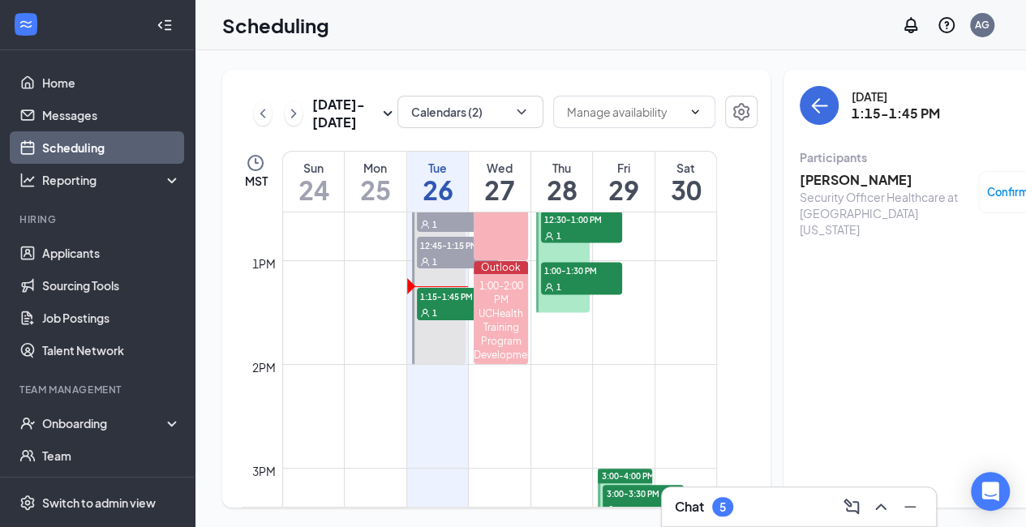
click at [800, 184] on h3 "[PERSON_NAME]" at bounding box center [885, 180] width 170 height 18
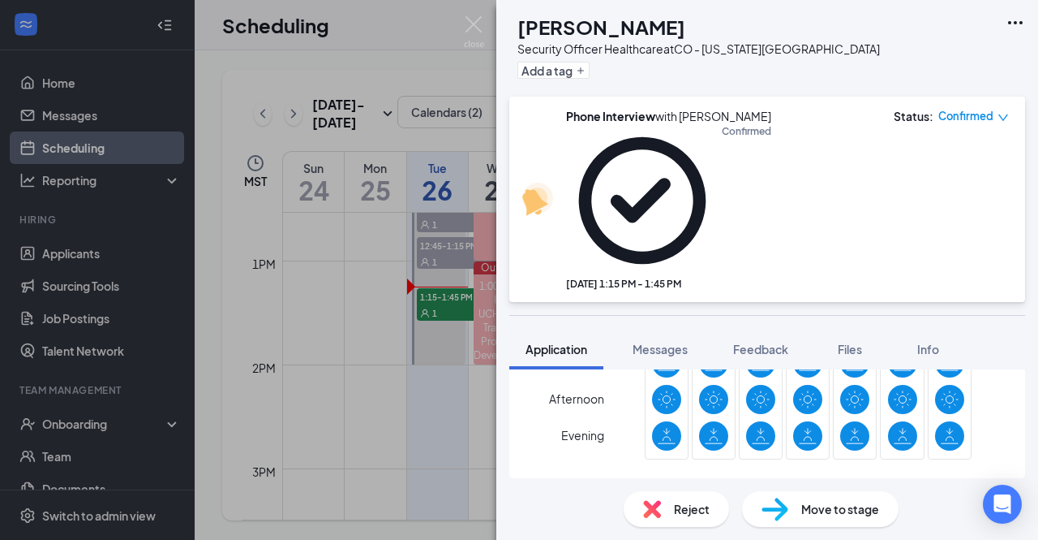
scroll to position [941, 0]
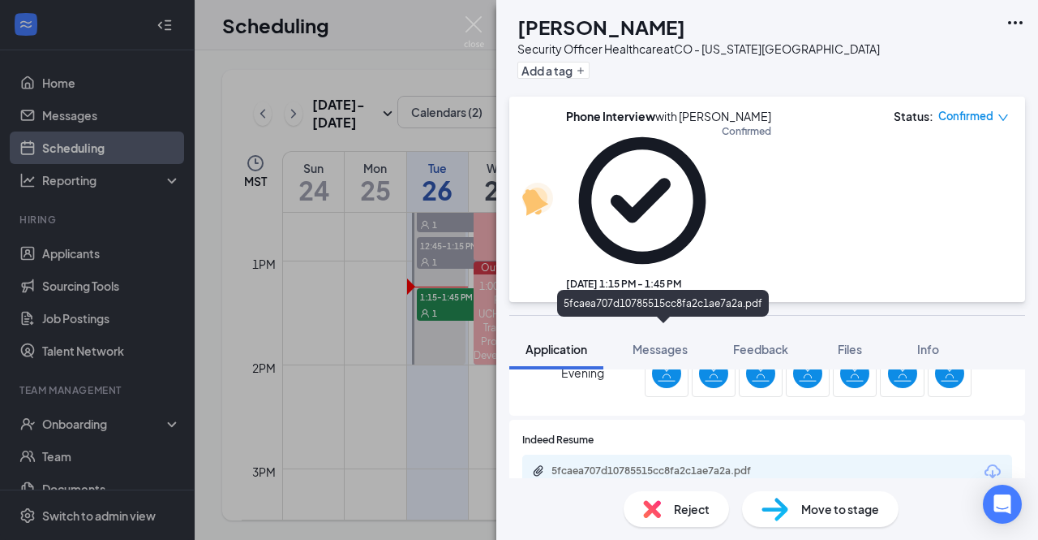
click at [707, 464] on div "5fcaea707d10785515cc8fa2c1ae7a2a.pdf" at bounding box center [665, 470] width 227 height 13
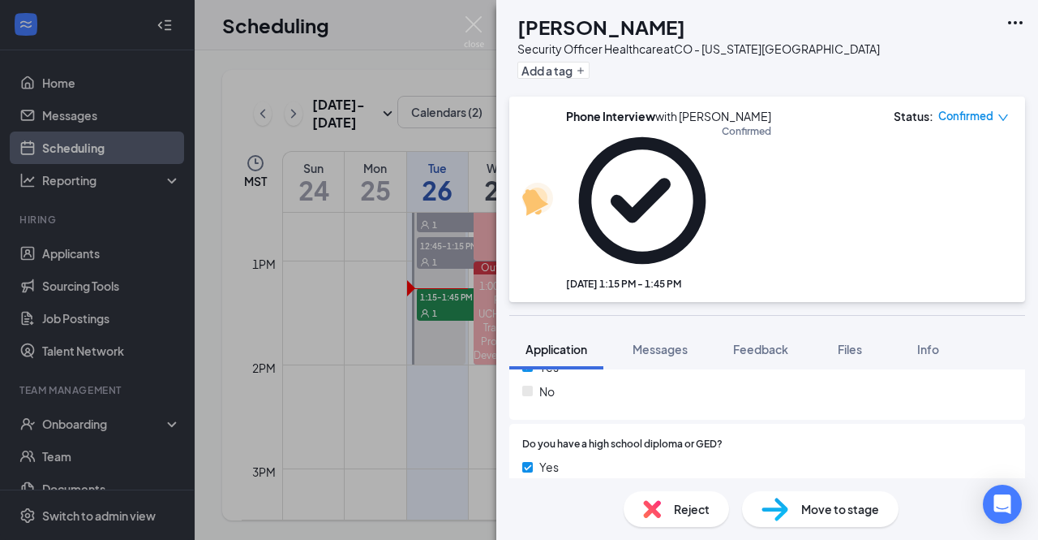
scroll to position [625, 0]
click at [756, 341] on div "Feedback" at bounding box center [760, 349] width 55 height 16
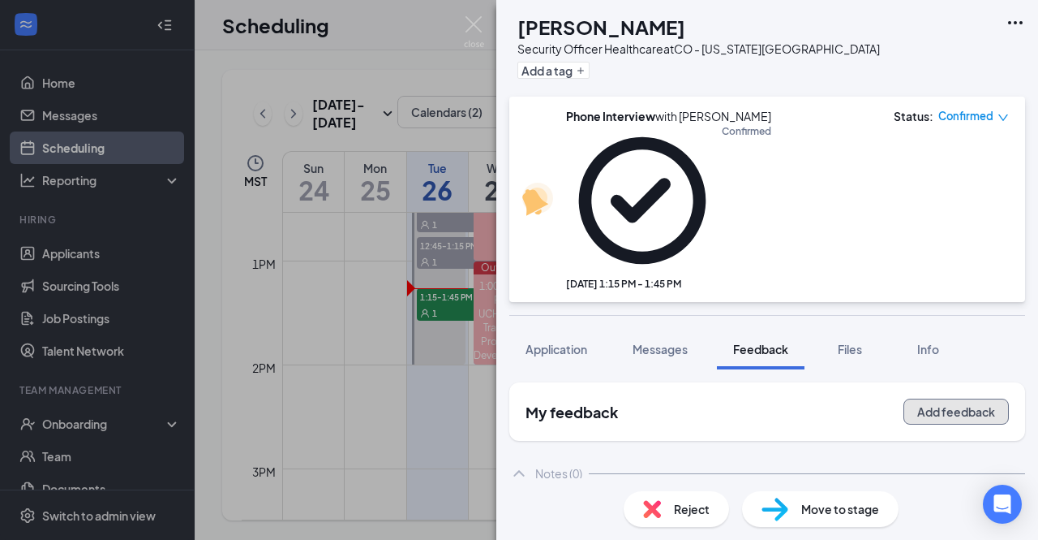
click at [966, 398] on button "Add feedback" at bounding box center [956, 411] width 105 height 26
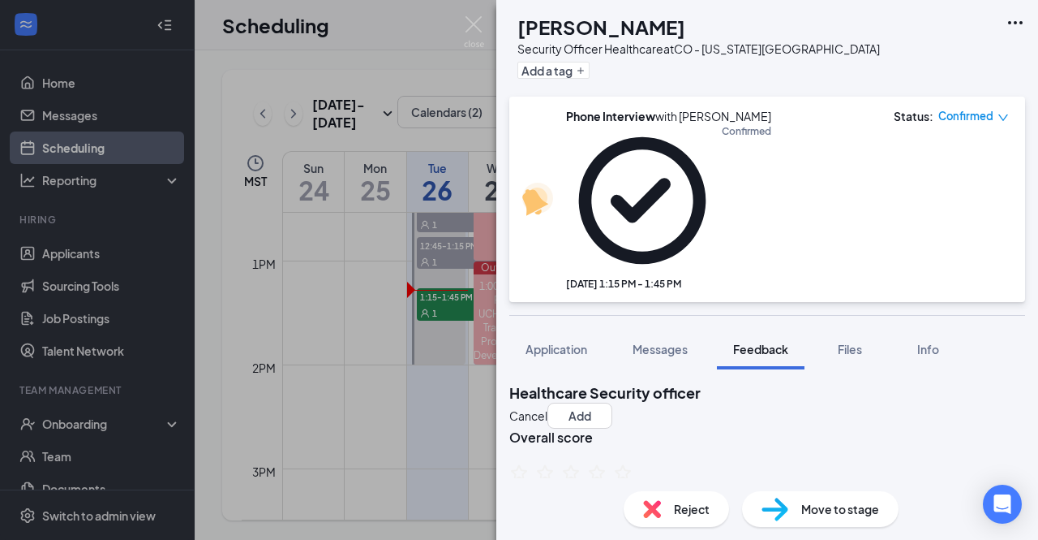
scroll to position [75, 0]
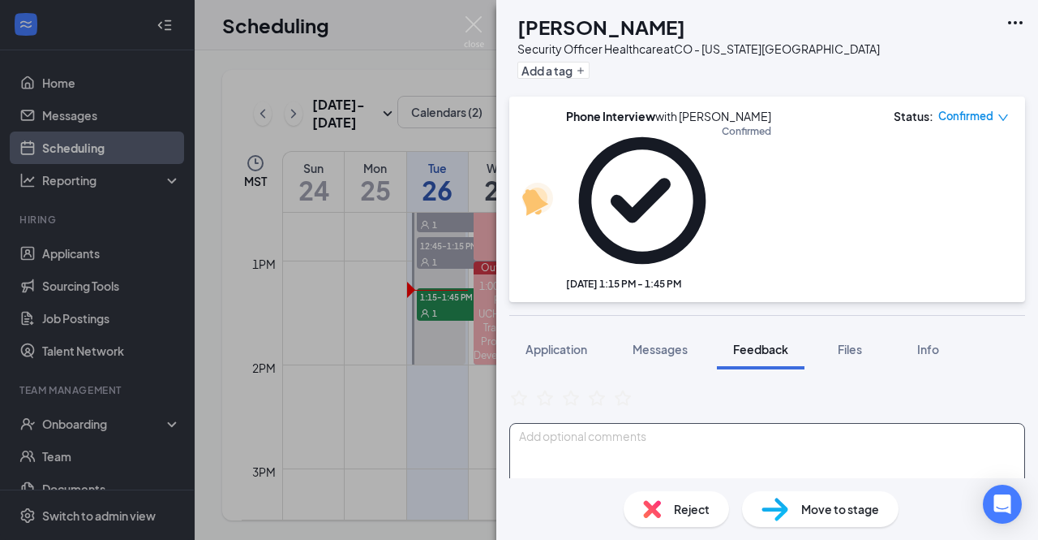
click at [652, 423] on textarea at bounding box center [767, 463] width 516 height 80
type textarea "s"
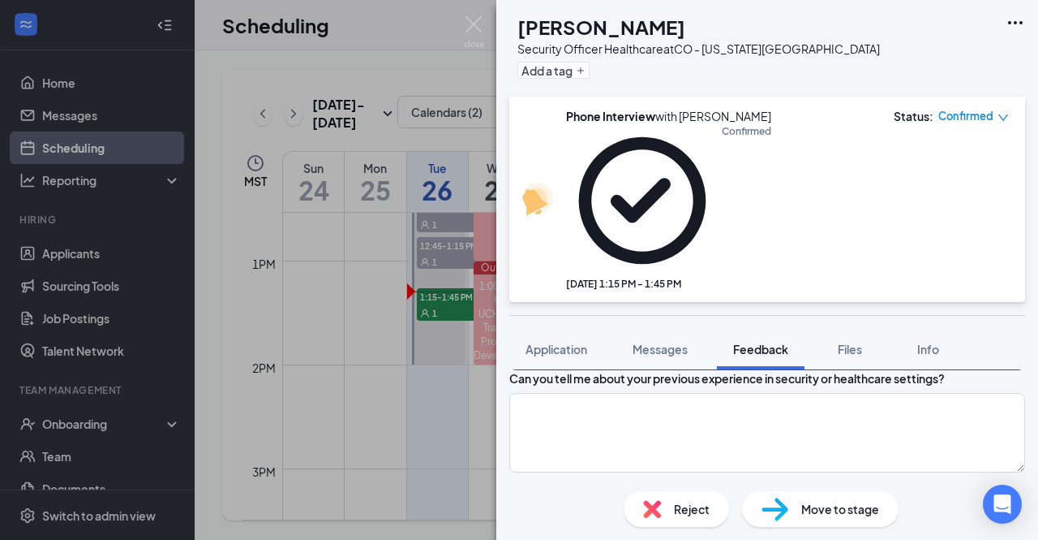
scroll to position [208, 0]
type textarea "[DATE] Self employeed"
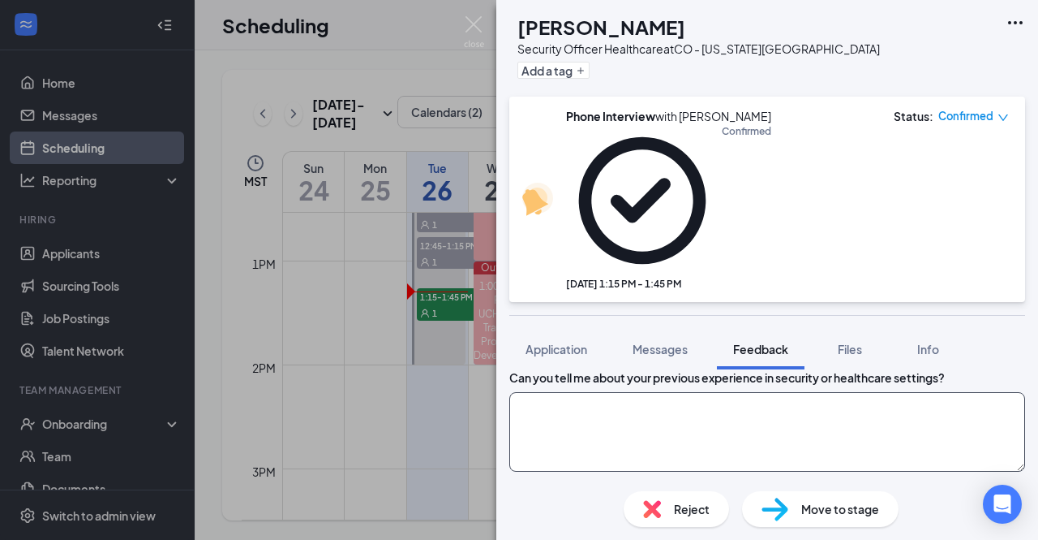
click at [592, 392] on textarea at bounding box center [767, 432] width 516 height 80
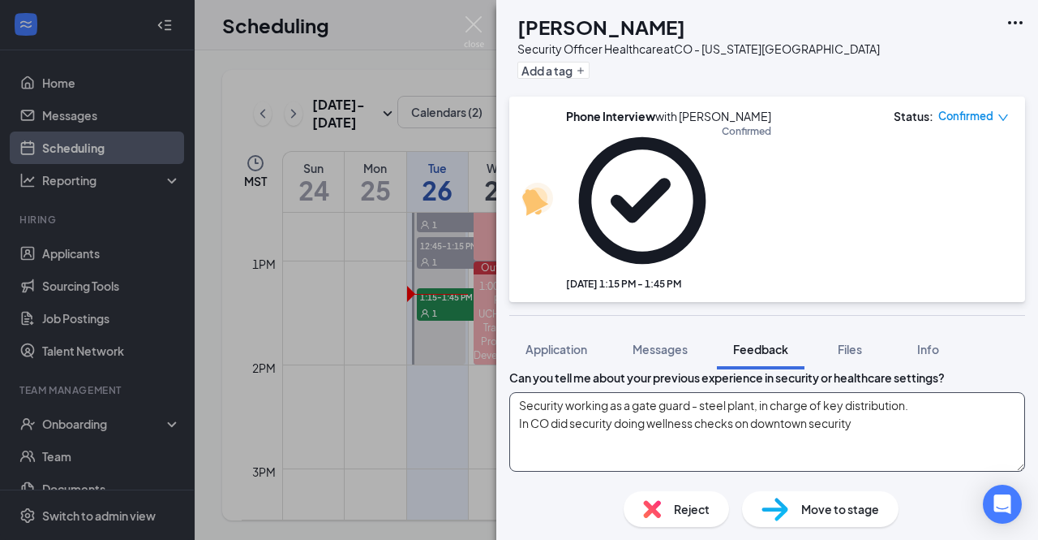
click at [888, 392] on textarea "Security working as a gate guard - steel plant, in charge of key distribution. …" at bounding box center [767, 432] width 516 height 80
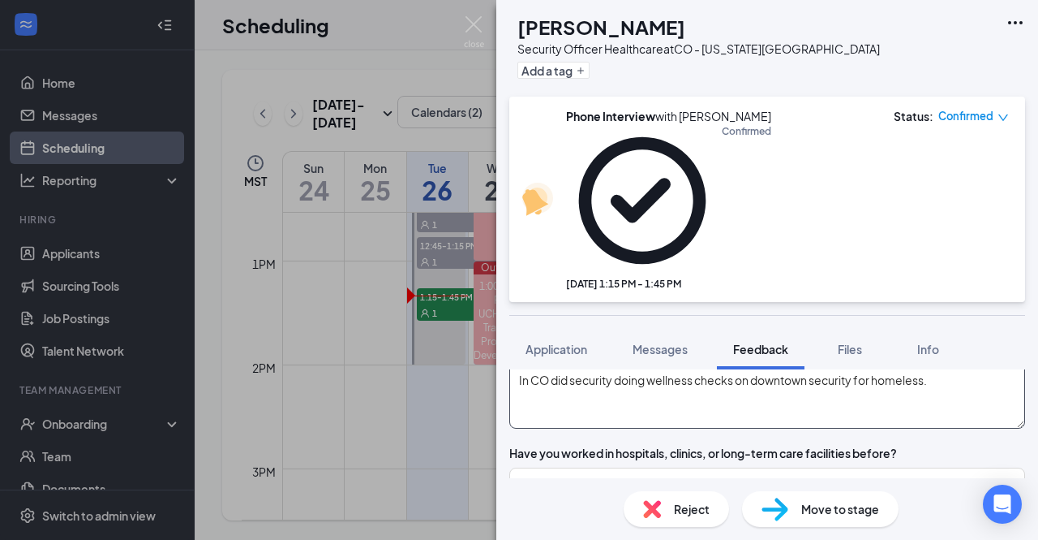
scroll to position [255, 0]
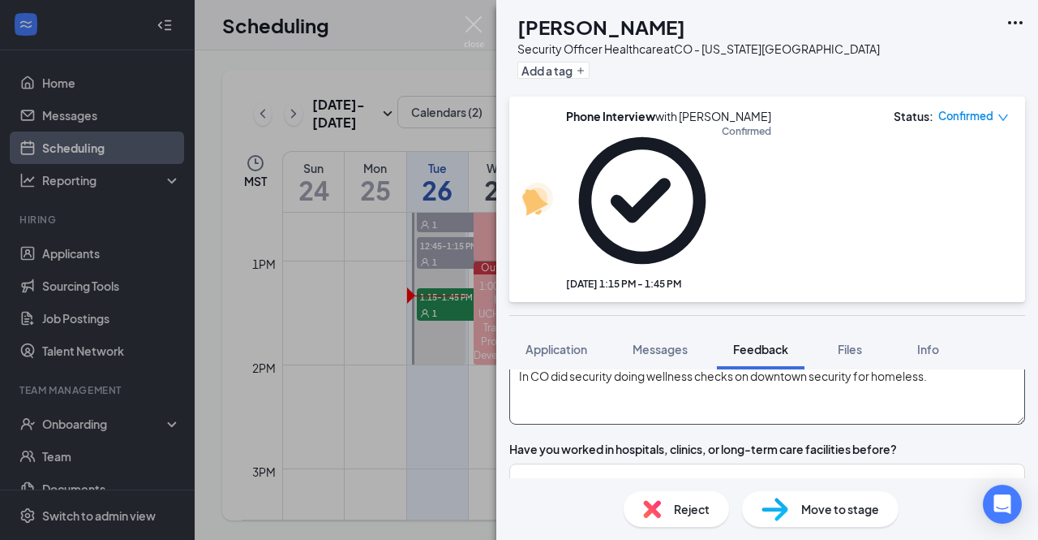
type textarea "Security working as a gate guard - steel plant, in charge of key distribution. …"
click at [926, 441] on div "Have you worked in hospitals, clinics, or long-term care facilities before?" at bounding box center [767, 449] width 516 height 16
click at [793, 463] on textarea at bounding box center [767, 503] width 516 height 80
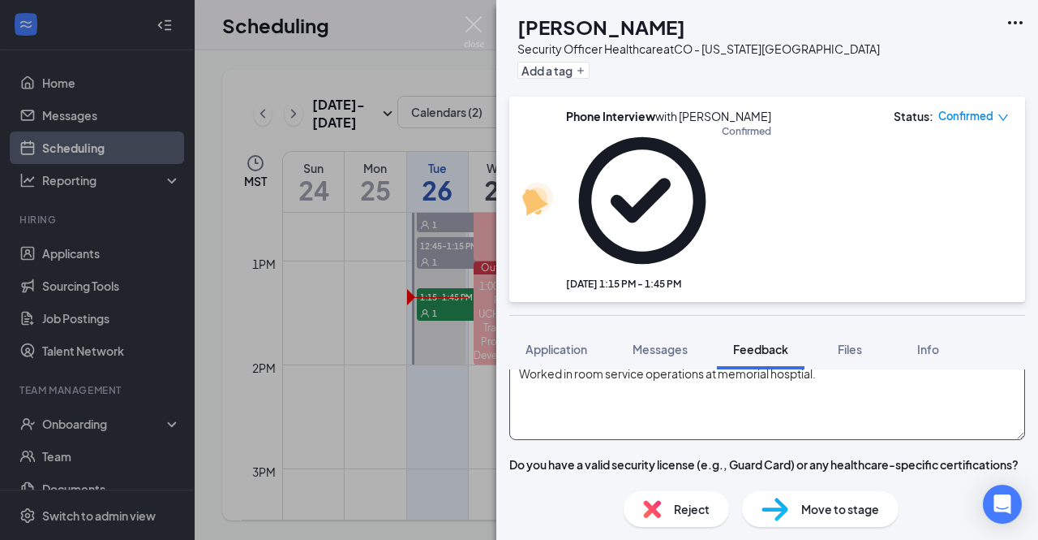
scroll to position [364, 0]
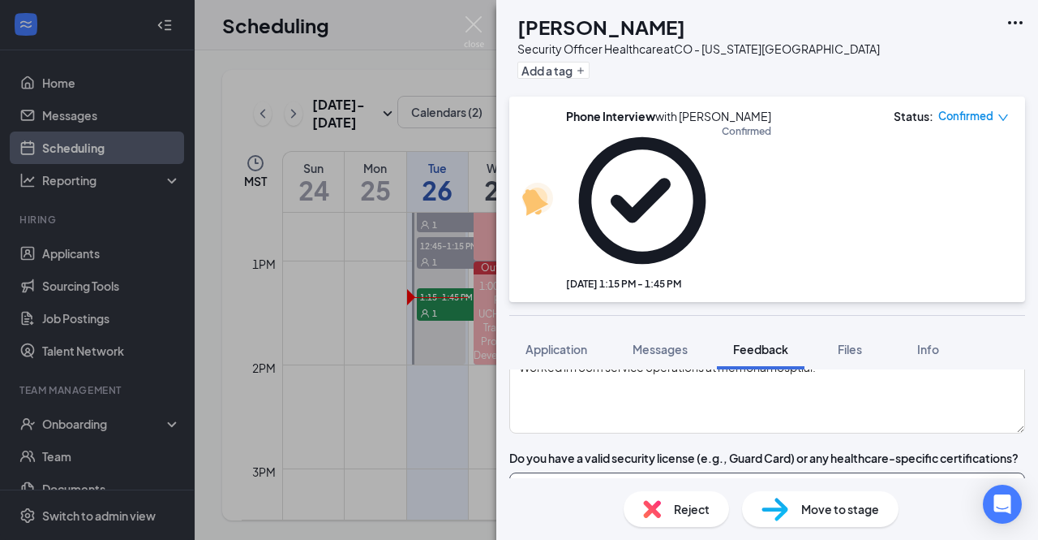
click at [793, 472] on textarea at bounding box center [767, 512] width 516 height 80
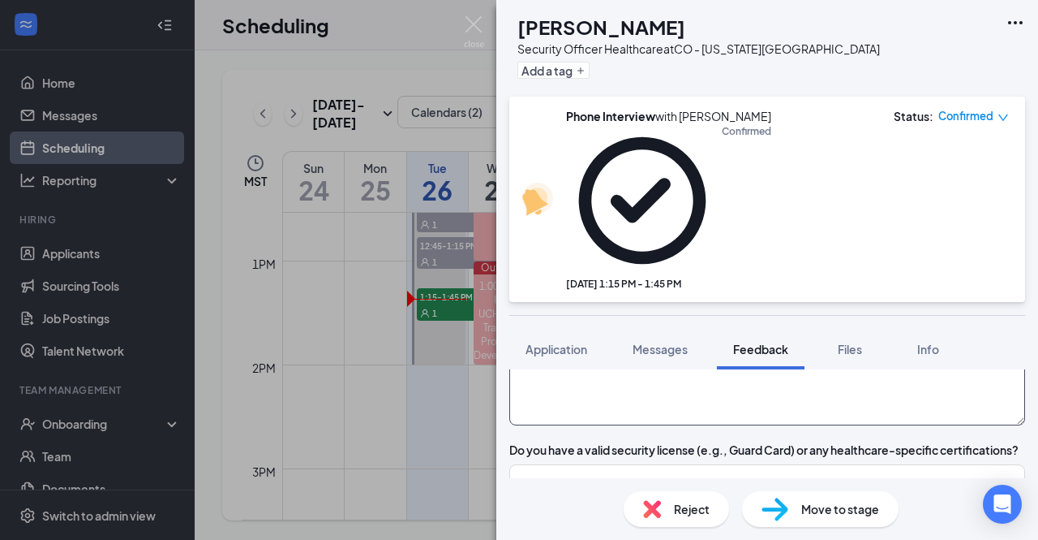
type textarea "Worked in room service operations at [GEOGRAPHIC_DATA]."
click at [817, 464] on textarea at bounding box center [767, 504] width 516 height 80
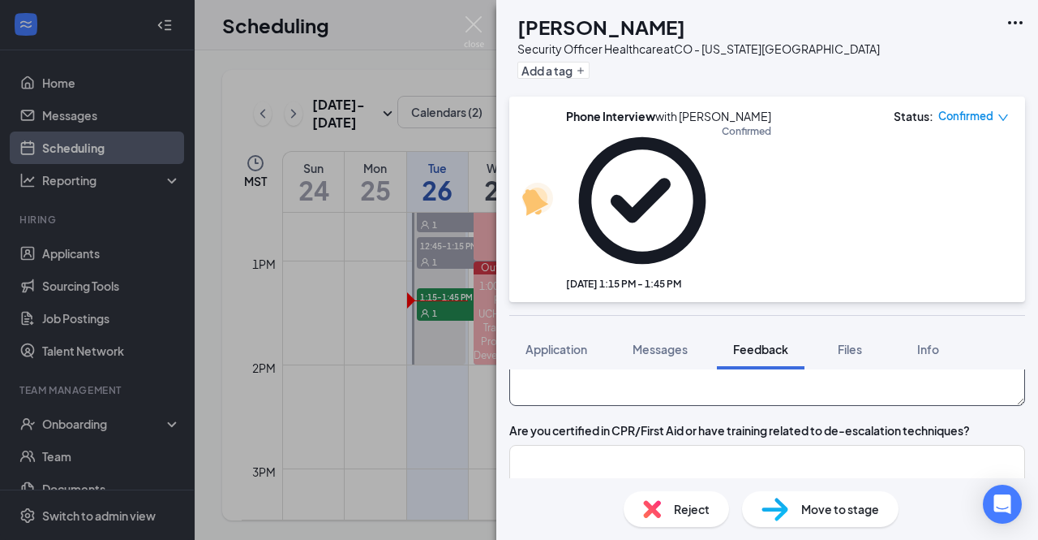
scroll to position [511, 0]
type textarea "Yes"
click at [798, 444] on textarea at bounding box center [767, 484] width 516 height 80
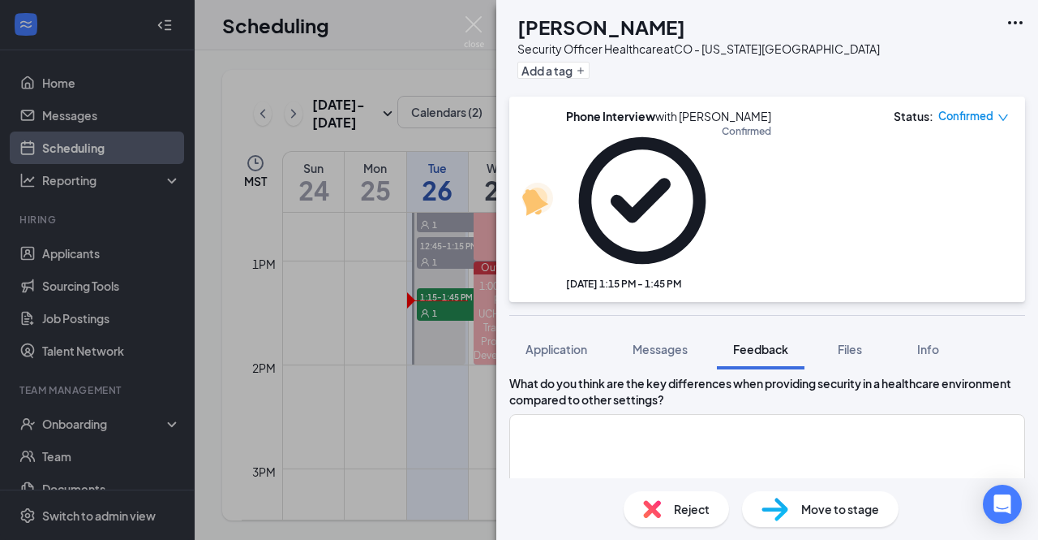
scroll to position [763, 0]
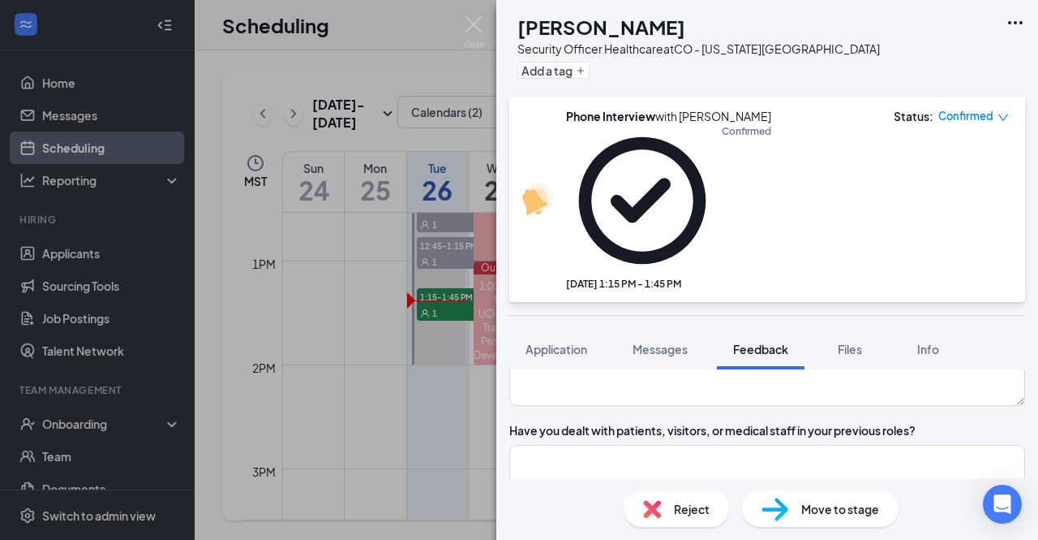
type textarea "Yes to both"
click at [798, 445] on textarea at bounding box center [767, 485] width 516 height 80
type textarea "Yes"
click at [794, 326] on textarea at bounding box center [767, 366] width 516 height 80
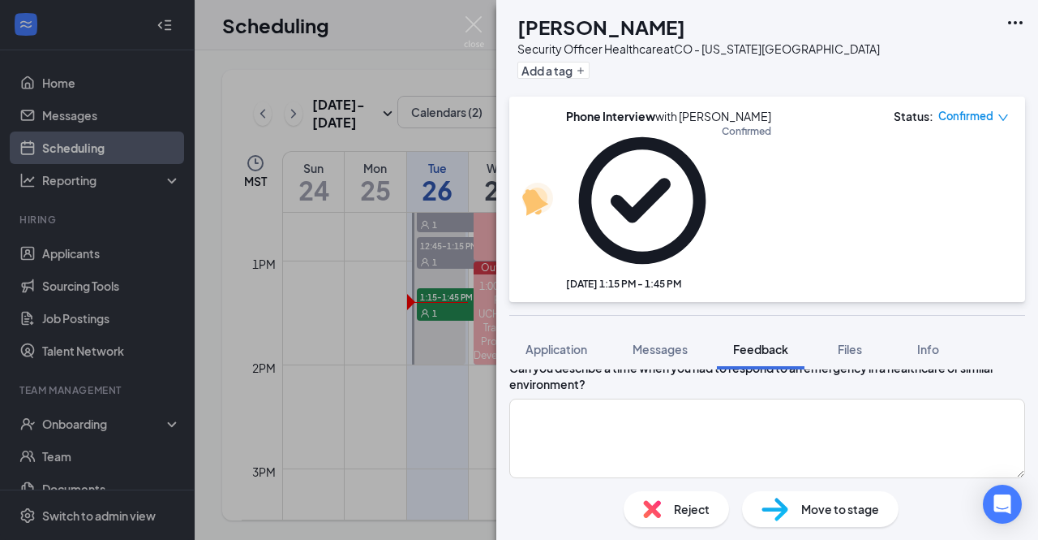
scroll to position [945, 0]
type textarea "Your approach and demeanor, regular security you are trying to keep people away…"
click at [753, 398] on textarea at bounding box center [767, 438] width 516 height 80
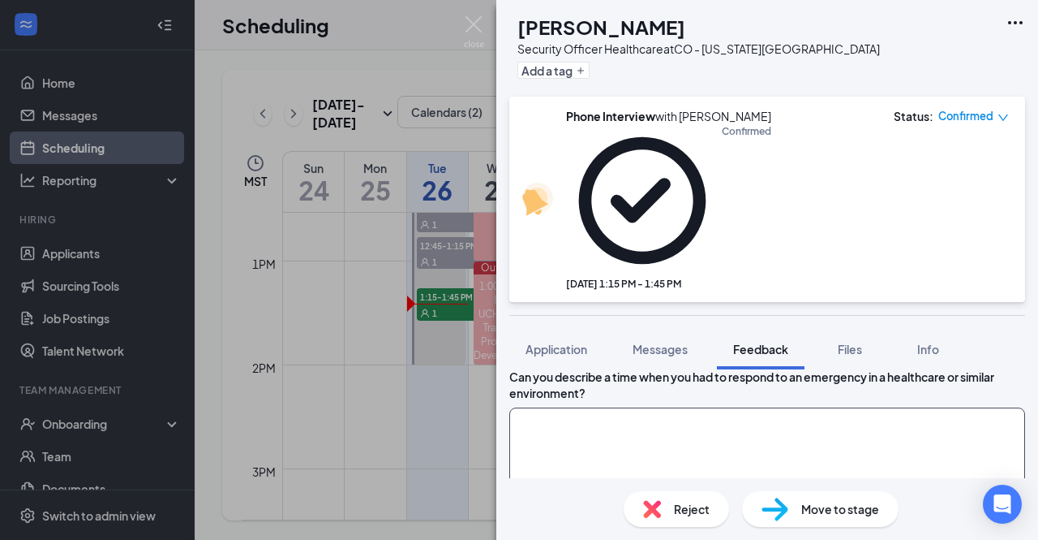
scroll to position [934, 0]
type textarea "e"
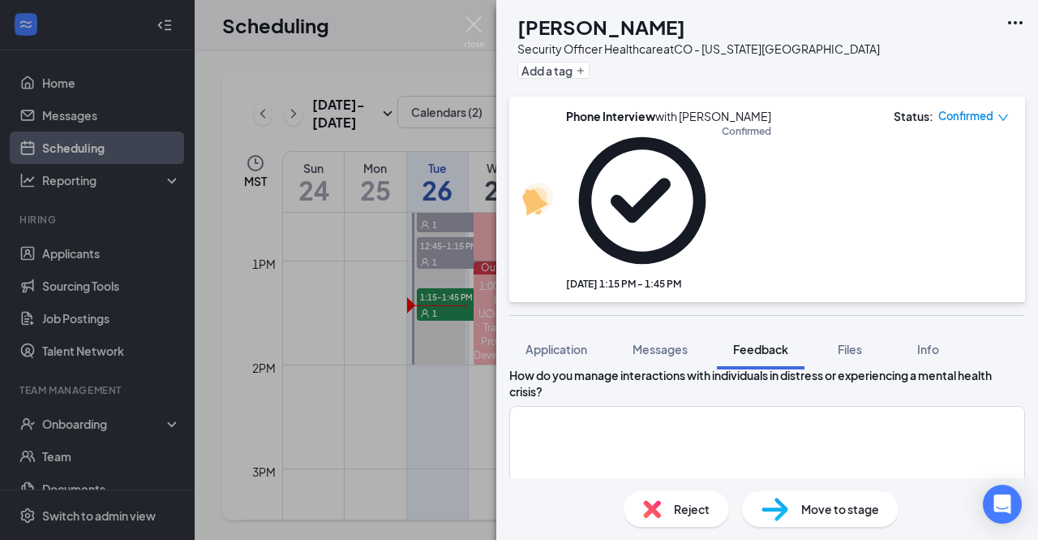
scroll to position [1073, 0]
type textarea "A normal call in secuirty there was an individual camping out at the [GEOGRAPHI…"
click at [792, 366] on div "How do you manage interactions with individuals in distress or experiencing a m…" at bounding box center [767, 425] width 516 height 118
click at [792, 405] on textarea at bounding box center [767, 445] width 516 height 80
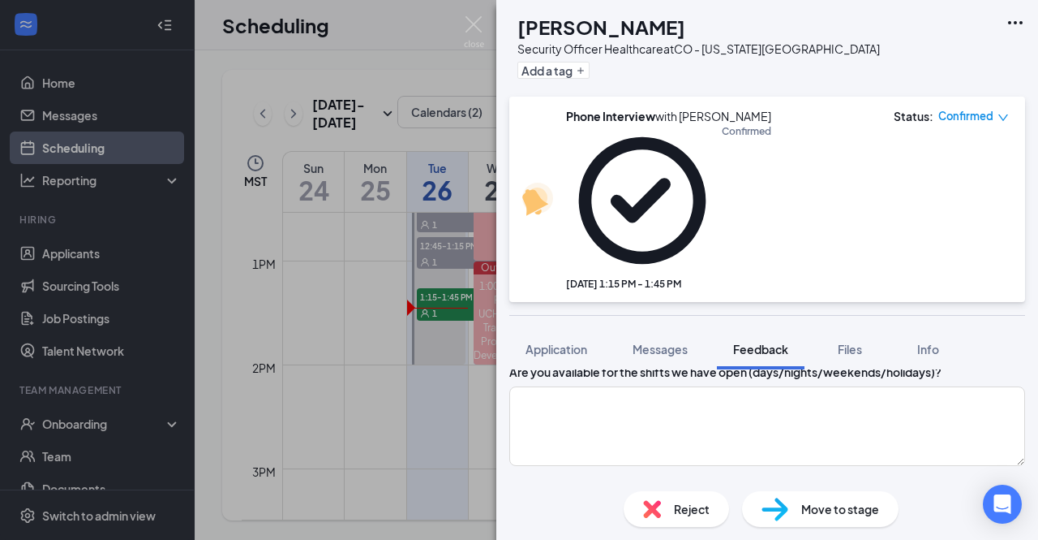
scroll to position [1210, 0]
type textarea "I make sure they are the only ones with high emotions. I am there to listen, I …"
click at [792, 385] on textarea at bounding box center [767, 425] width 516 height 80
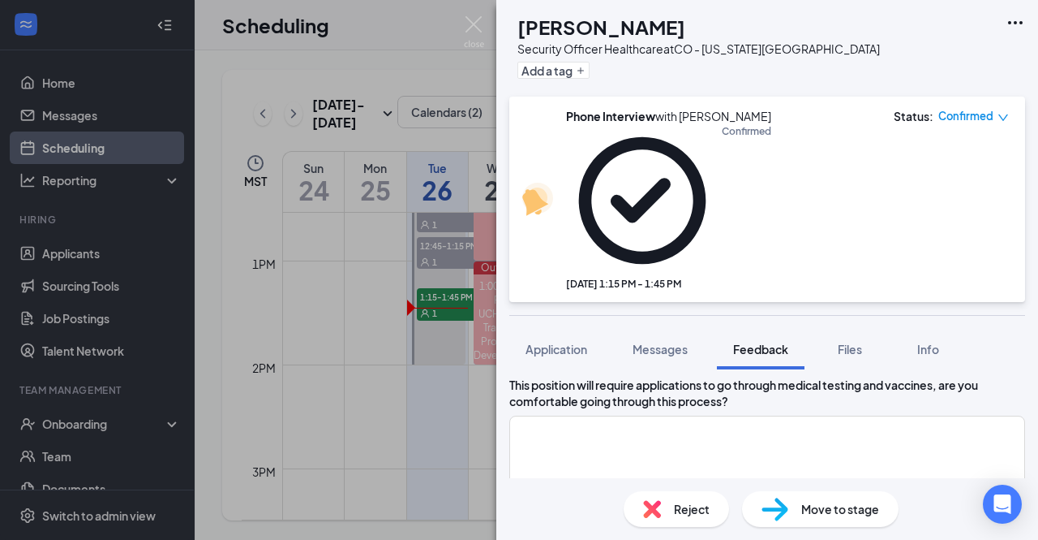
scroll to position [1318, 0]
type textarea "Open availability"
click at [792, 413] on textarea at bounding box center [767, 453] width 516 height 80
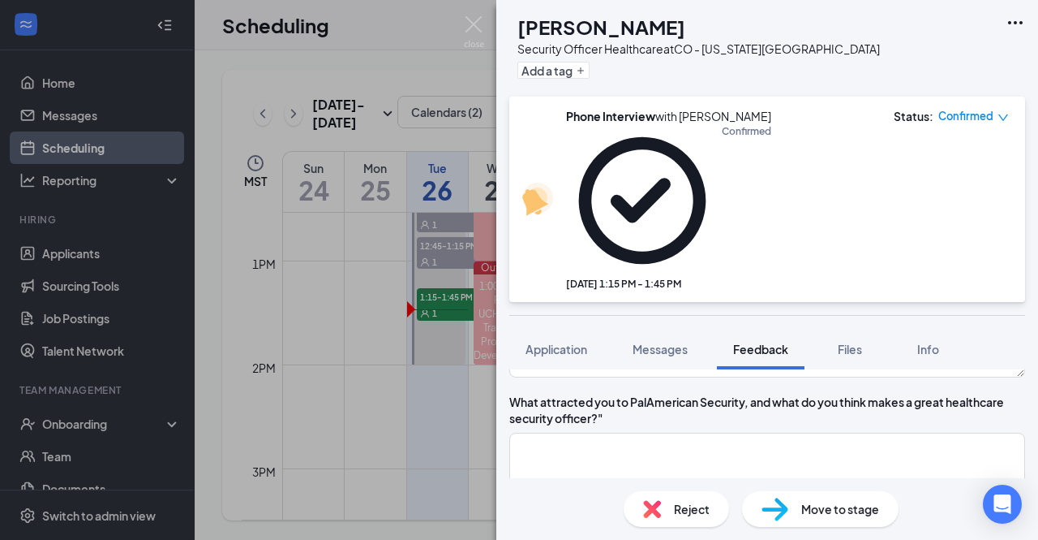
scroll to position [1703, 0]
type textarea "yes"
click at [787, 432] on textarea at bounding box center [767, 472] width 516 height 80
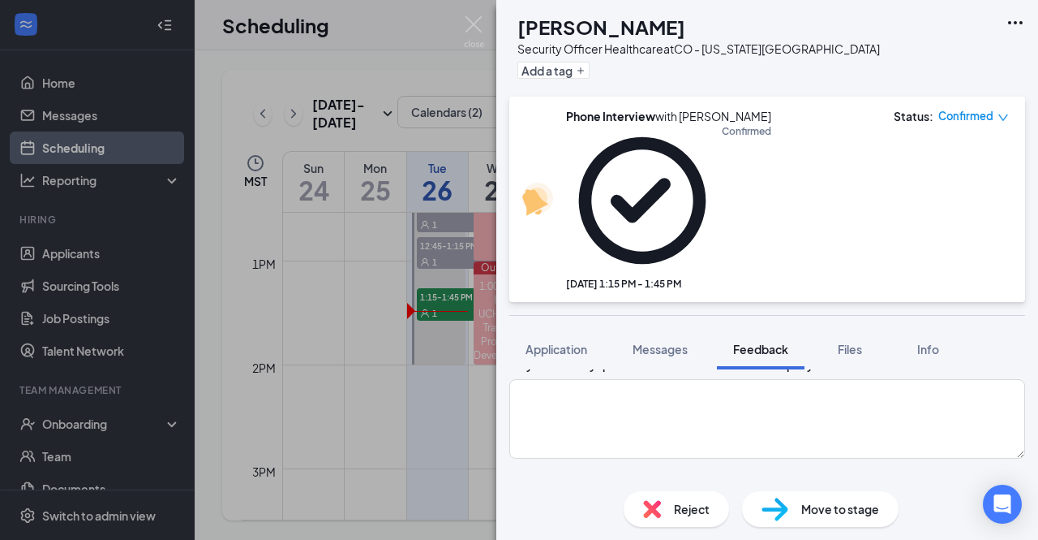
scroll to position [1876, 0]
type textarea "I like the healthcare side of careers. I was wanting to get into the security o…"
click at [787, 377] on textarea at bounding box center [767, 417] width 516 height 80
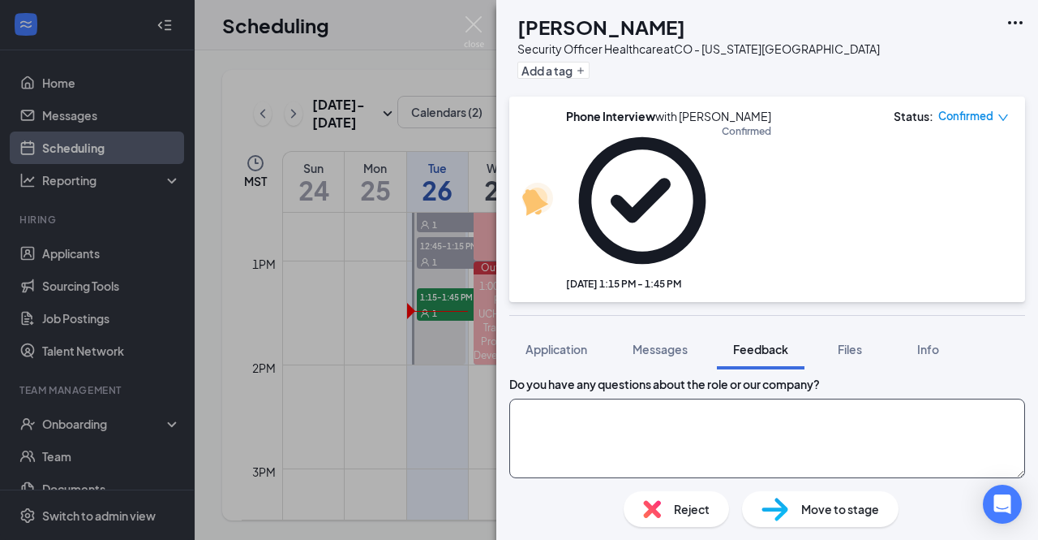
scroll to position [1851, 0]
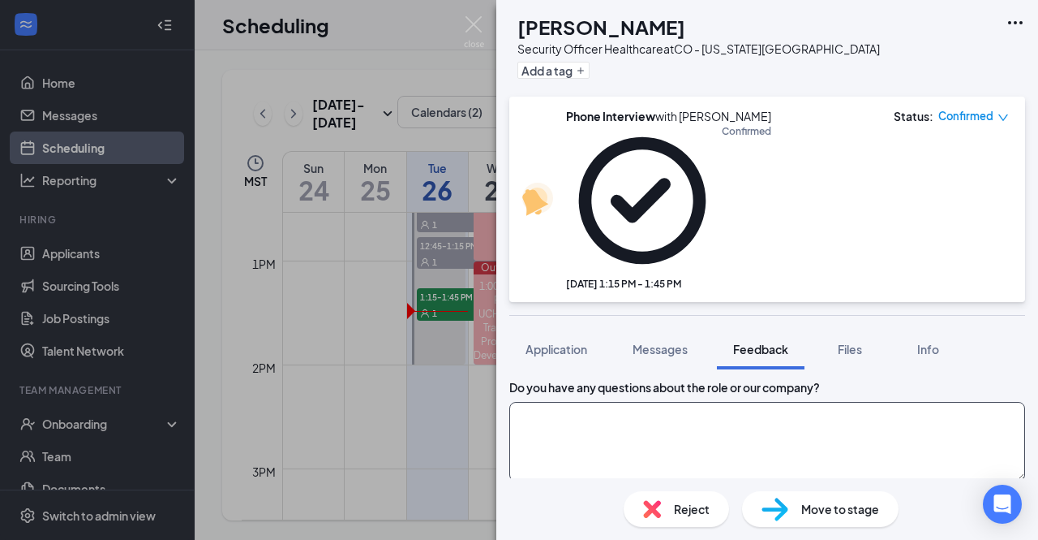
type textarea "I"
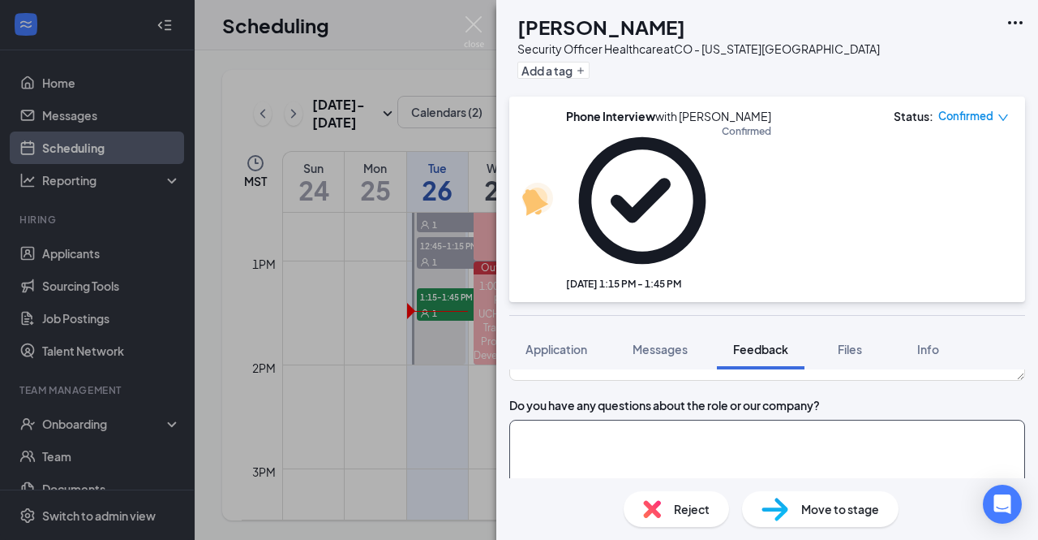
scroll to position [1838, 0]
type textarea "U"
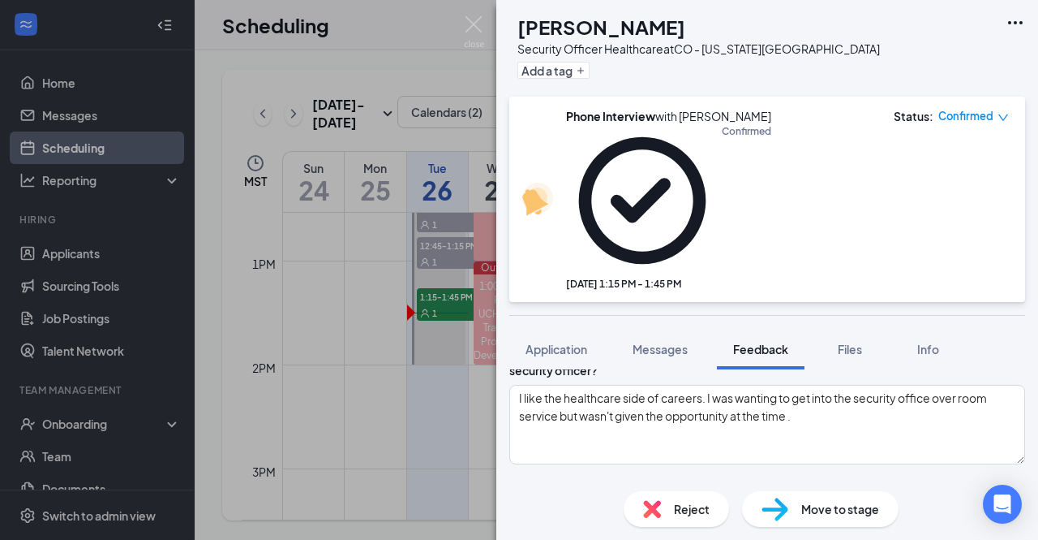
scroll to position [1743, 0]
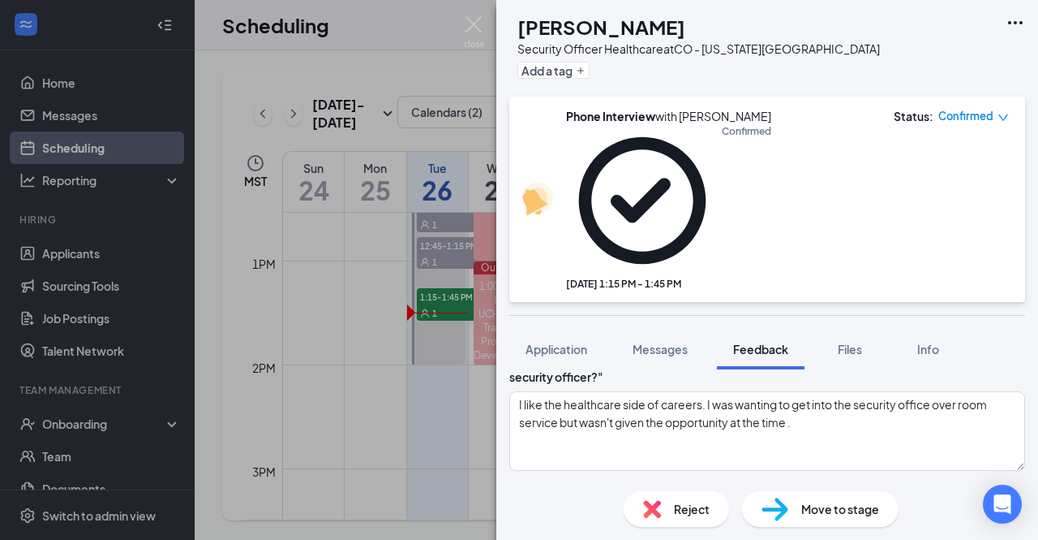
type textarea "Wants to know what our uniform colors are. I did not have the answer to that."
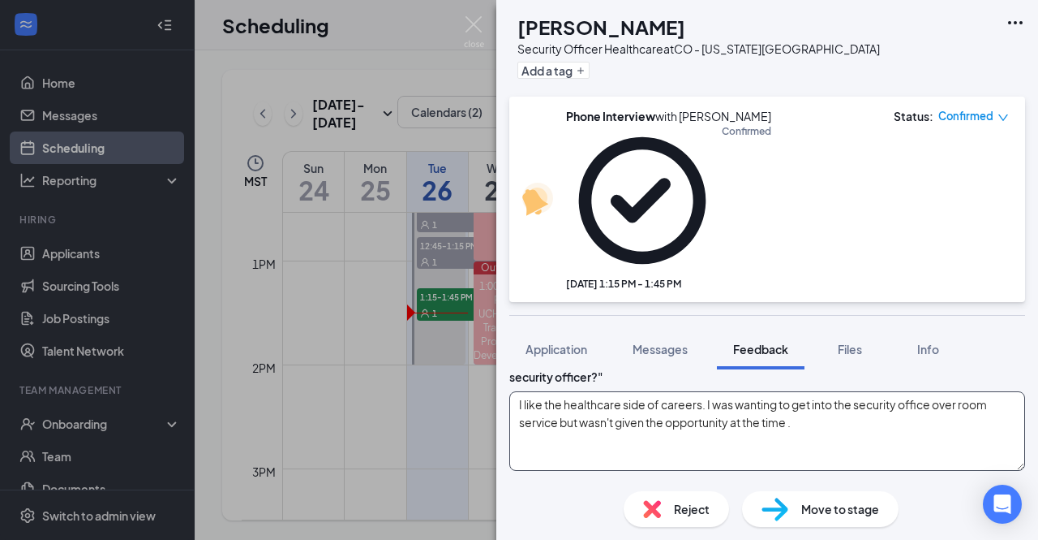
click at [678, 391] on textarea "I like the healthcare side of careers. I was wanting to get into the security o…" at bounding box center [767, 431] width 516 height 80
click at [735, 391] on textarea "I like the healthcare side of my careers. I was wanting to get into the securit…" at bounding box center [767, 431] width 516 height 80
click at [558, 391] on textarea "I like the healthcare side of my career. I was wanting to get into the security…" at bounding box center [767, 431] width 516 height 80
click at [652, 391] on textarea "I like the healthcare side of my career. I was wanting to get into the security…" at bounding box center [767, 431] width 516 height 80
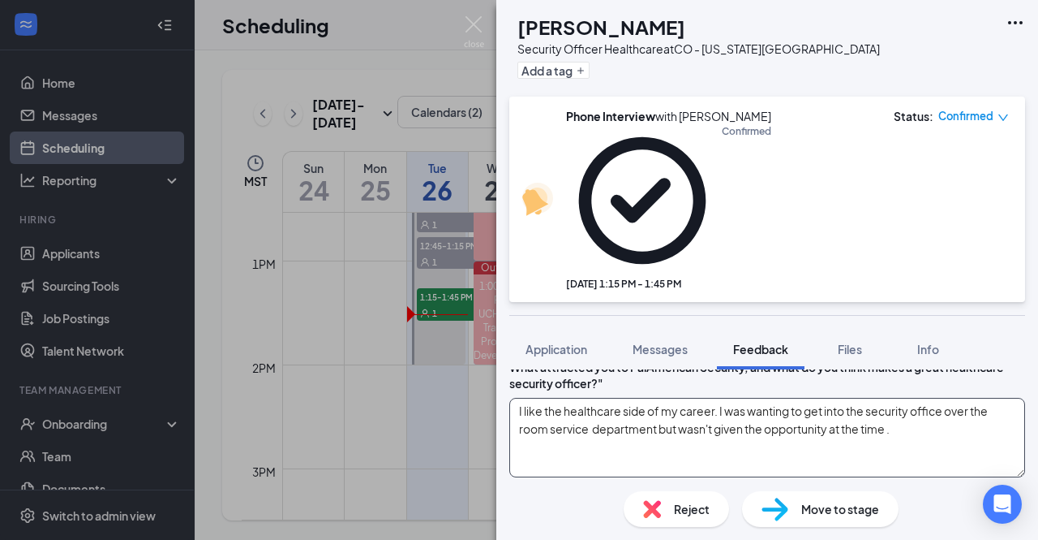
scroll to position [1736, 0]
click at [971, 398] on textarea "I like the healthcare side of my career. I was wanting to get into the security…" at bounding box center [767, 438] width 516 height 80
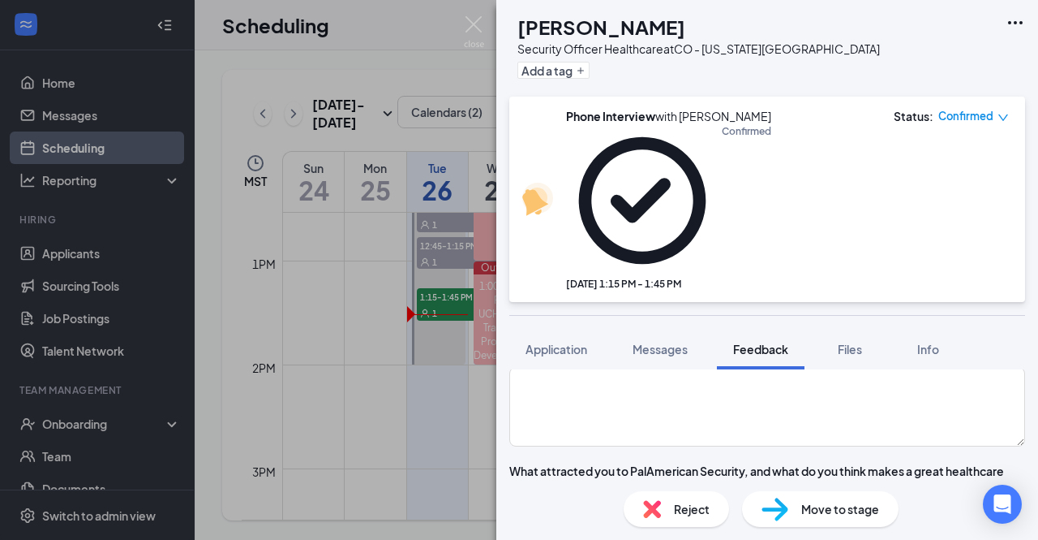
scroll to position [1632, 0]
type textarea "I like the healthcare side of my career. I was wanting to get into the security…"
click at [917, 368] on textarea at bounding box center [767, 408] width 516 height 80
type textarea "Working in the hospitality department within the hospital certain patients had …"
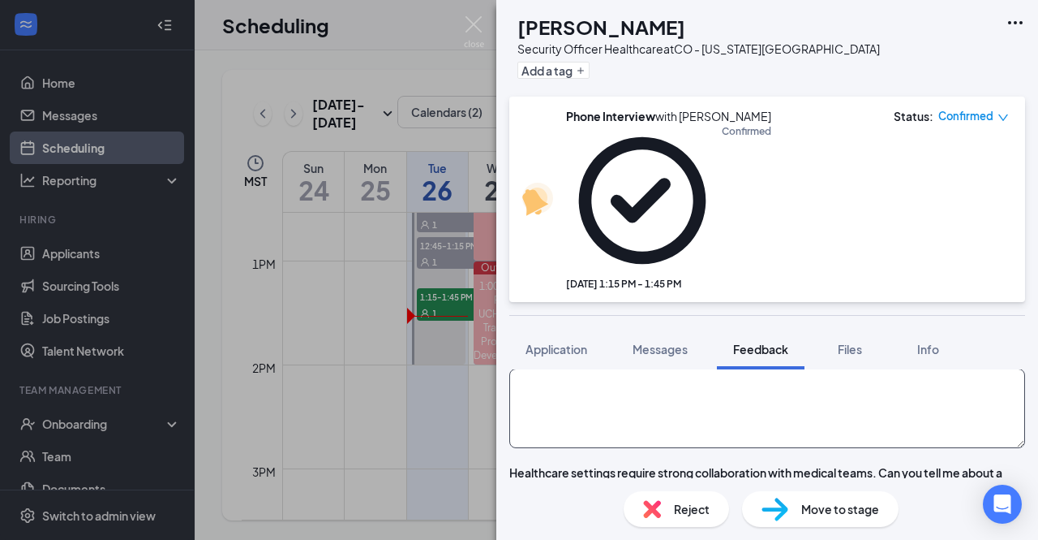
click at [647, 368] on textarea at bounding box center [767, 408] width 516 height 80
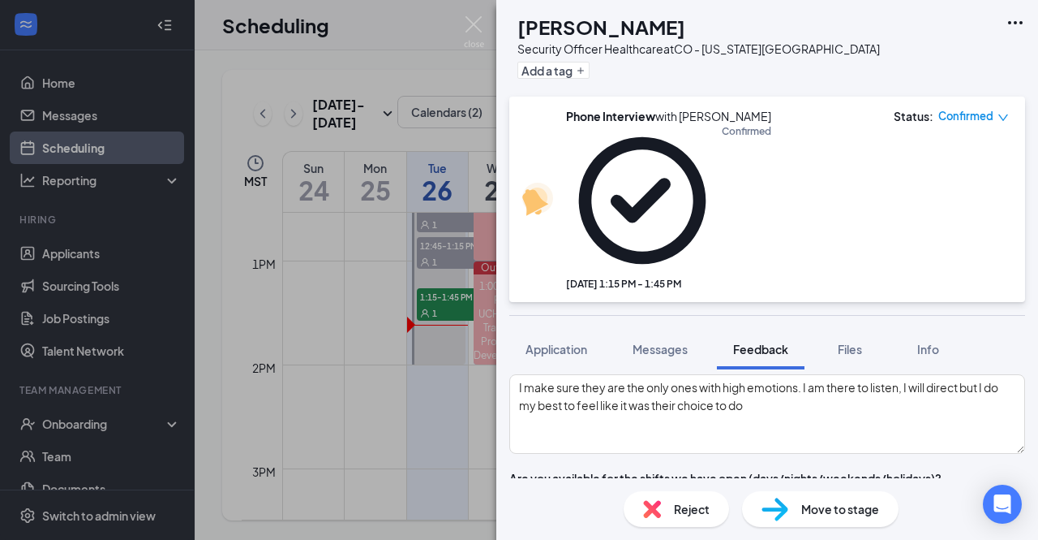
scroll to position [1086, 0]
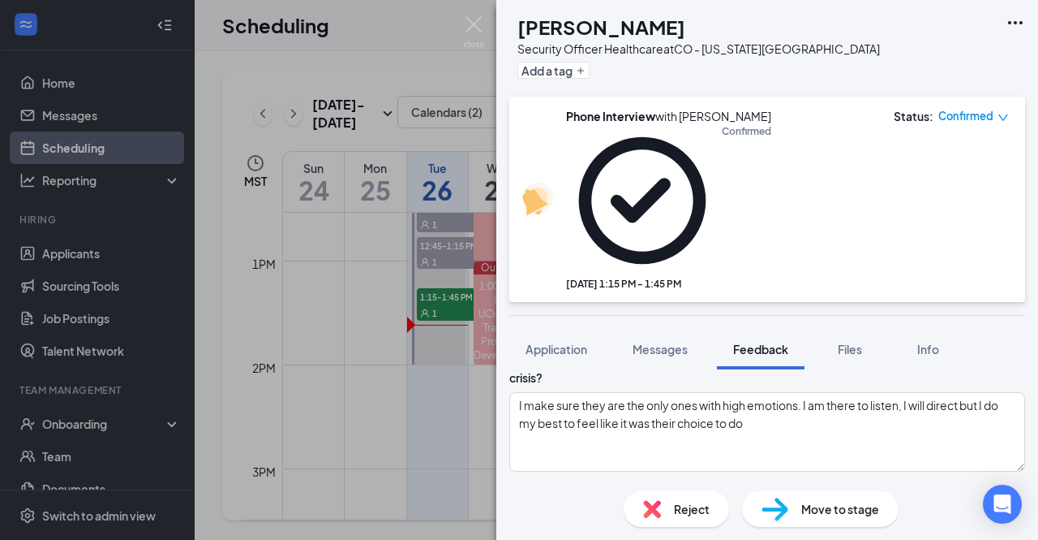
type textarea "While doing food delivery's at hospital I would not just deliver the food and l…"
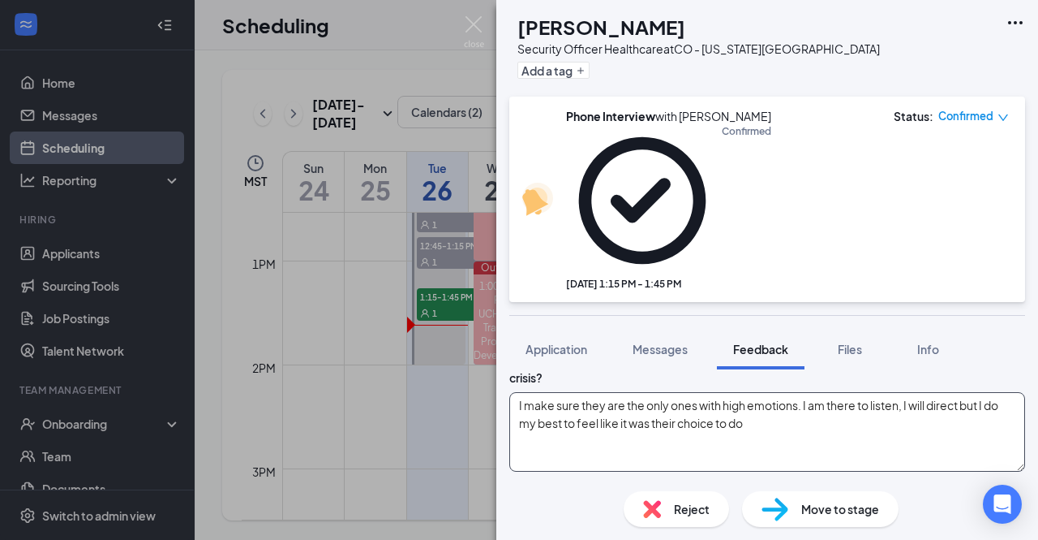
click at [630, 392] on textarea "I make sure they are the only ones with high emotions. I am there to listen, I …" at bounding box center [767, 432] width 516 height 80
click at [889, 392] on textarea "I make sure they are the only ones with high emotions. I am there to listen, I …" at bounding box center [767, 432] width 516 height 80
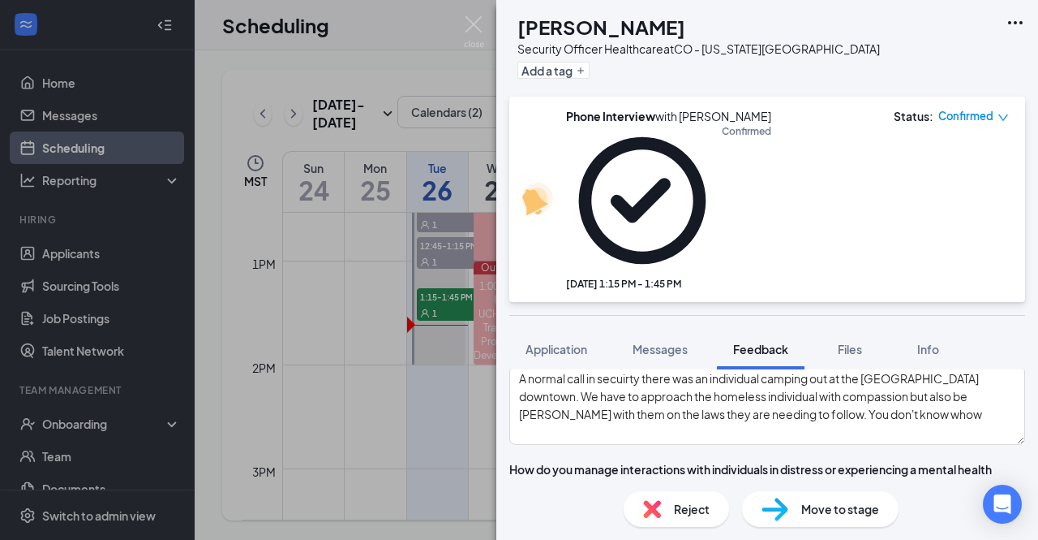
scroll to position [978, 0]
type textarea "I make sure they are the only ones with high emotions. I am there to listen, I …"
click at [969, 364] on textarea "A normal call in security, there was an individual camping out at the [GEOGRAPH…" at bounding box center [767, 404] width 516 height 80
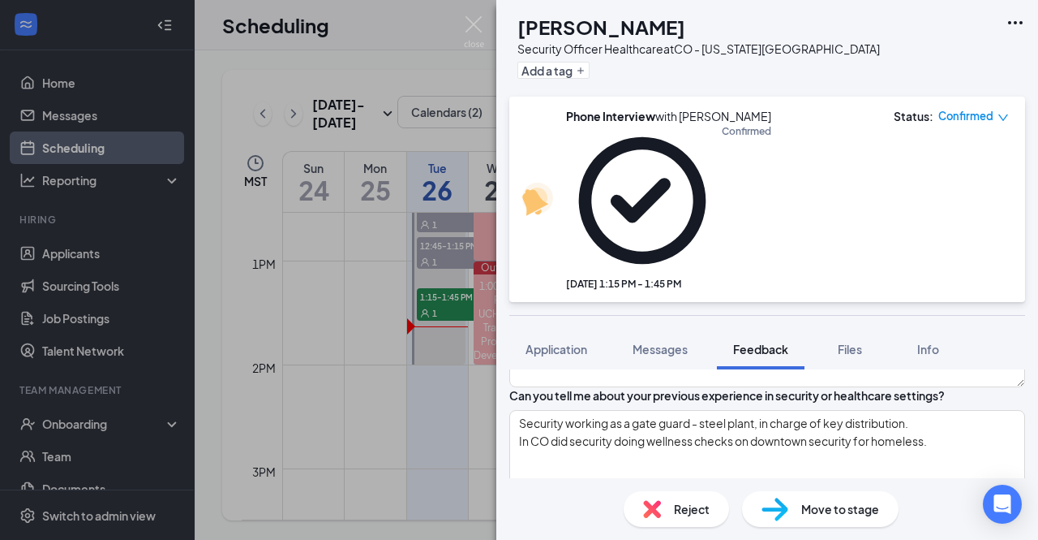
scroll to position [191, 0]
type textarea "A normal call in security, there was an individual camping out at the [GEOGRAPH…"
click at [631, 409] on textarea "Security working as a gate guard - steel plant, in charge of key distribution. …" at bounding box center [767, 449] width 516 height 80
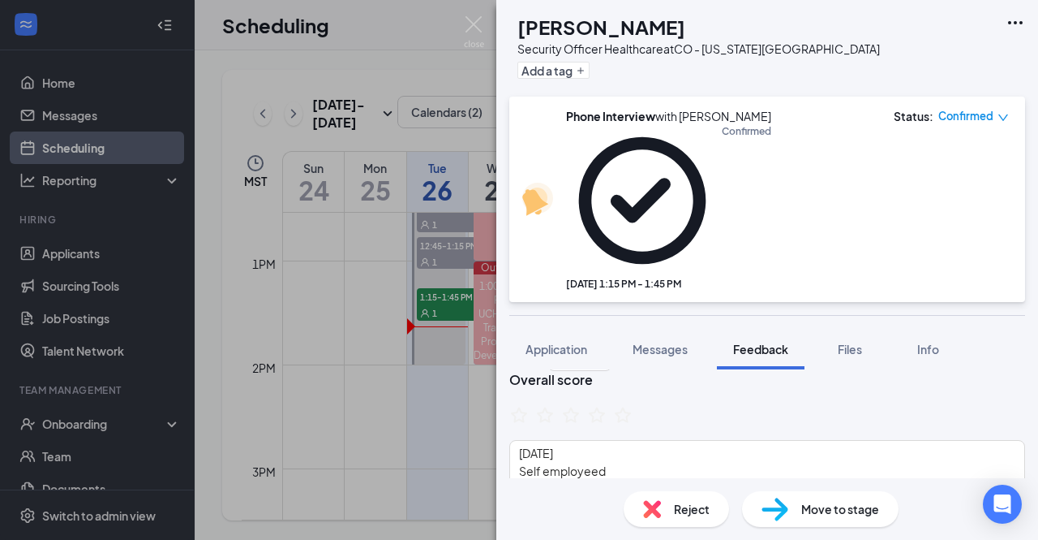
scroll to position [57, 0]
type textarea "Security working as a gate guard - steel plant, in charge of key distribution. …"
click at [616, 441] on textarea "[DATE] Self employeed" at bounding box center [767, 481] width 516 height 80
click at [534, 441] on textarea "[DATE] left hospitality team at Memorial Self employeed" at bounding box center [767, 481] width 516 height 80
click at [592, 441] on textarea "[DATE] left hospitality team at [GEOGRAPHIC_DATA] Currently Self employed" at bounding box center [767, 481] width 516 height 80
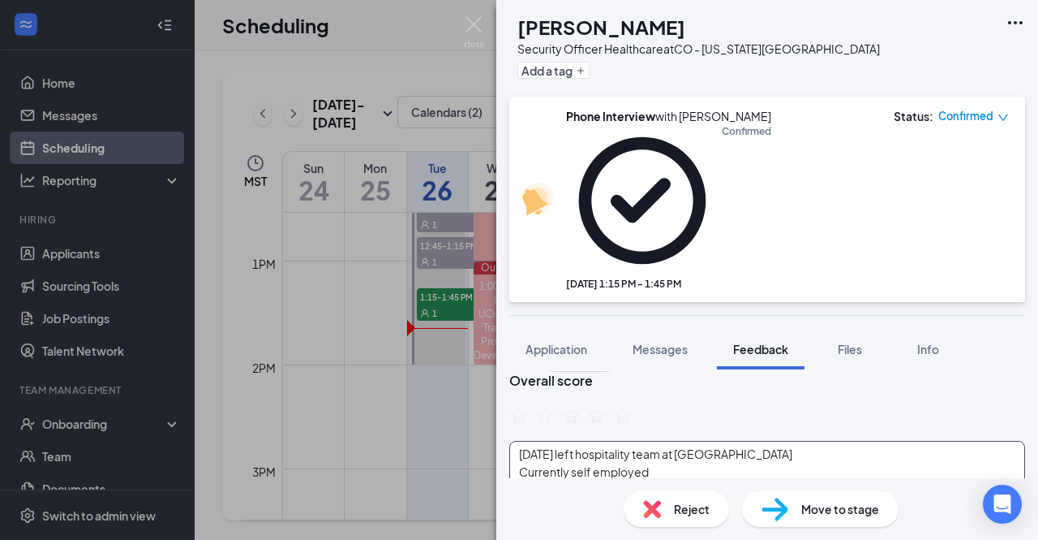
click at [680, 441] on textarea "[DATE] left hospitality team at [GEOGRAPHIC_DATA] Currently self employed" at bounding box center [767, 481] width 516 height 80
type textarea "[DATE] left hospitality team at [GEOGRAPHIC_DATA] Currently self employed Not a…"
click at [553, 407] on icon "StarBorder" at bounding box center [545, 414] width 16 height 15
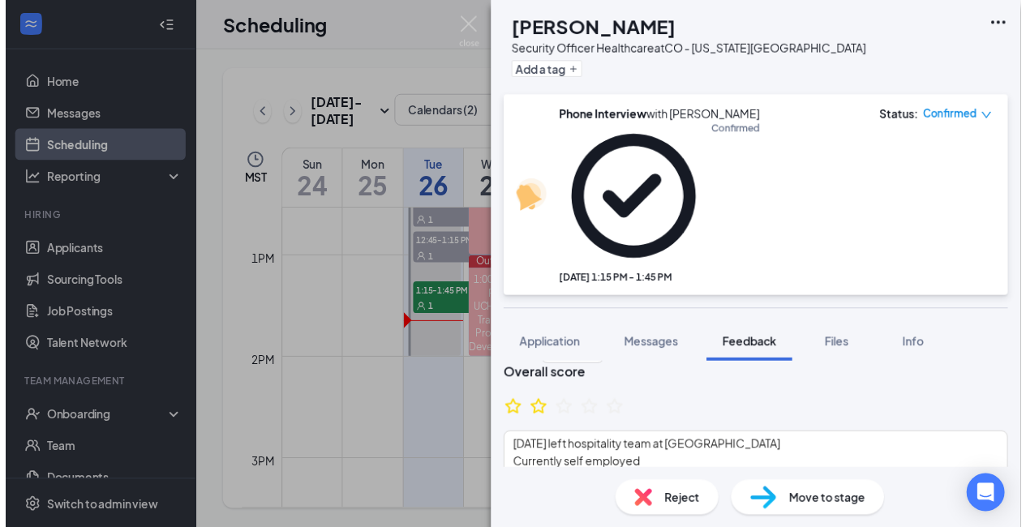
scroll to position [0, 0]
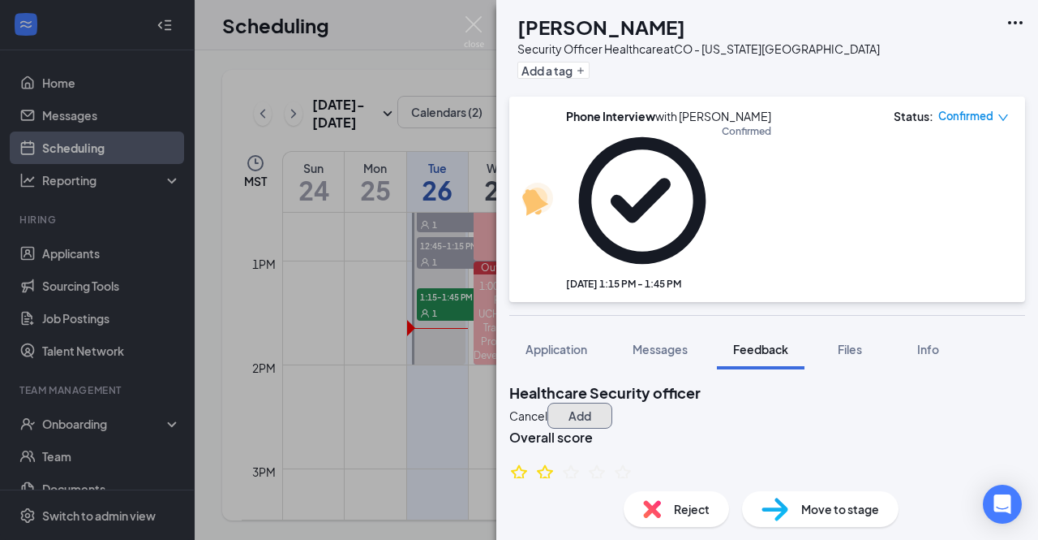
click at [613, 402] on button "Add" at bounding box center [580, 415] width 65 height 26
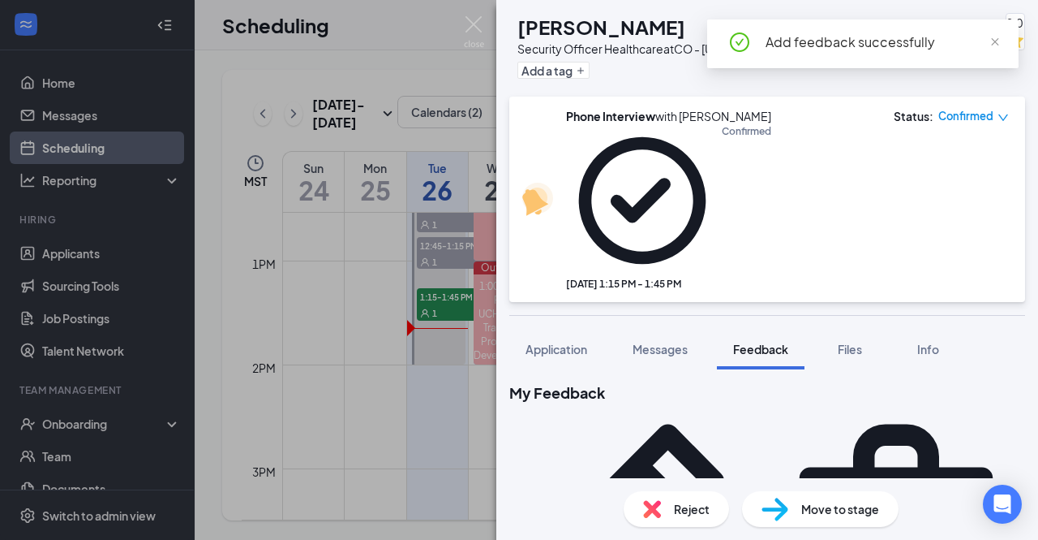
click at [360, 418] on div "NE [PERSON_NAME] Security Officer Healthcare at [GEOGRAPHIC_DATA] - [US_STATE][…" at bounding box center [519, 270] width 1038 height 540
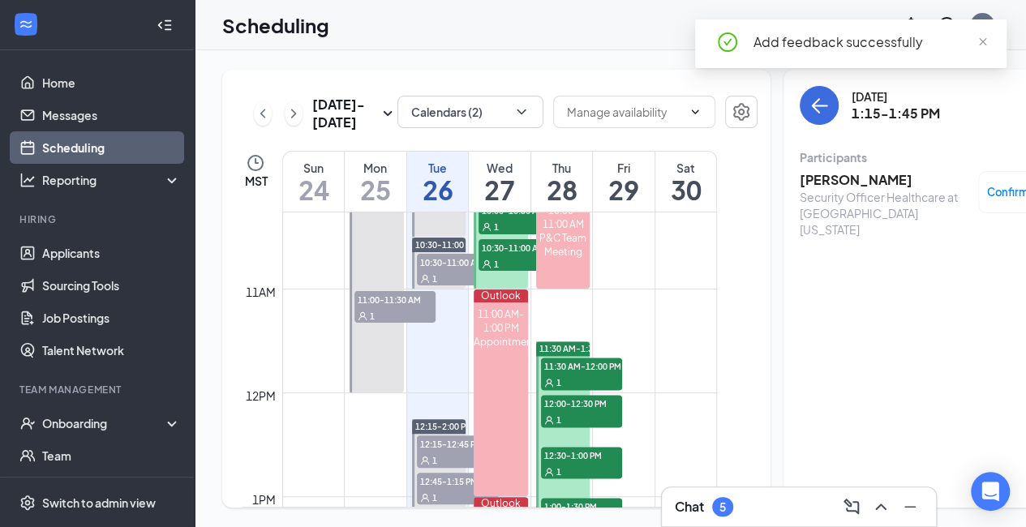
scroll to position [1065, 0]
click at [433, 271] on span "10:30-11:00 AM" at bounding box center [457, 263] width 81 height 16
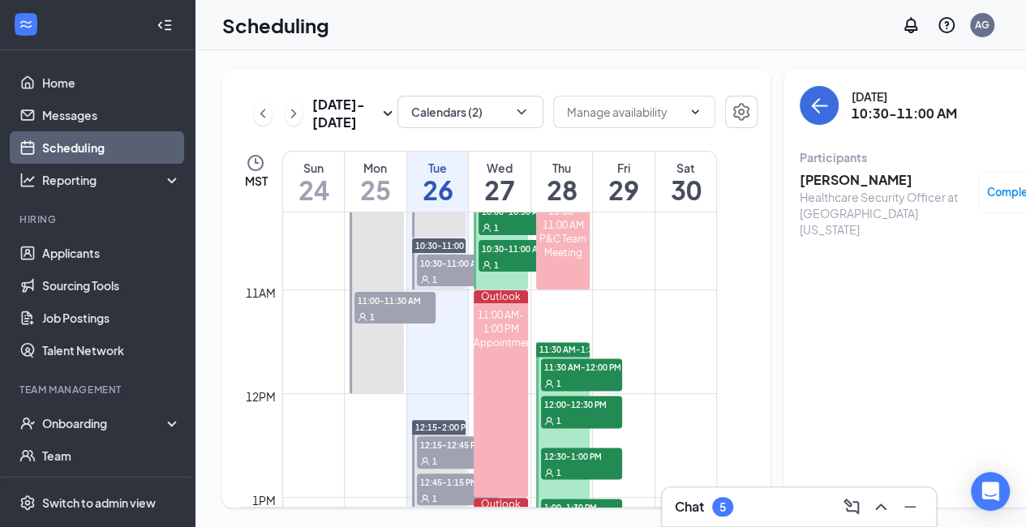
click at [433, 271] on span "10:30-11:00 AM" at bounding box center [457, 263] width 81 height 16
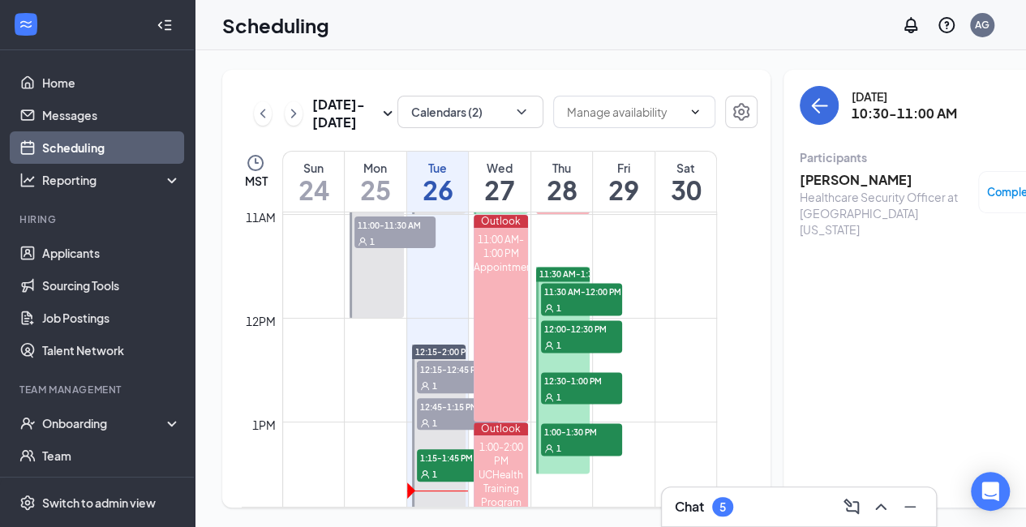
scroll to position [1147, 0]
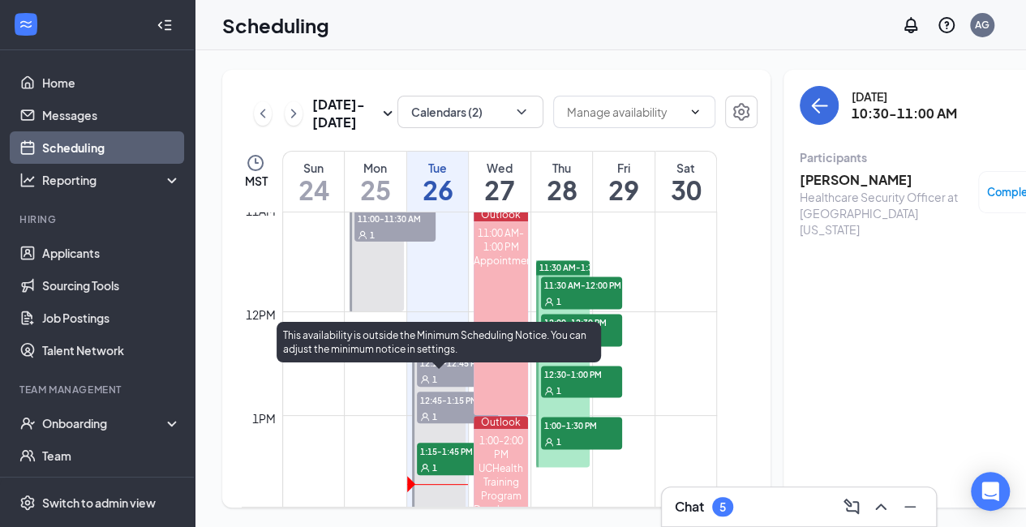
click at [454, 371] on span "12:15-12:45 PM" at bounding box center [457, 363] width 81 height 16
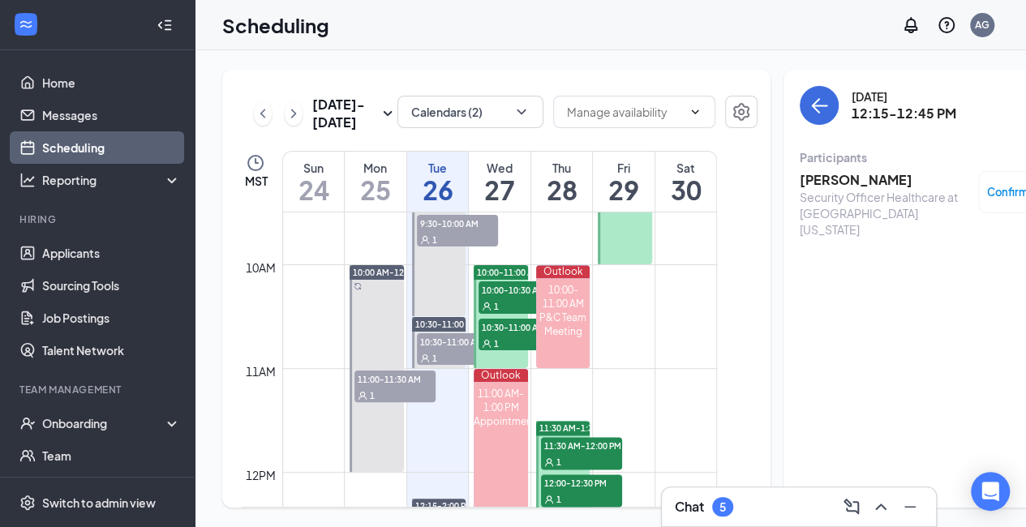
scroll to position [957, 0]
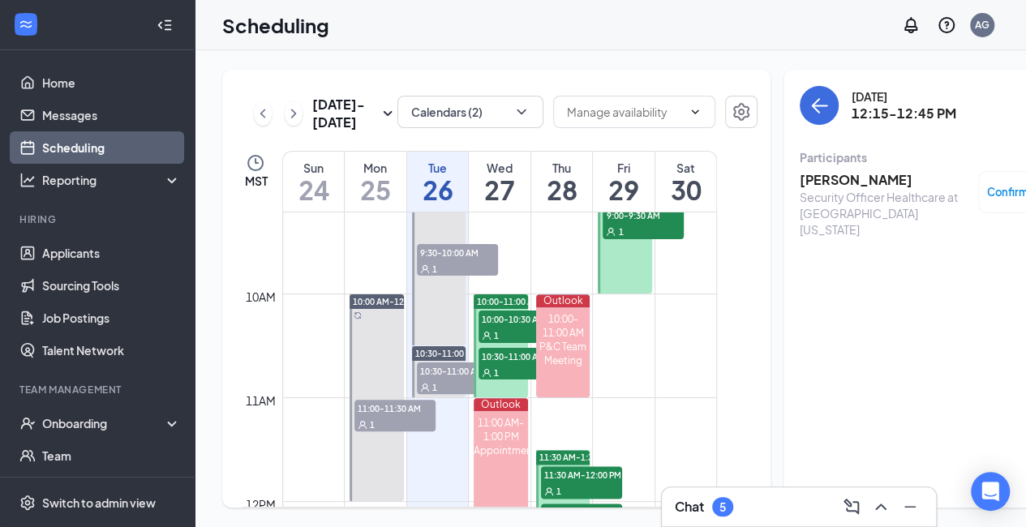
click at [445, 260] on span "9:30-10:00 AM" at bounding box center [457, 252] width 81 height 16
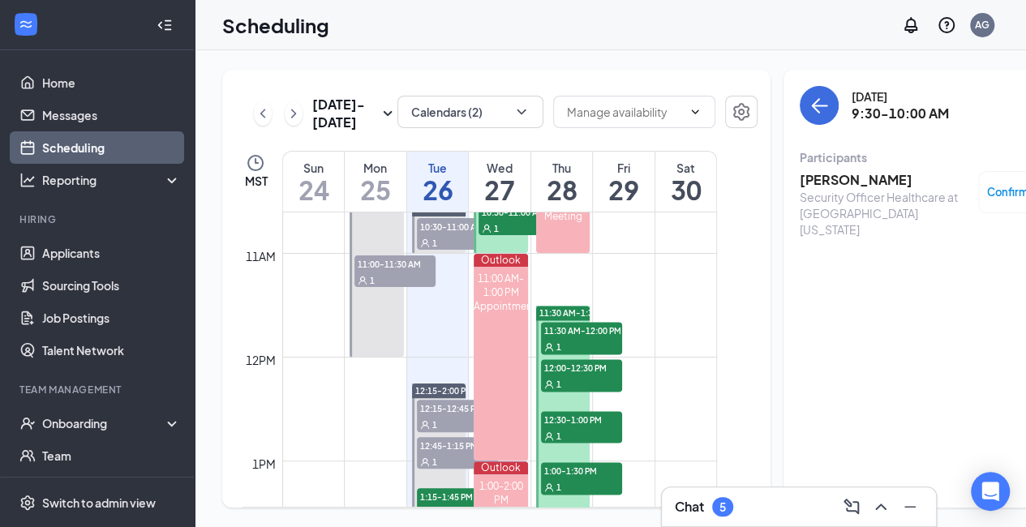
scroll to position [1198, 0]
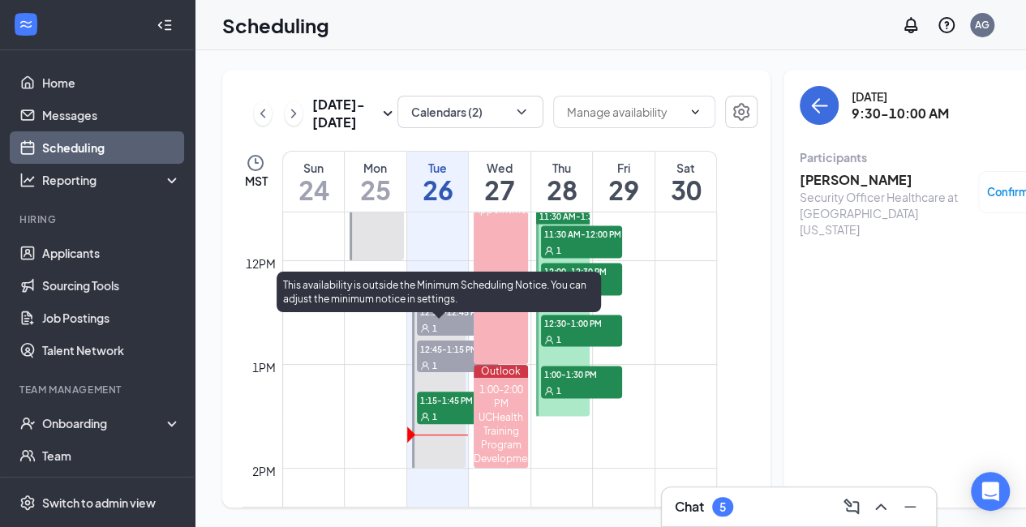
click at [445, 357] on span "12:45-1:15 PM" at bounding box center [457, 349] width 81 height 16
click at [422, 357] on span "12:45-1:15 PM" at bounding box center [457, 349] width 81 height 16
click at [434, 408] on span "1:15-1:45 PM" at bounding box center [457, 400] width 81 height 16
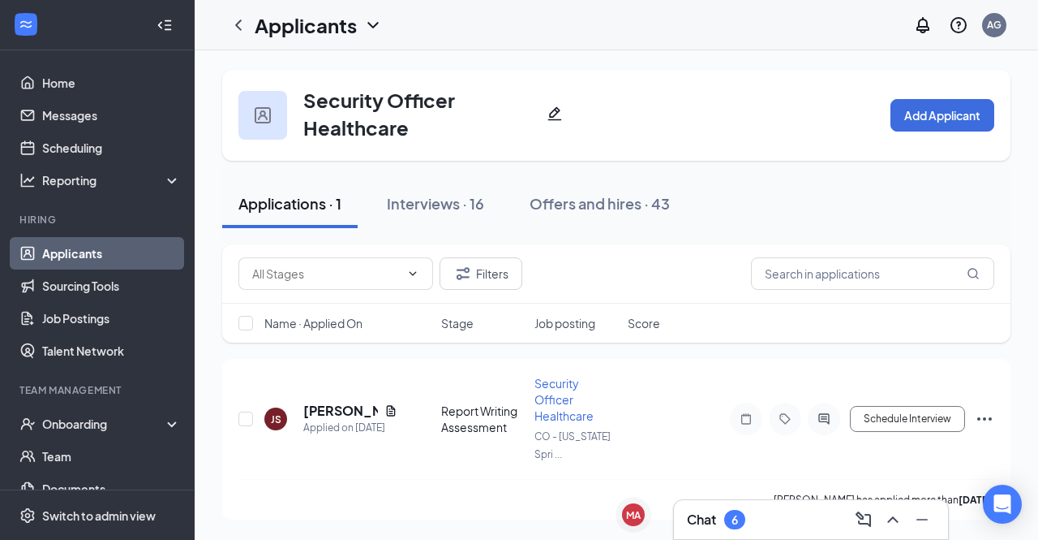
click at [623, 377] on div "JS [PERSON_NAME] Applied on [DATE] Report Writing Assessment Security Officer H…" at bounding box center [617, 427] width 756 height 104
click at [783, 530] on div "Chat 6" at bounding box center [811, 519] width 248 height 26
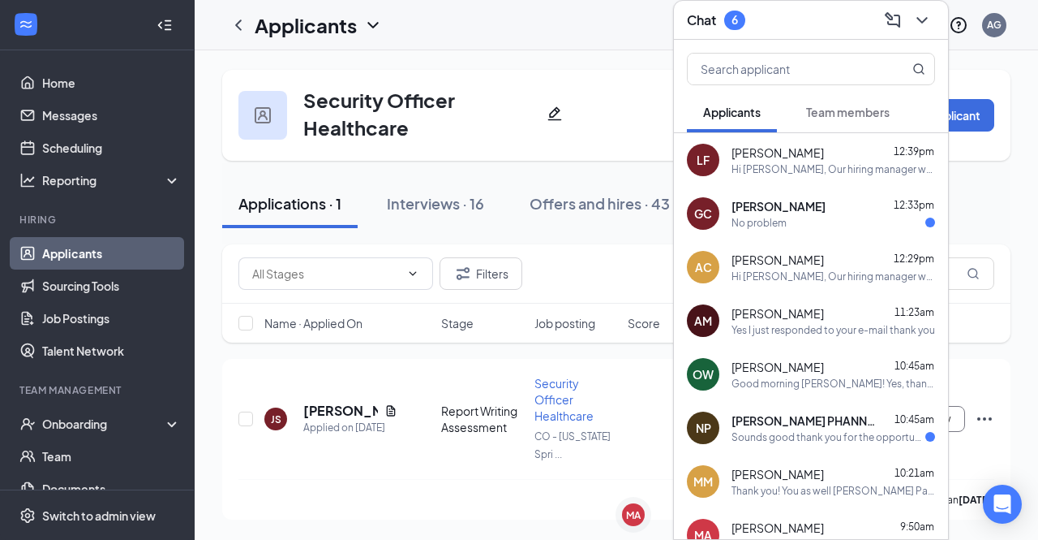
click at [805, 224] on div "No problem" at bounding box center [834, 223] width 204 height 14
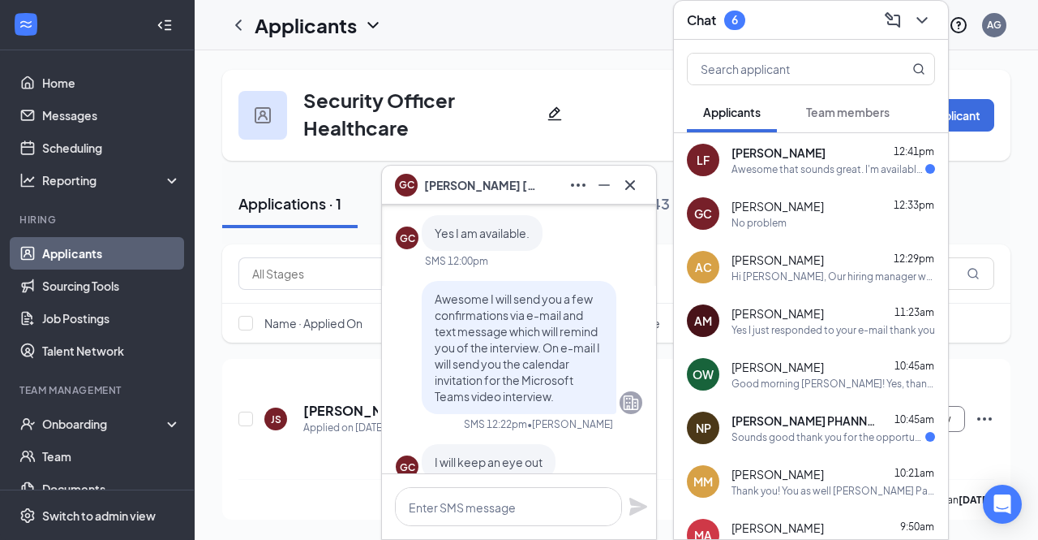
scroll to position [-250, 0]
click at [626, 179] on icon "Cross" at bounding box center [630, 184] width 19 height 19
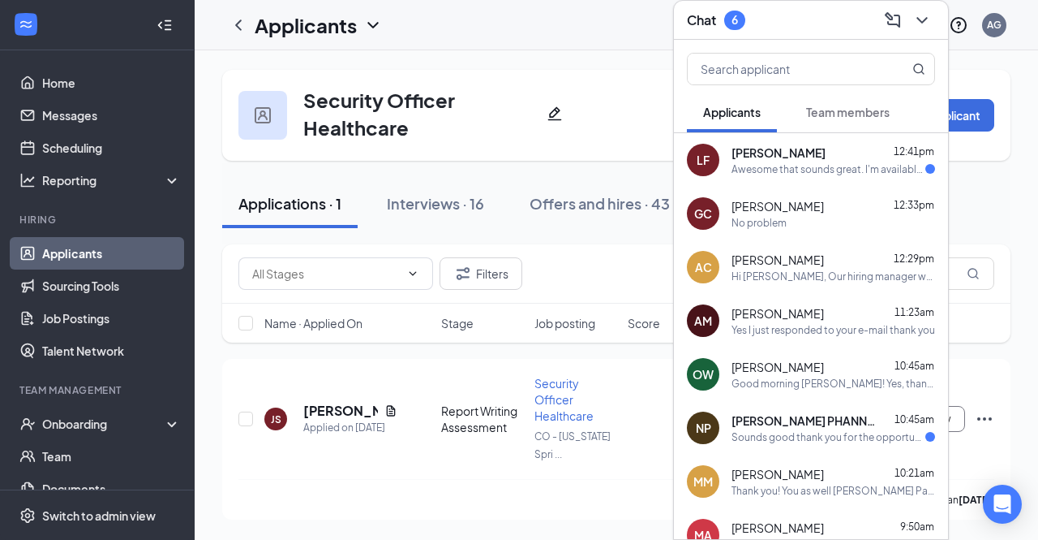
click at [771, 170] on div "Awesome that sounds great. I'm available anytime this week. Just let me know an…" at bounding box center [829, 169] width 194 height 14
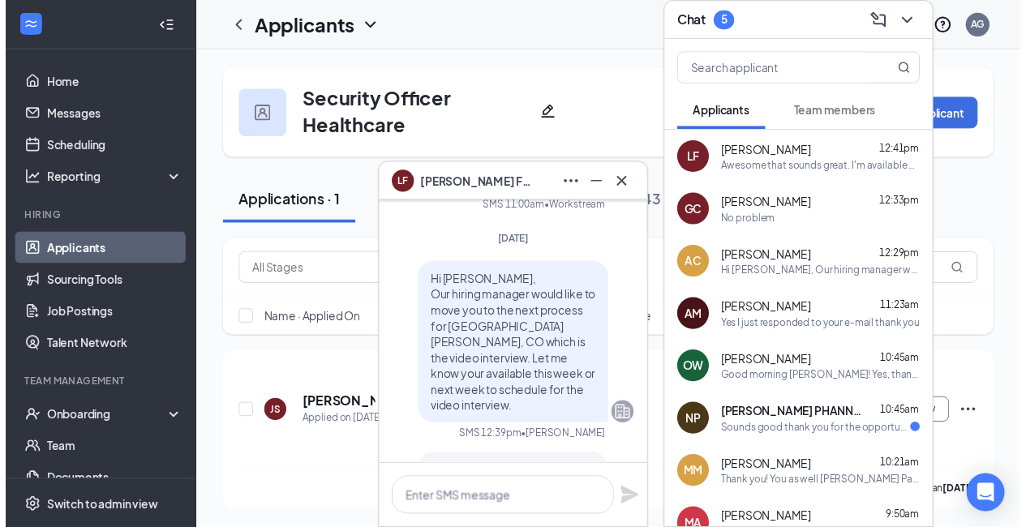
scroll to position [0, 0]
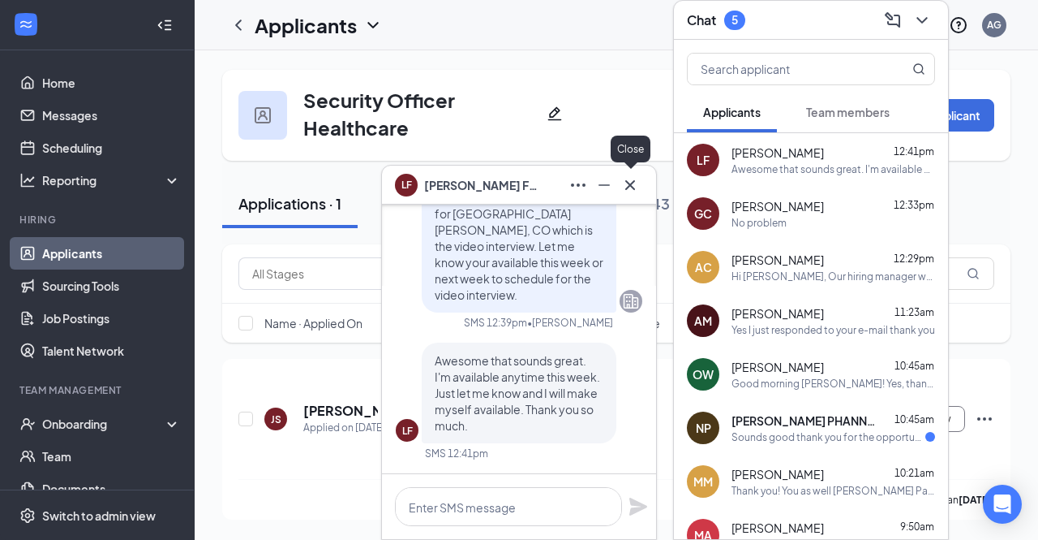
click at [630, 187] on icon "Cross" at bounding box center [631, 184] width 10 height 10
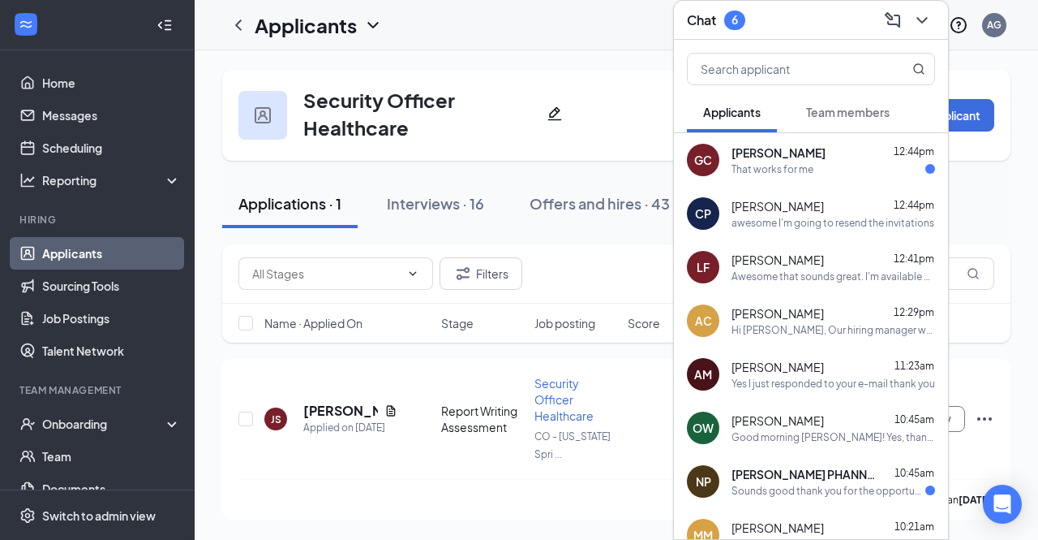
click at [313, 513] on div "Jesse Spink has applied more than 4 days ago ." at bounding box center [617, 499] width 756 height 41
click at [84, 140] on link "Scheduling" at bounding box center [111, 147] width 139 height 32
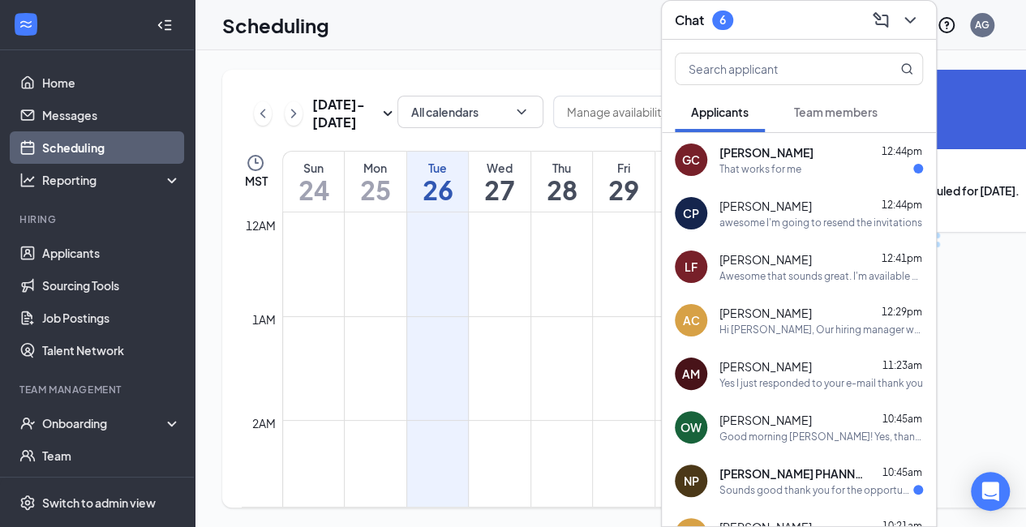
scroll to position [798, 0]
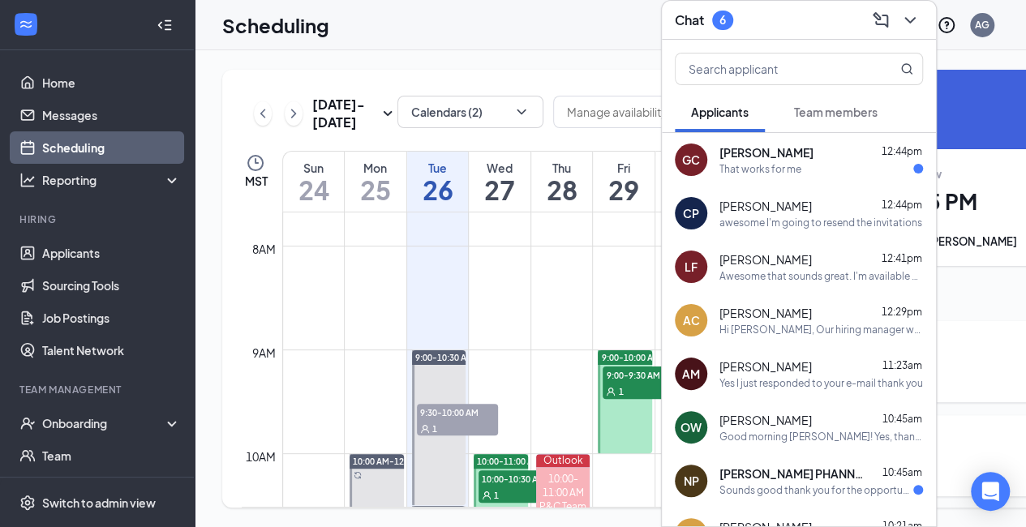
click at [909, 11] on icon "ChevronDown" at bounding box center [910, 20] width 19 height 19
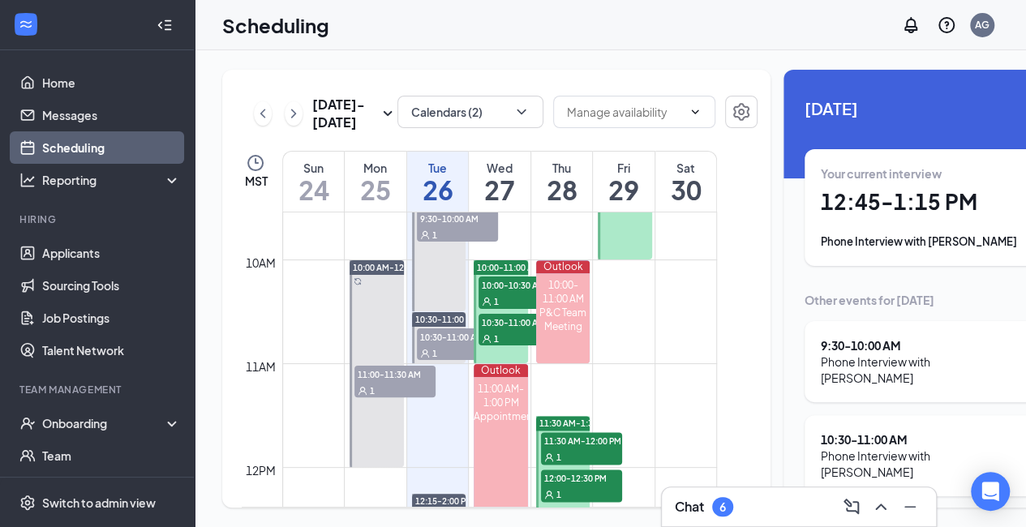
scroll to position [992, 0]
click at [841, 221] on div "Your current interview 12:45 - 1:15 PM Phone Interview with Jordan Oliphant" at bounding box center [933, 208] width 224 height 84
